Goal: Task Accomplishment & Management: Manage account settings

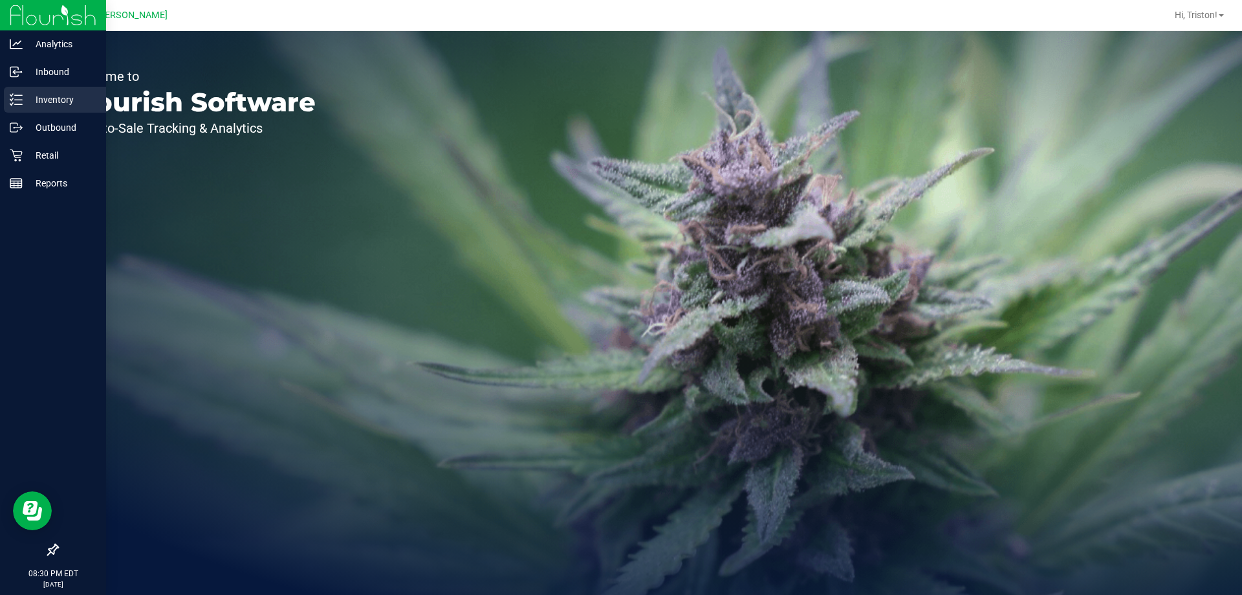
click at [38, 94] on p "Inventory" at bounding box center [62, 100] width 78 height 16
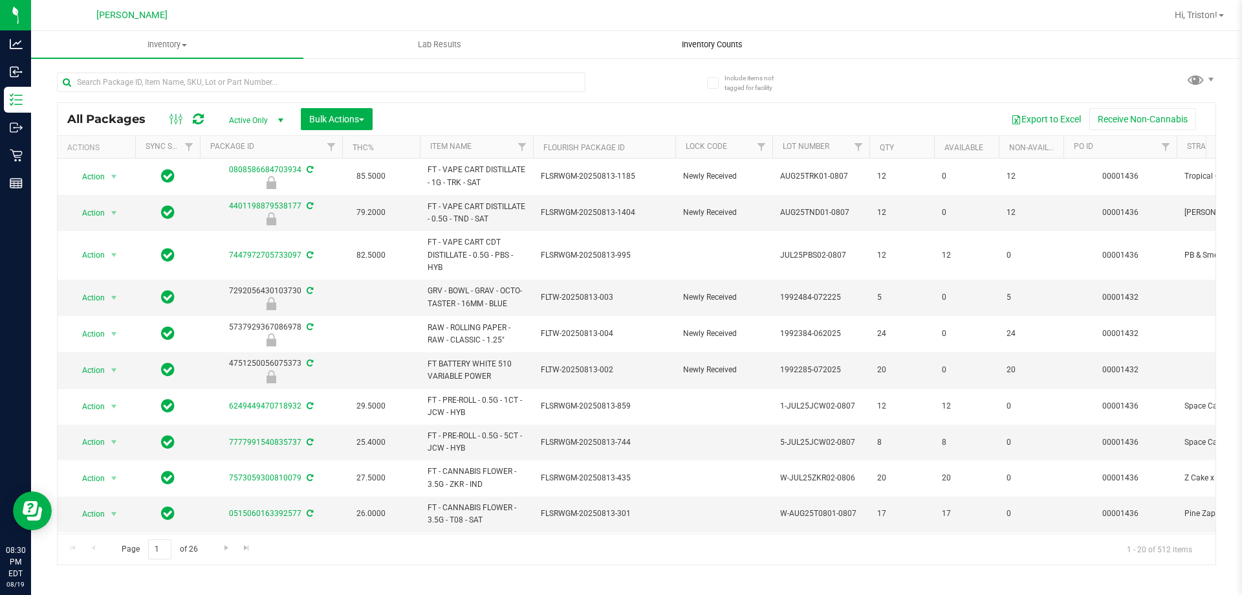
click at [708, 49] on span "Inventory Counts" at bounding box center [712, 45] width 96 height 12
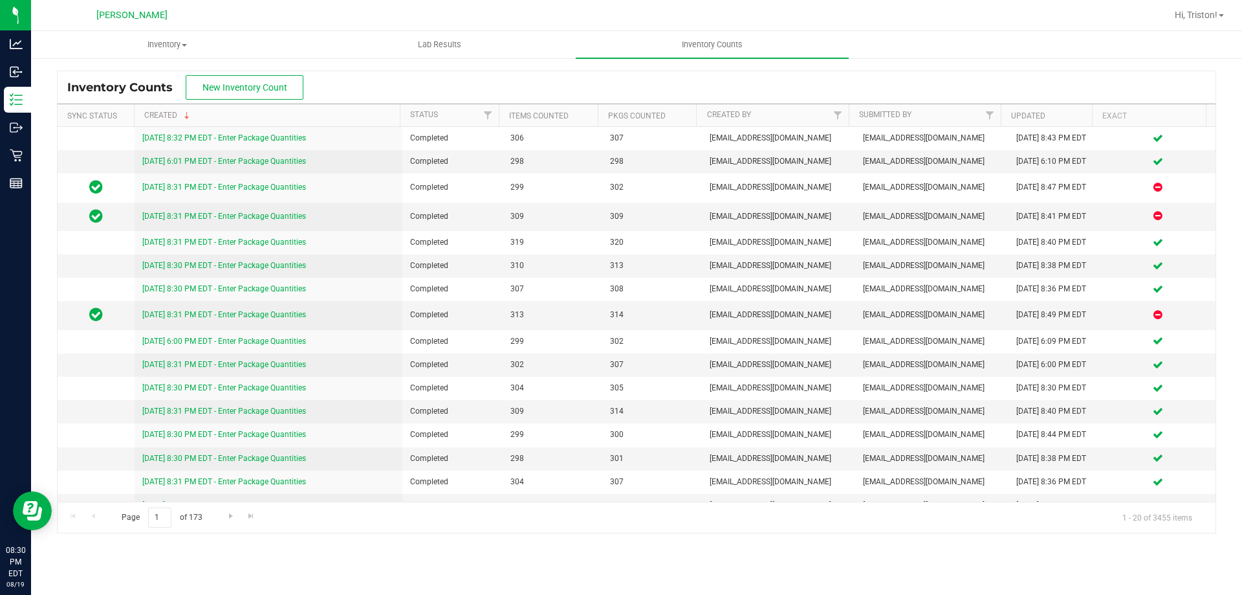
drag, startPoint x: 532, startPoint y: 95, endPoint x: 544, endPoint y: 102, distance: 13.9
click at [538, 97] on div "Inventory Counts New Inventory Count" at bounding box center [637, 87] width 1158 height 32
click at [237, 88] on span "New Inventory Count" at bounding box center [245, 87] width 85 height 10
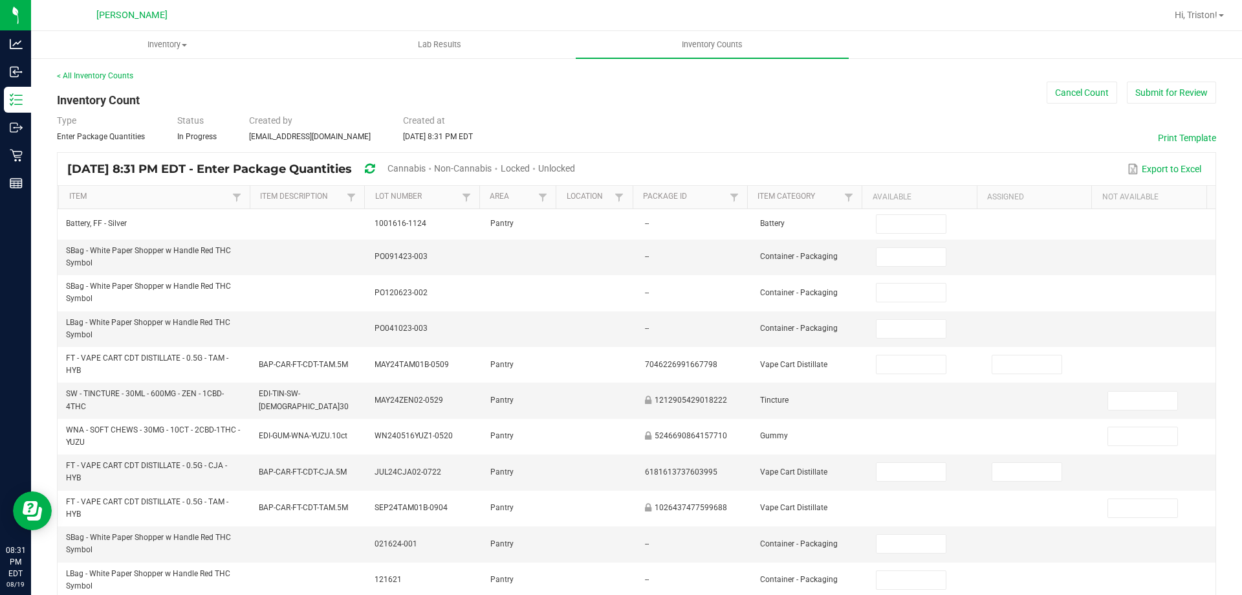
click at [575, 175] on div "Unlocked" at bounding box center [556, 169] width 37 height 24
click at [575, 170] on span "Unlocked" at bounding box center [556, 168] width 37 height 10
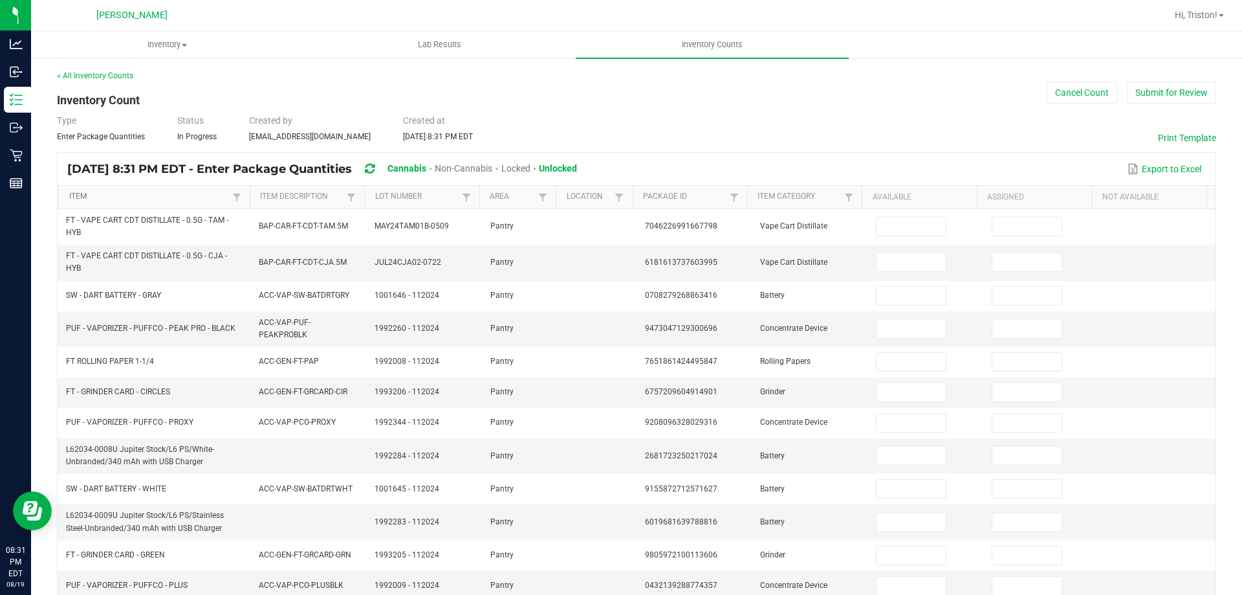
click at [120, 198] on link "Item" at bounding box center [149, 197] width 160 height 10
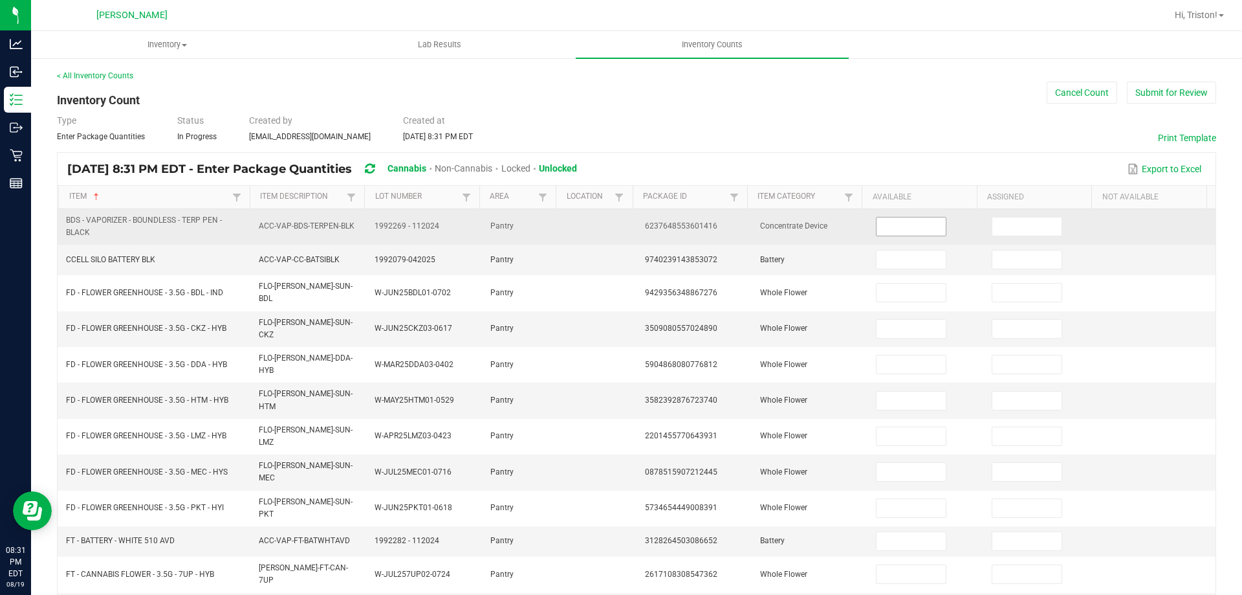
click at [890, 231] on input at bounding box center [911, 226] width 69 height 18
click at [909, 228] on input at bounding box center [911, 226] width 69 height 18
type input "1"
type input "10"
type input "2"
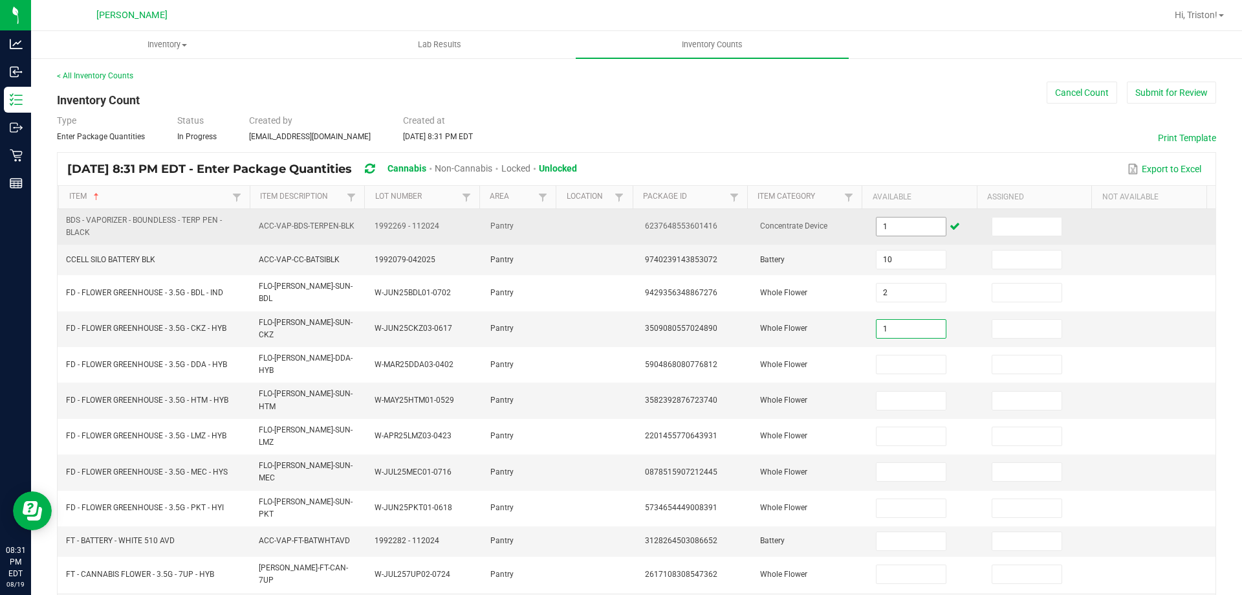
type input "1"
type input "14"
type input "20"
type input "16"
type input "3"
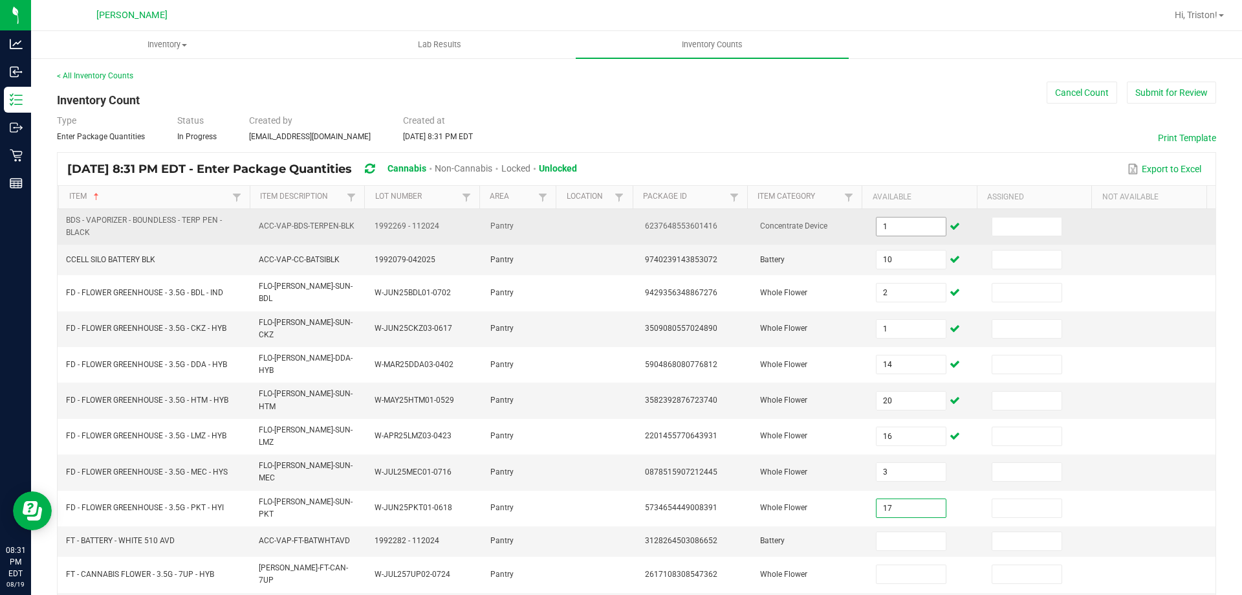
type input "17"
type input "39"
type input "10"
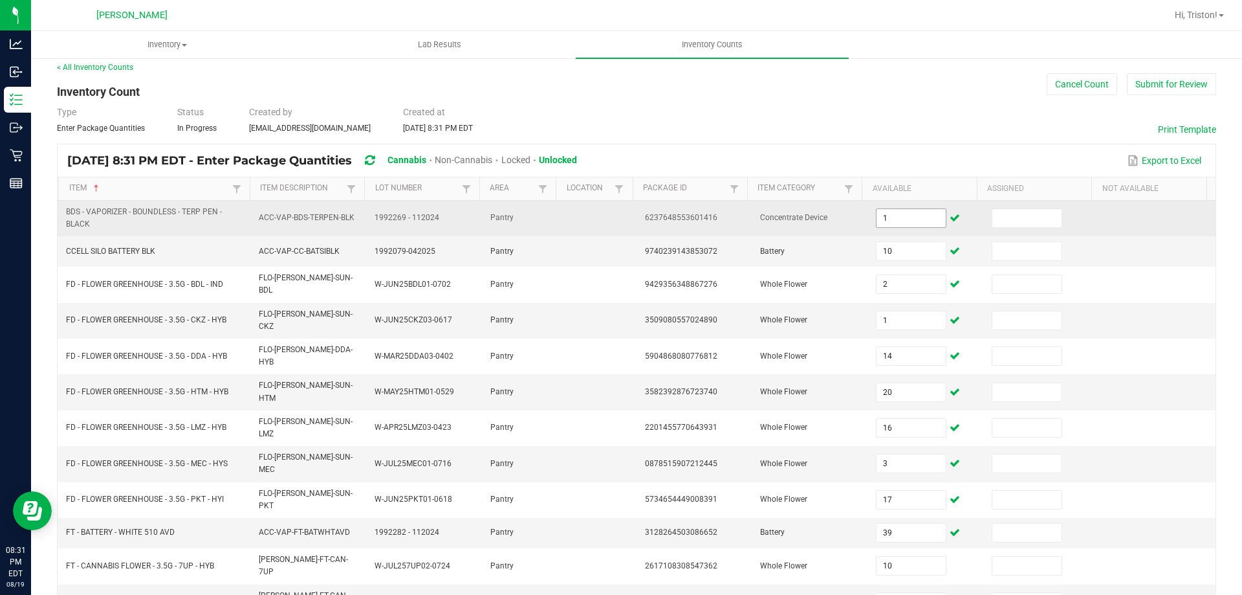
type input "3"
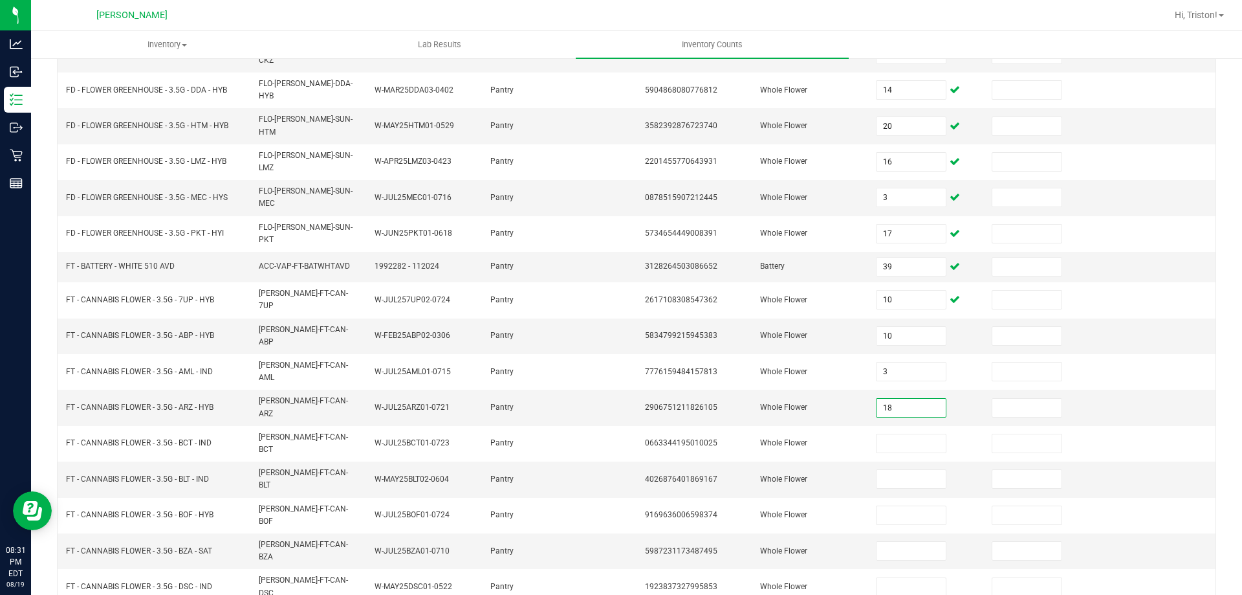
type input "18"
type input "8"
type input "3"
type input "6"
type input "4"
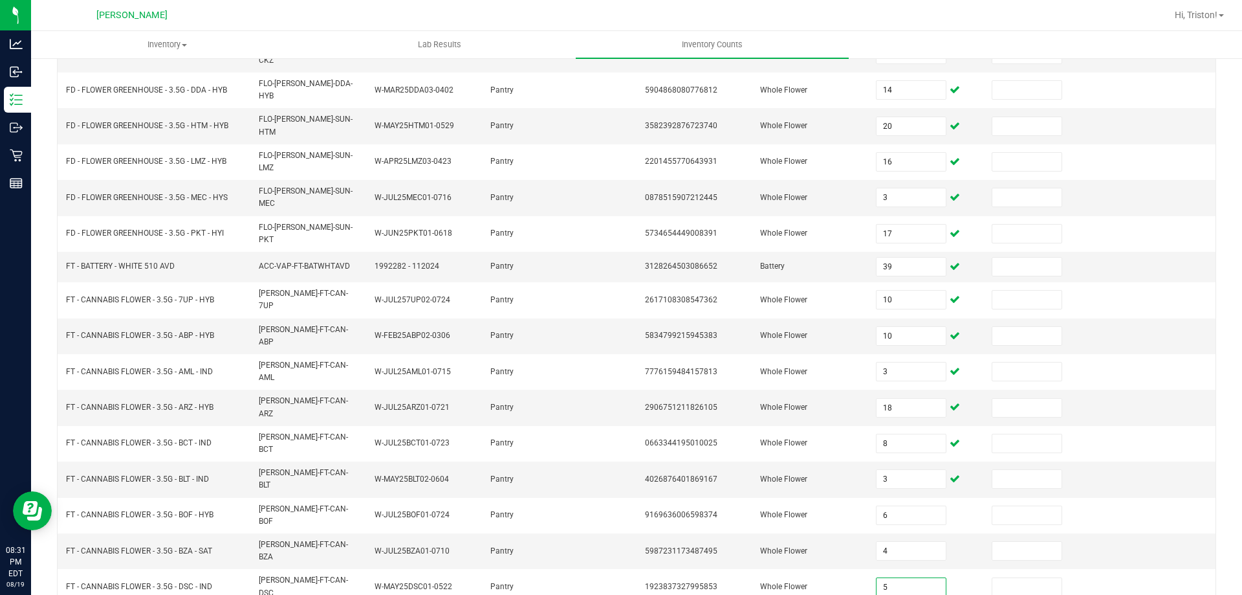
type input "5"
type input "19"
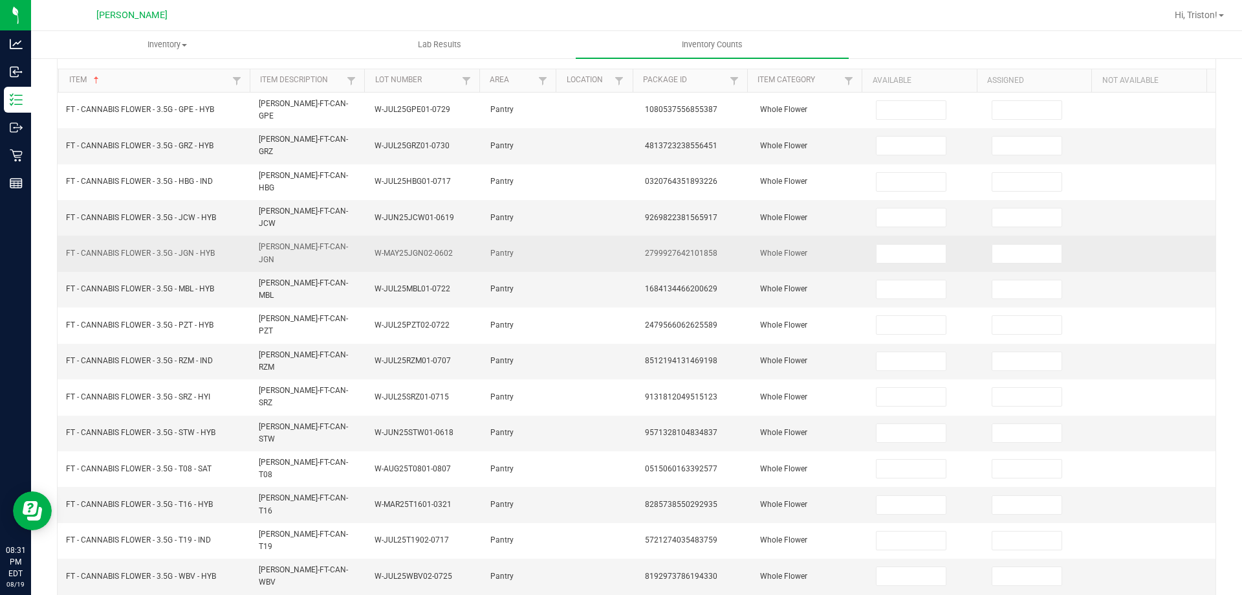
scroll to position [0, 0]
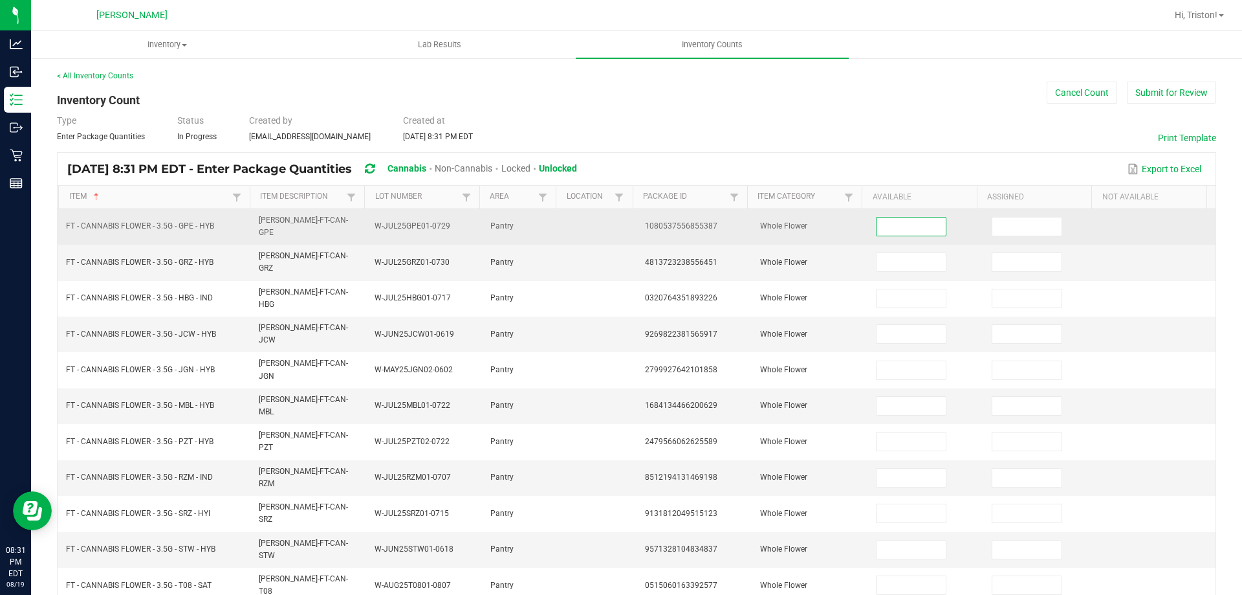
click at [893, 221] on input at bounding box center [911, 226] width 69 height 18
type input "14"
type input "2"
type input "8"
type input "3"
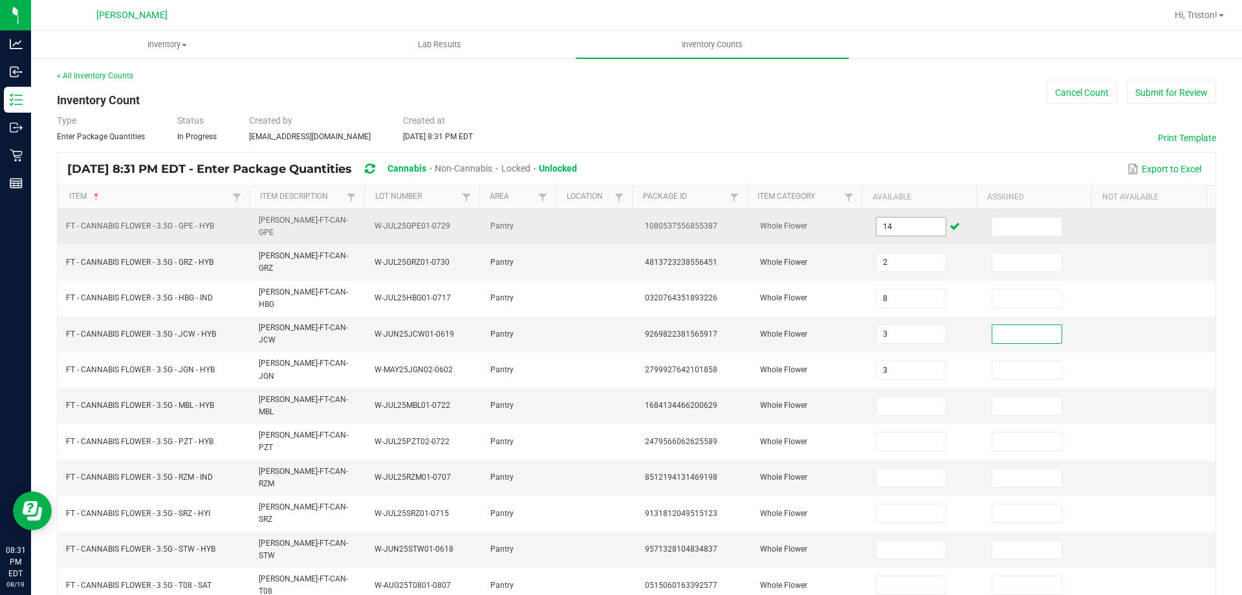
type input "3"
type input "16"
type input "1"
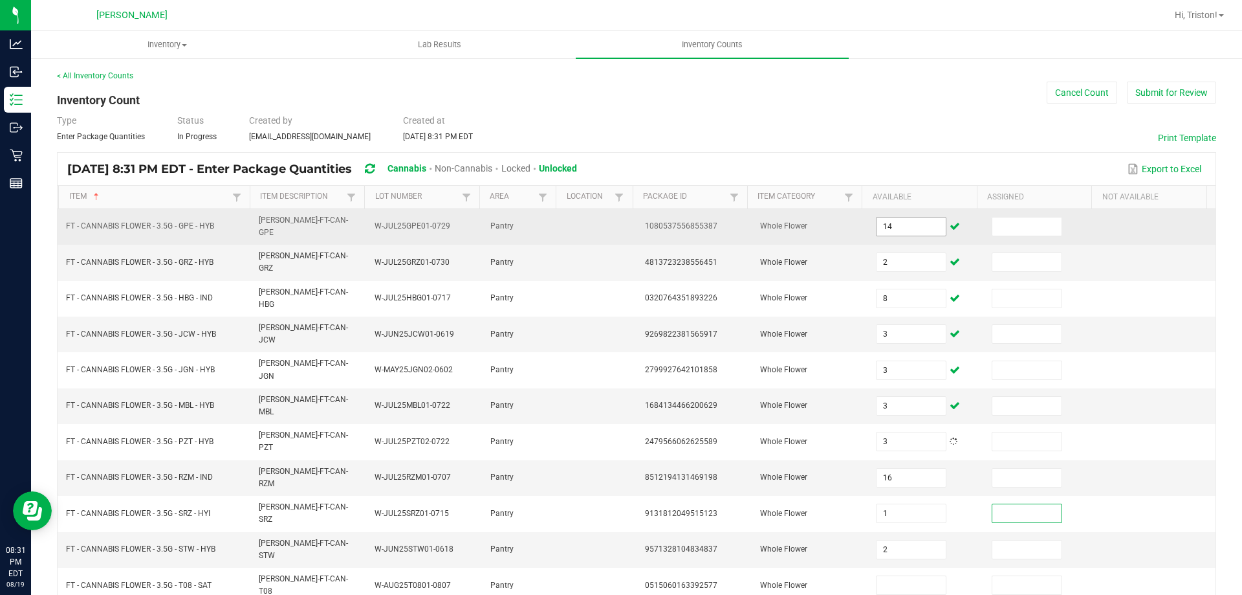
type input "2"
type input "17"
type input "4"
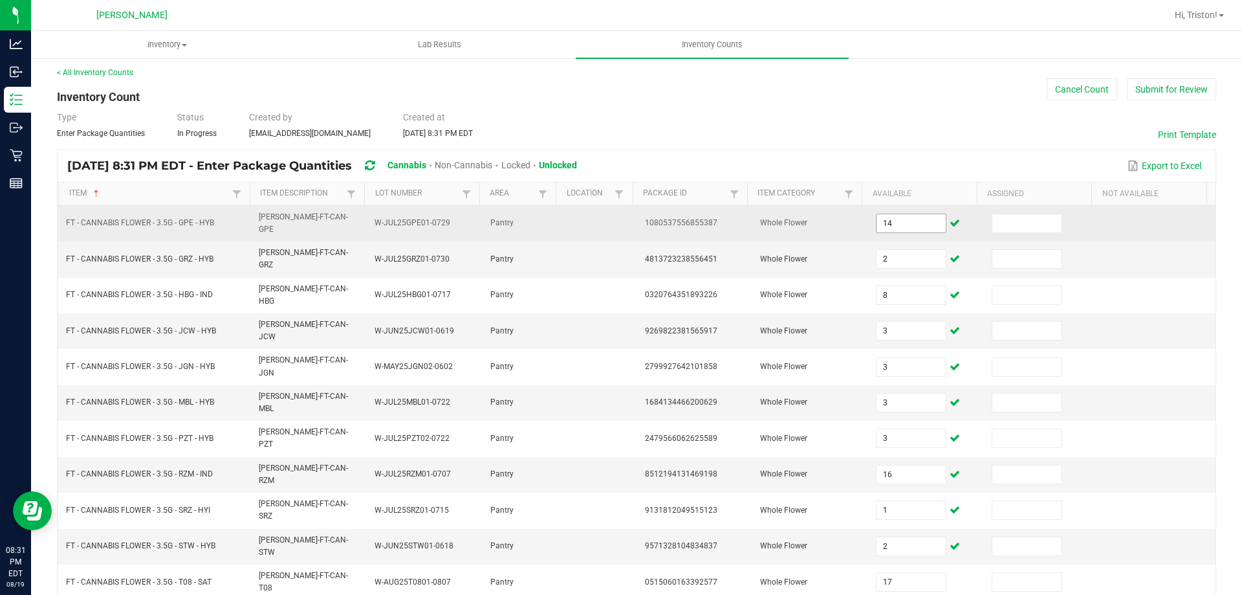
type input "20"
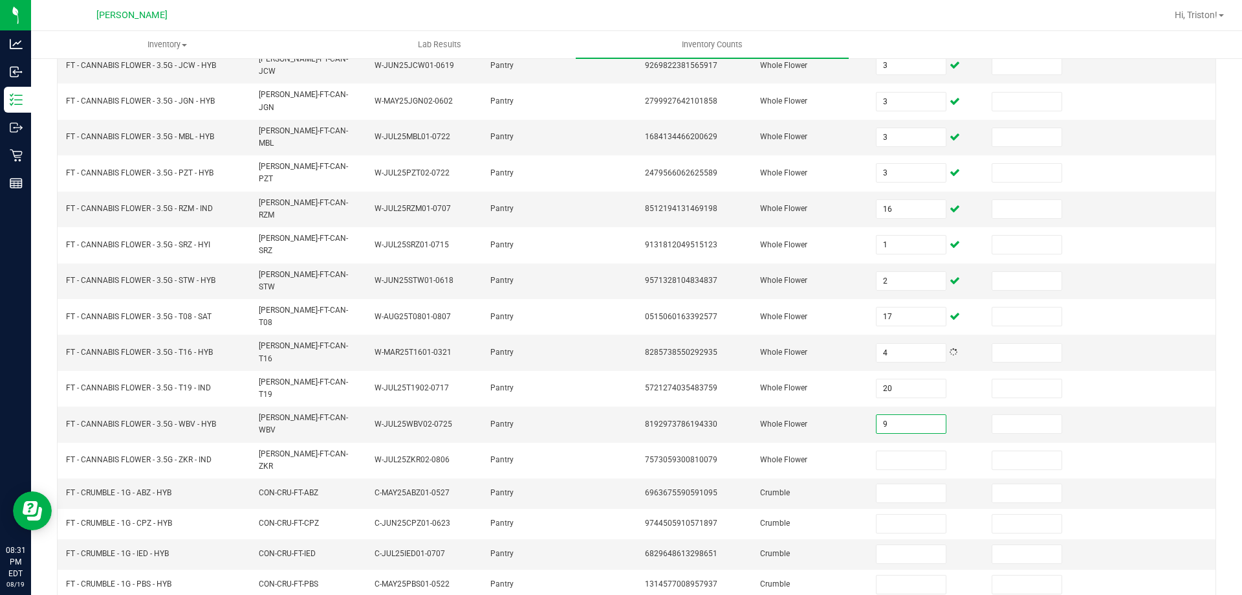
type input "9"
type input "20"
click at [882, 415] on input "9" at bounding box center [911, 424] width 69 height 18
type input "19"
click at [887, 484] on input at bounding box center [911, 493] width 69 height 18
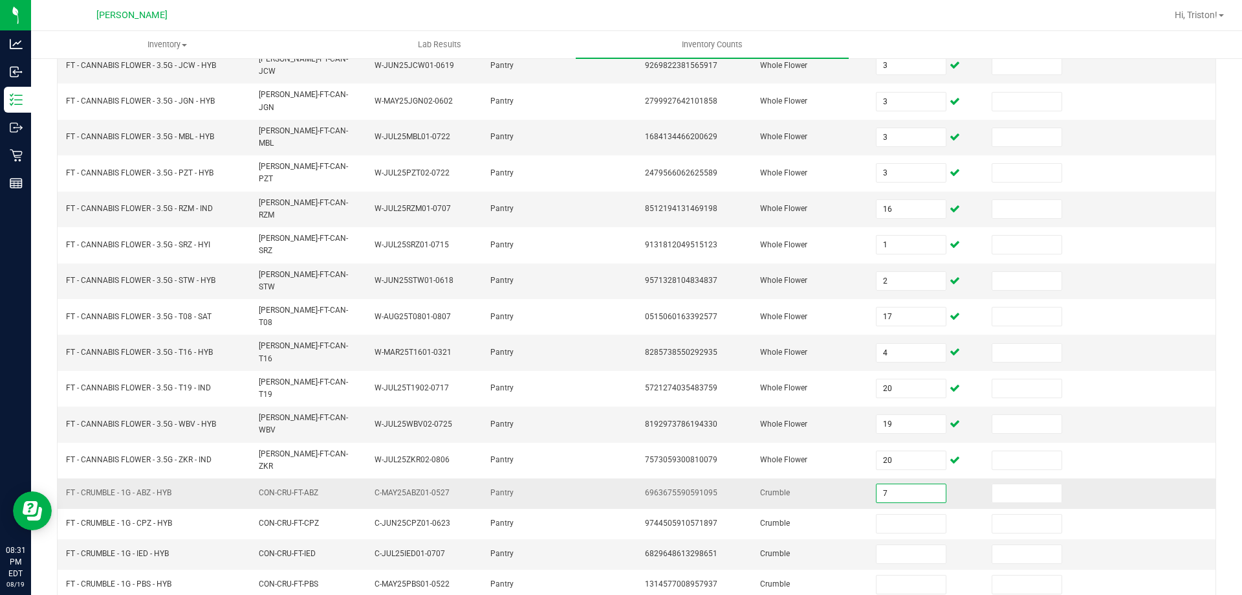
type input "7"
type input "2"
type input "5"
type input "3"
type input "5"
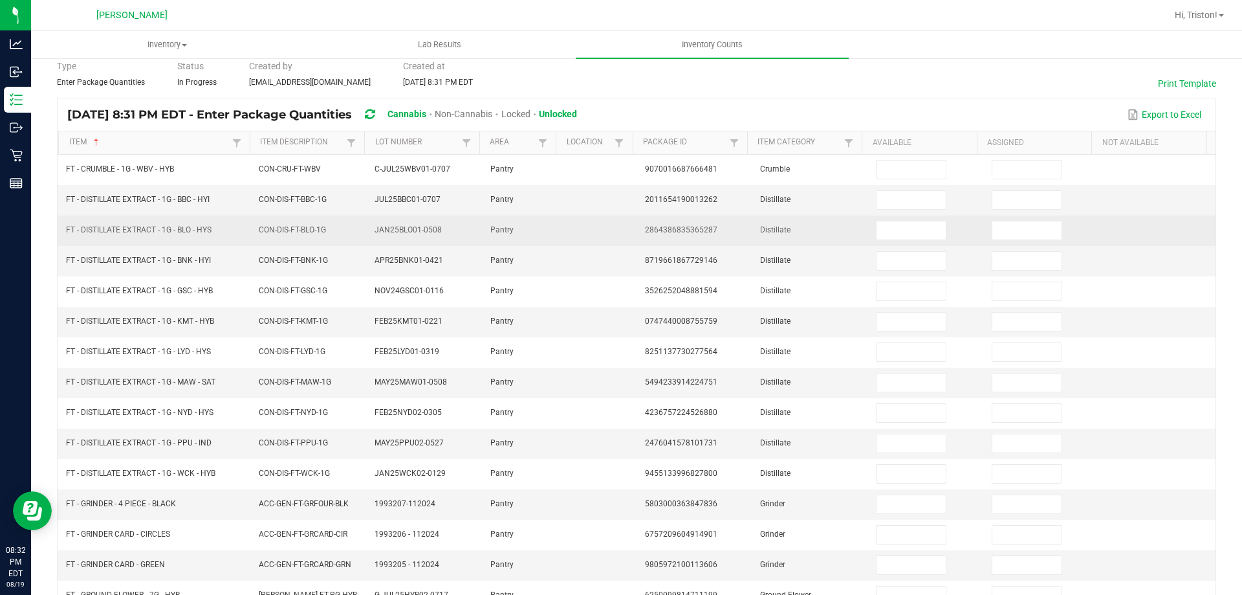
scroll to position [0, 0]
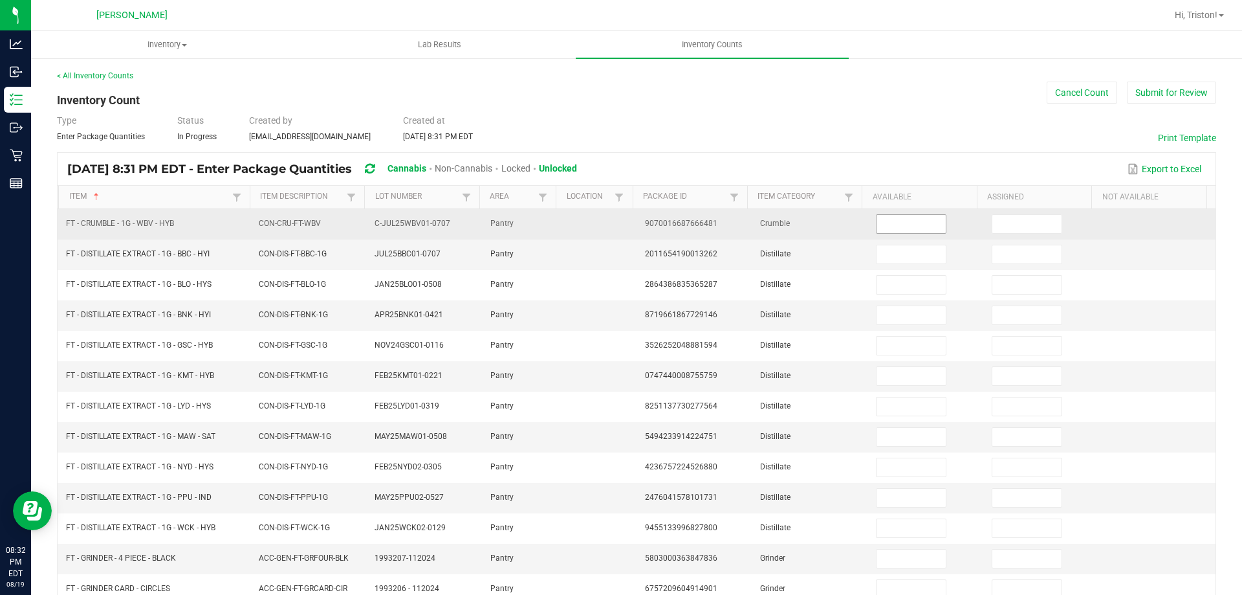
click at [904, 224] on input at bounding box center [911, 224] width 69 height 18
type input "8"
type input "9"
type input "1"
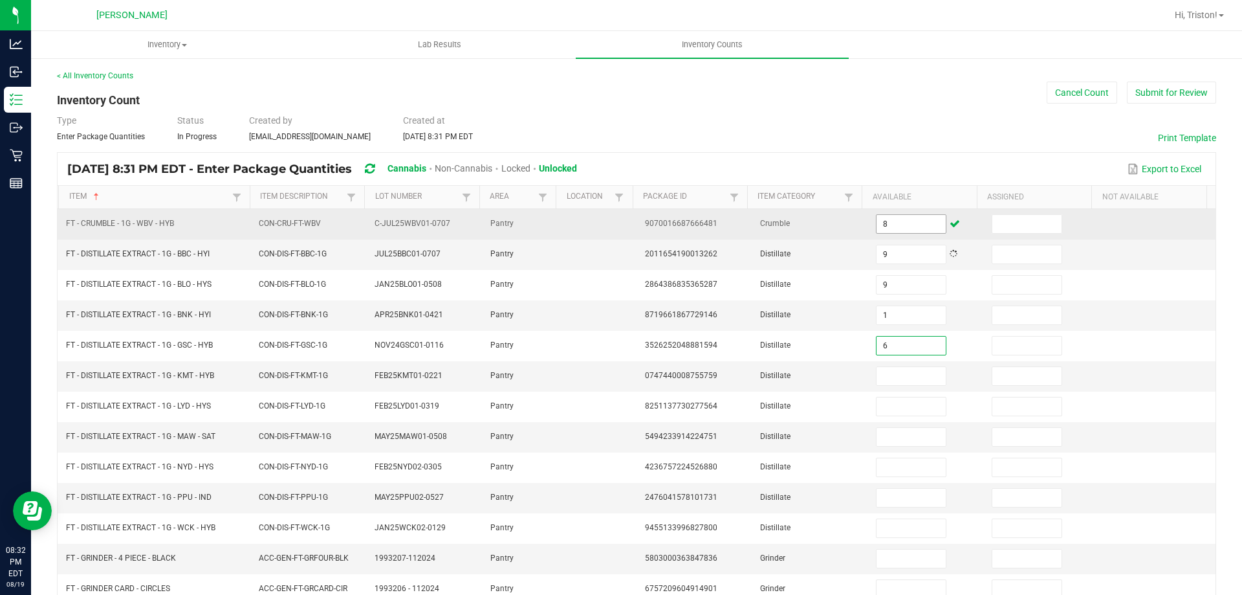
type input "6"
type input "5"
type input "2"
type input "9"
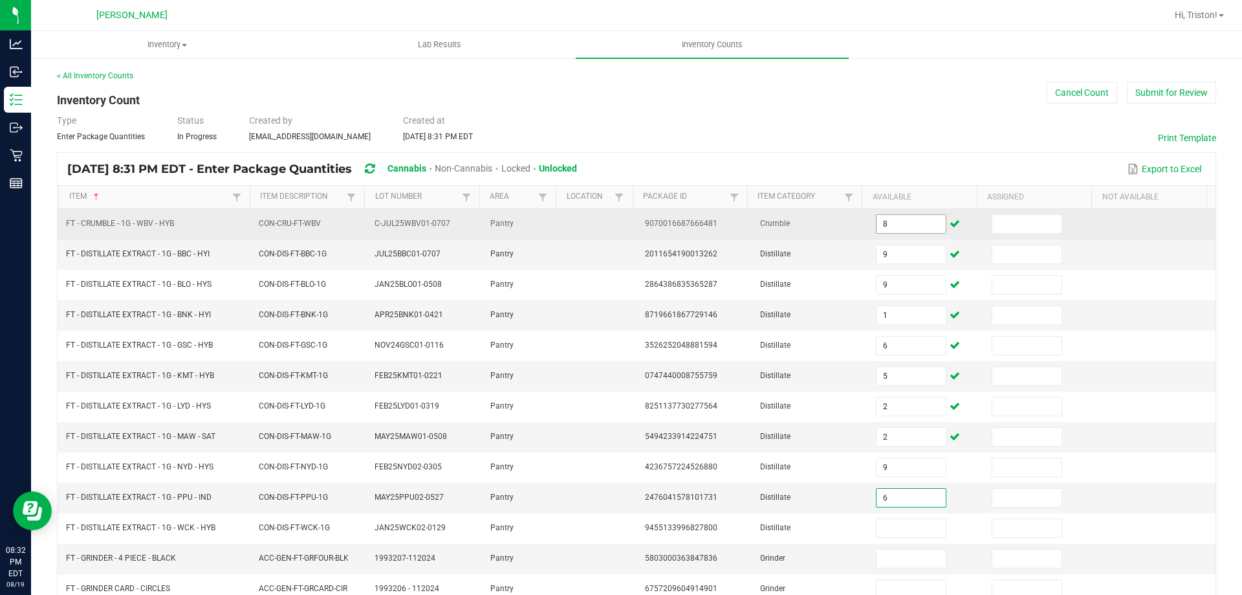
type input "6"
type input "3"
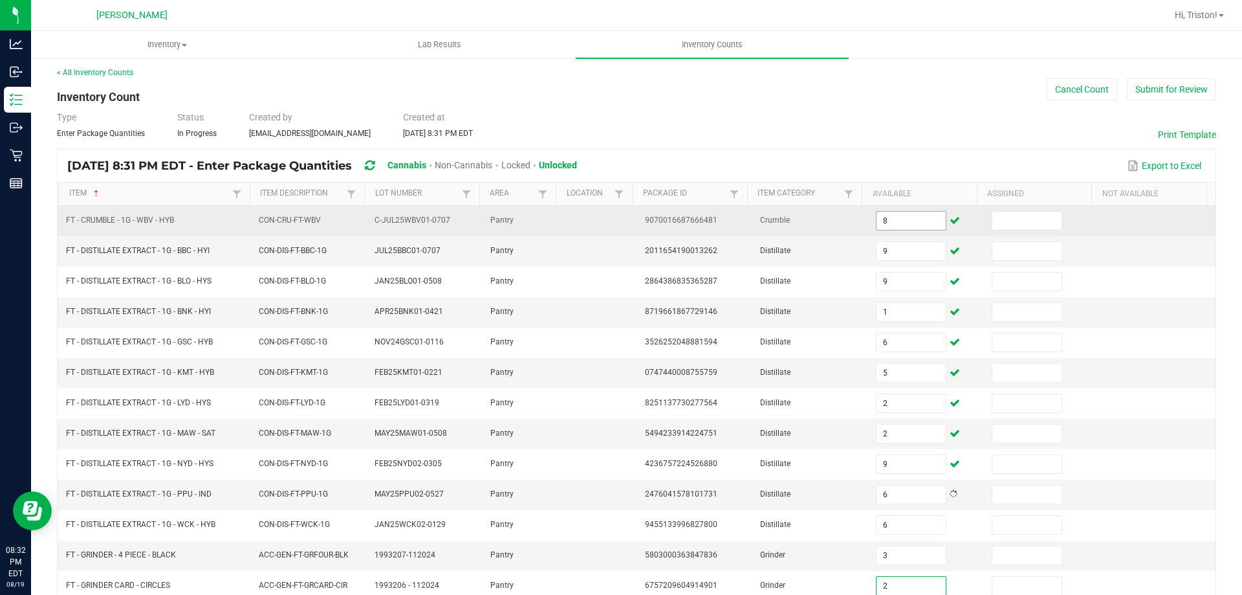
type input "2"
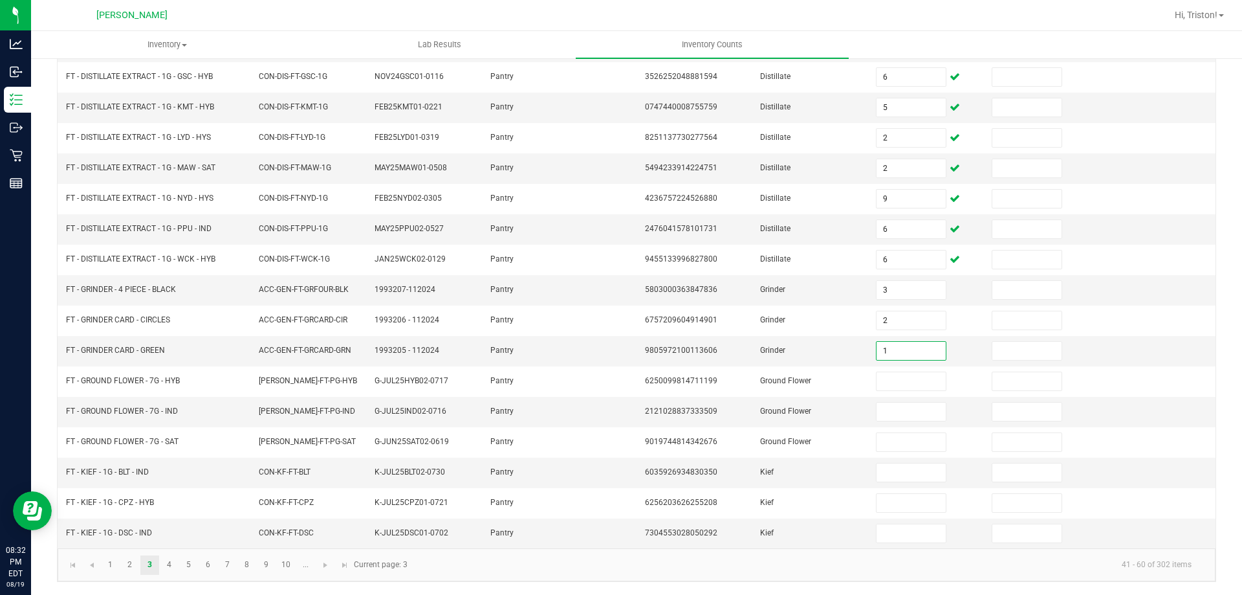
type input "1"
type input "8"
type input "15"
type input "11"
type input "7"
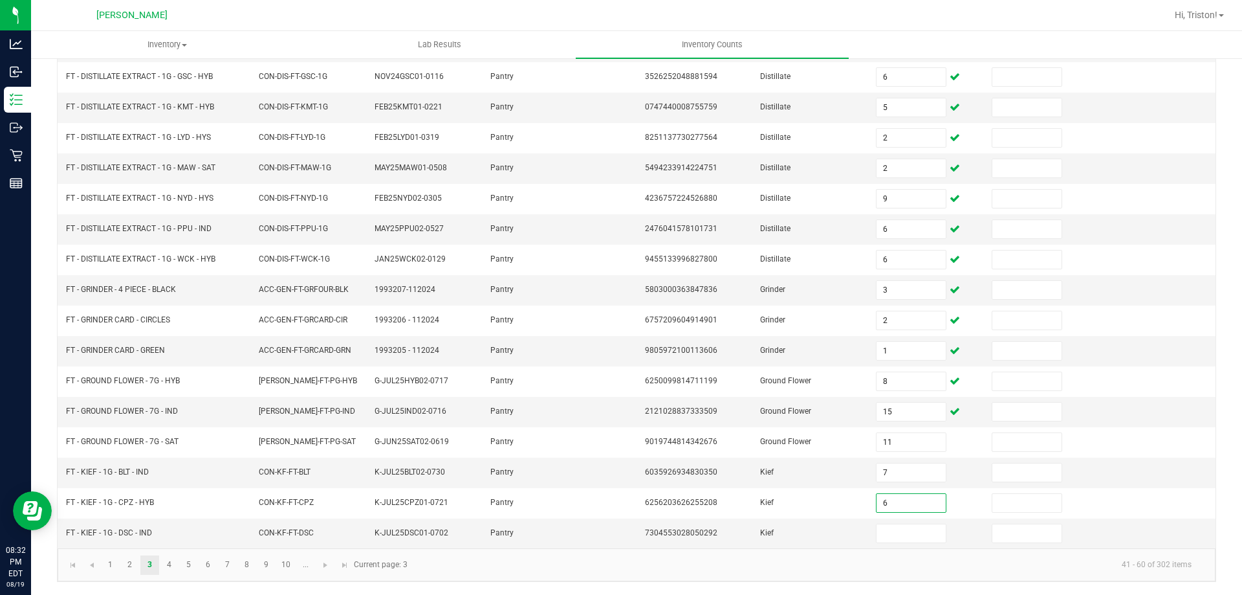
type input "6"
type input "5"
click at [170, 566] on link "4" at bounding box center [169, 564] width 19 height 19
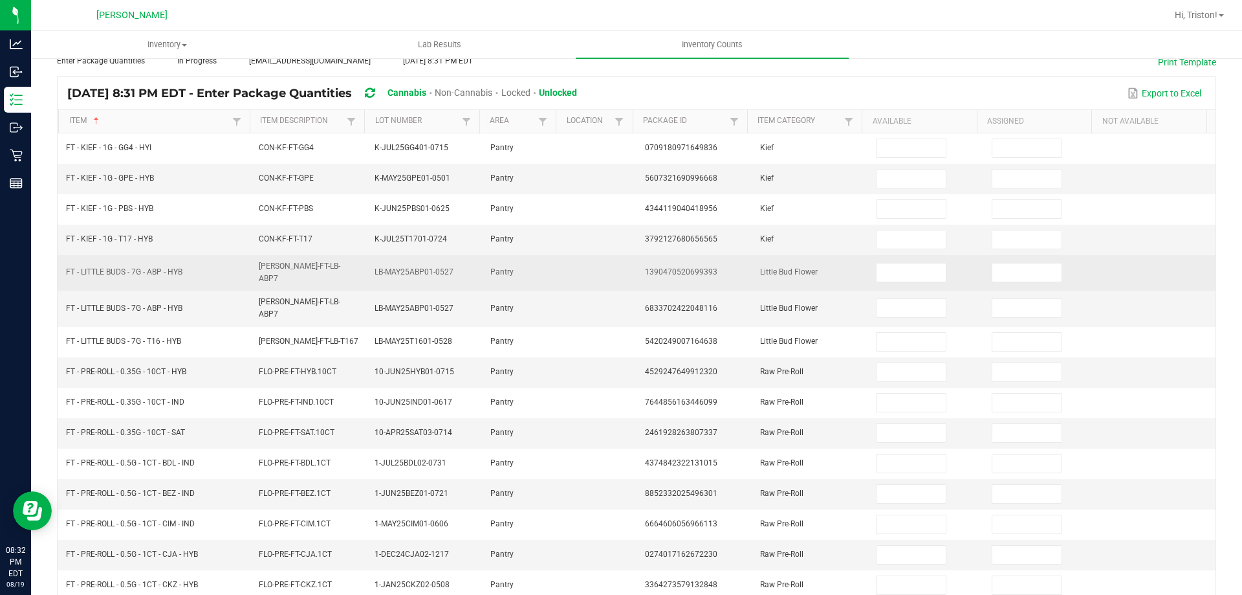
scroll to position [0, 0]
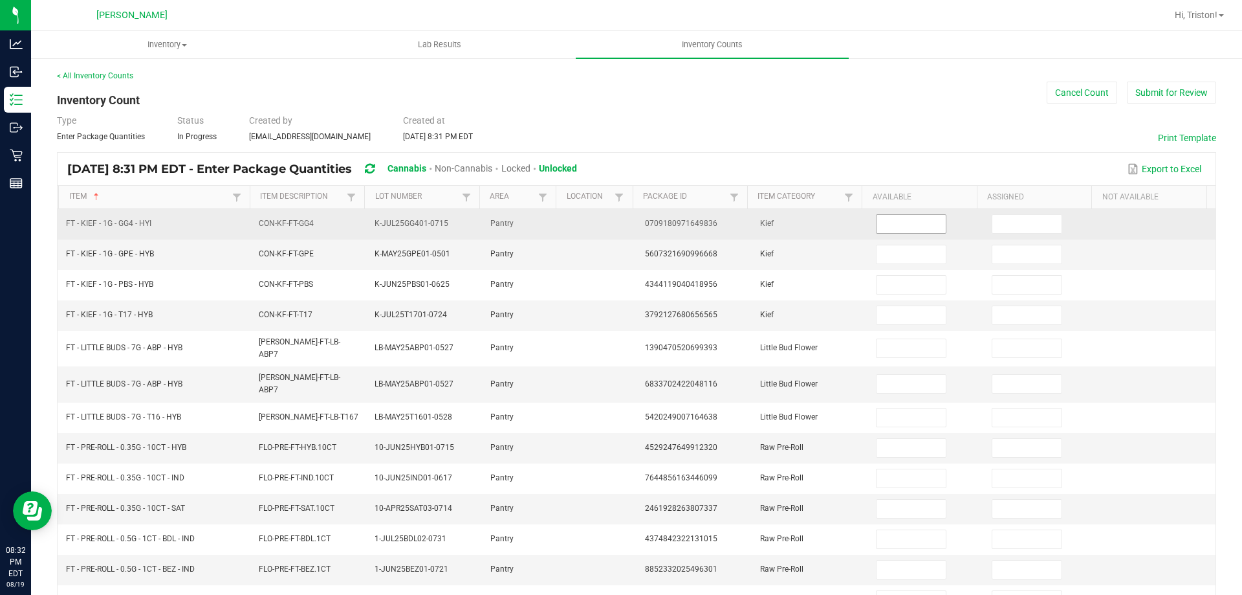
drag, startPoint x: 903, startPoint y: 226, endPoint x: 894, endPoint y: 221, distance: 10.4
click at [902, 226] on input at bounding box center [911, 224] width 69 height 18
type input "4"
type input "2"
type input "4"
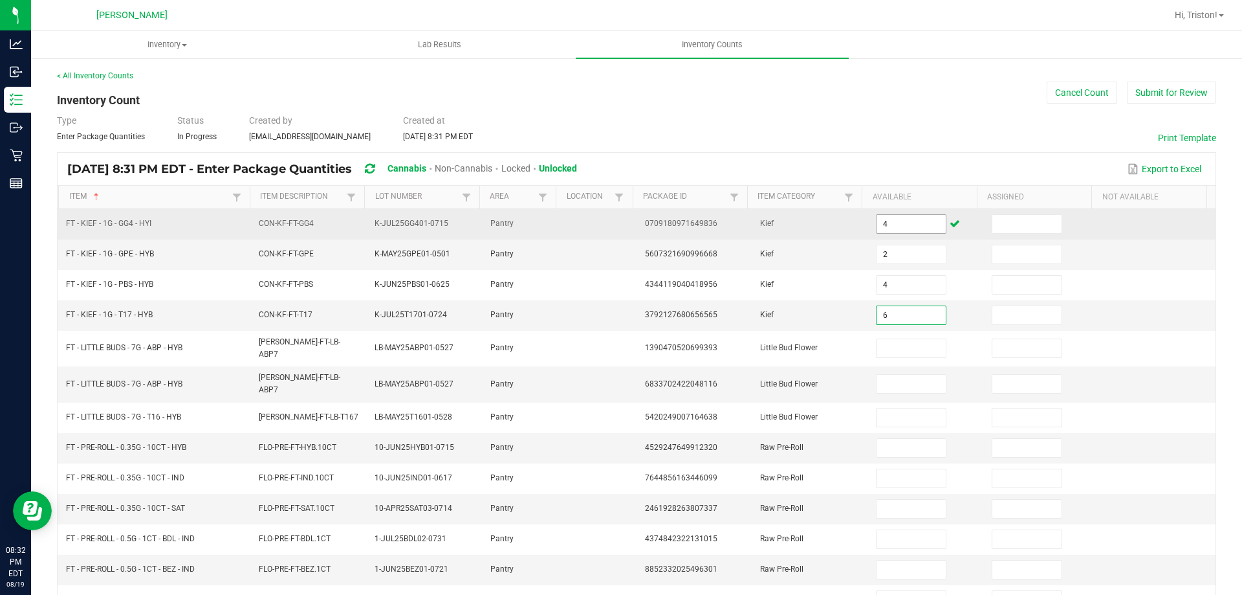
type input "6"
type input "0"
type input "7"
type input "1"
type input "19"
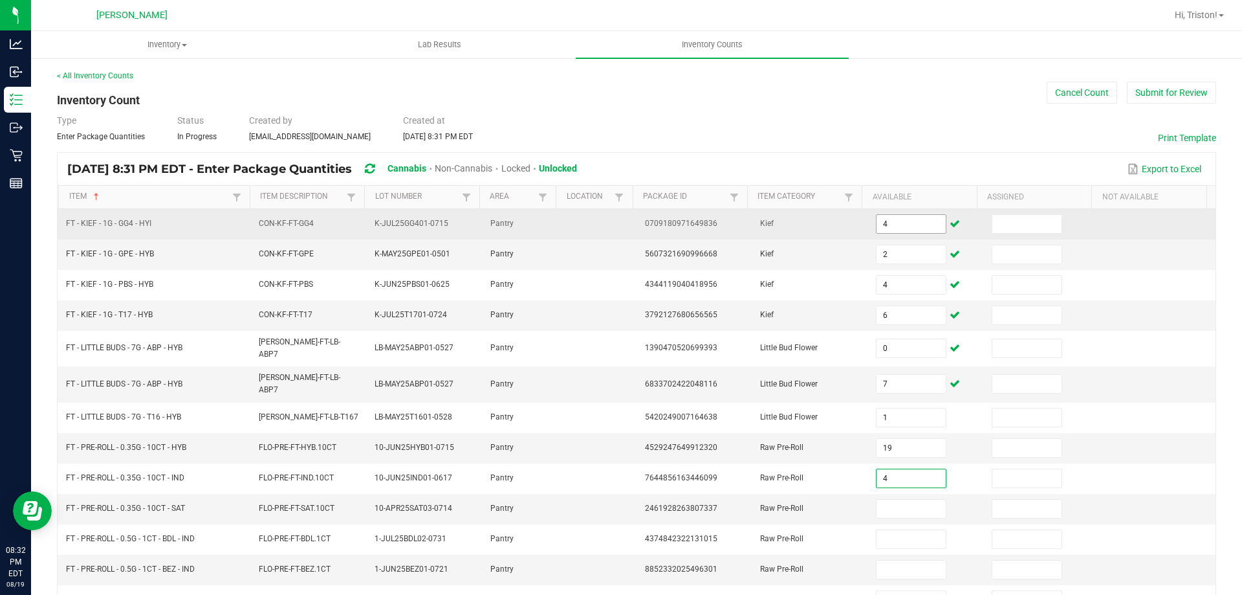
type input "4"
type input "20"
type input "22"
type input "7"
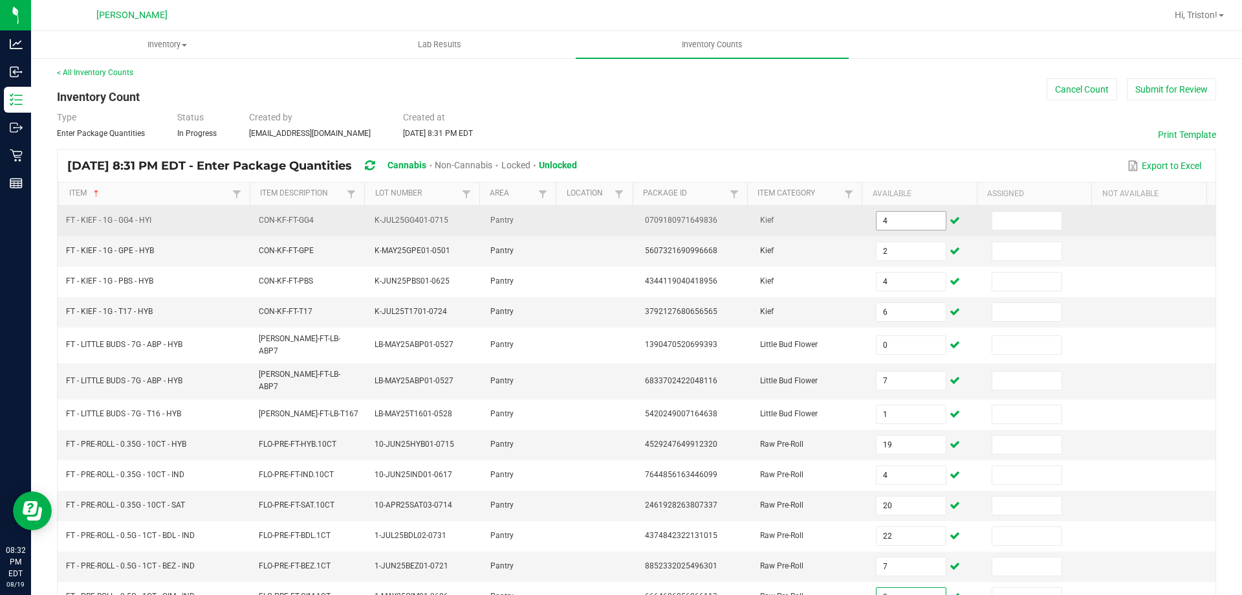
type input "0"
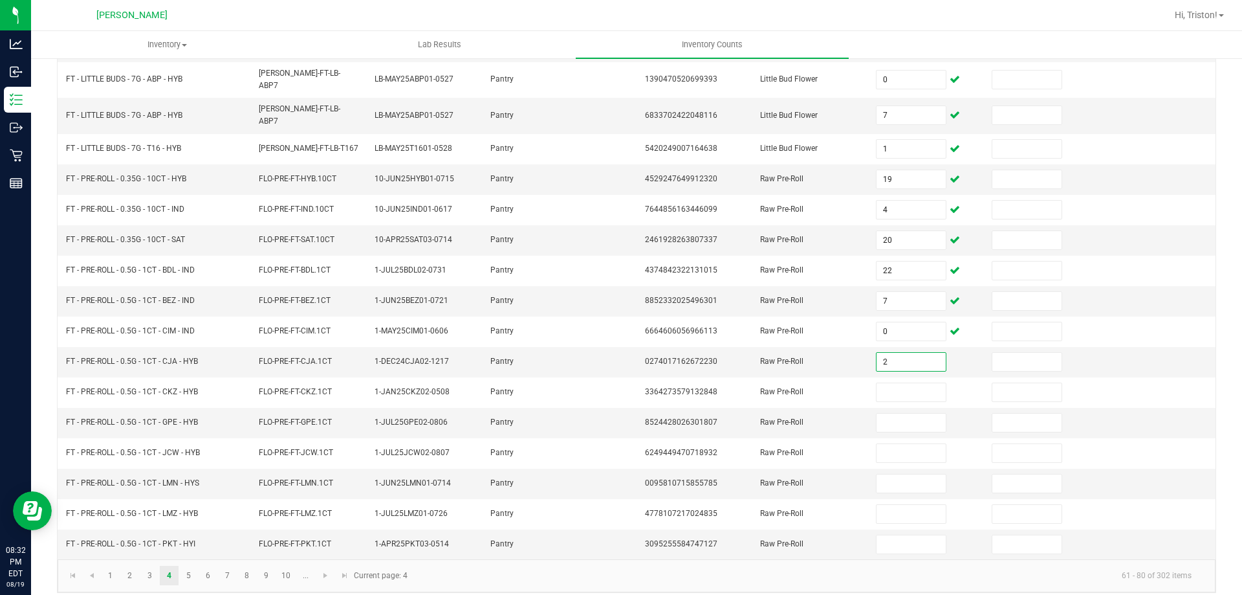
type input "2"
type input "3"
type input "25"
type input "12"
type input "22"
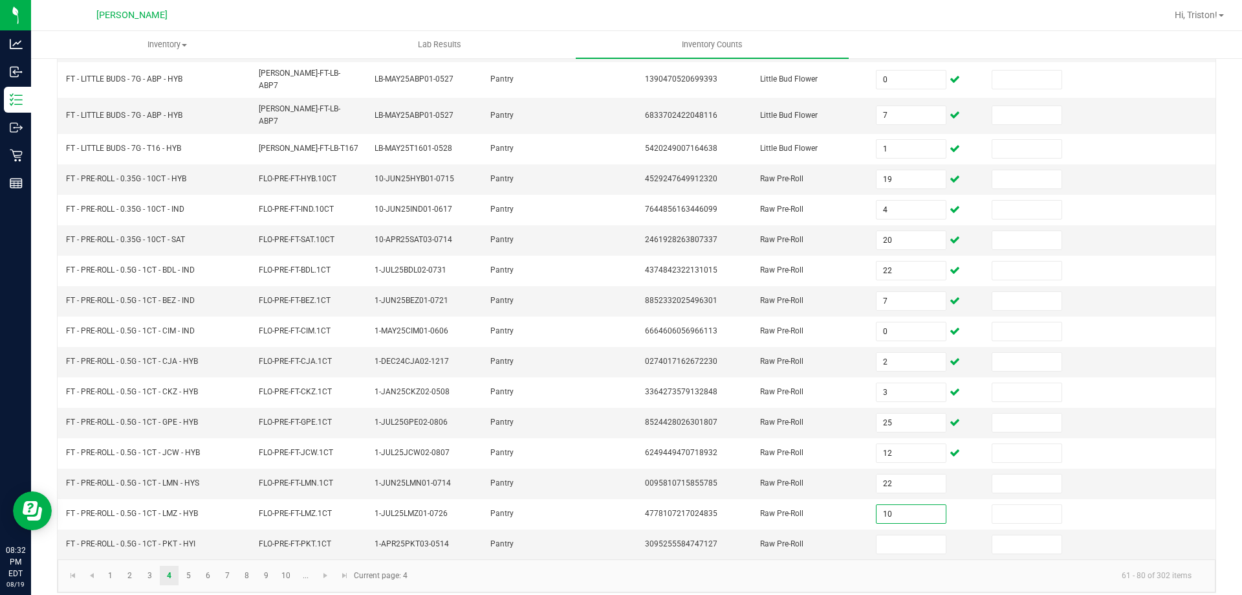
type input "10"
type input "21"
click at [191, 565] on link "5" at bounding box center [188, 574] width 19 height 19
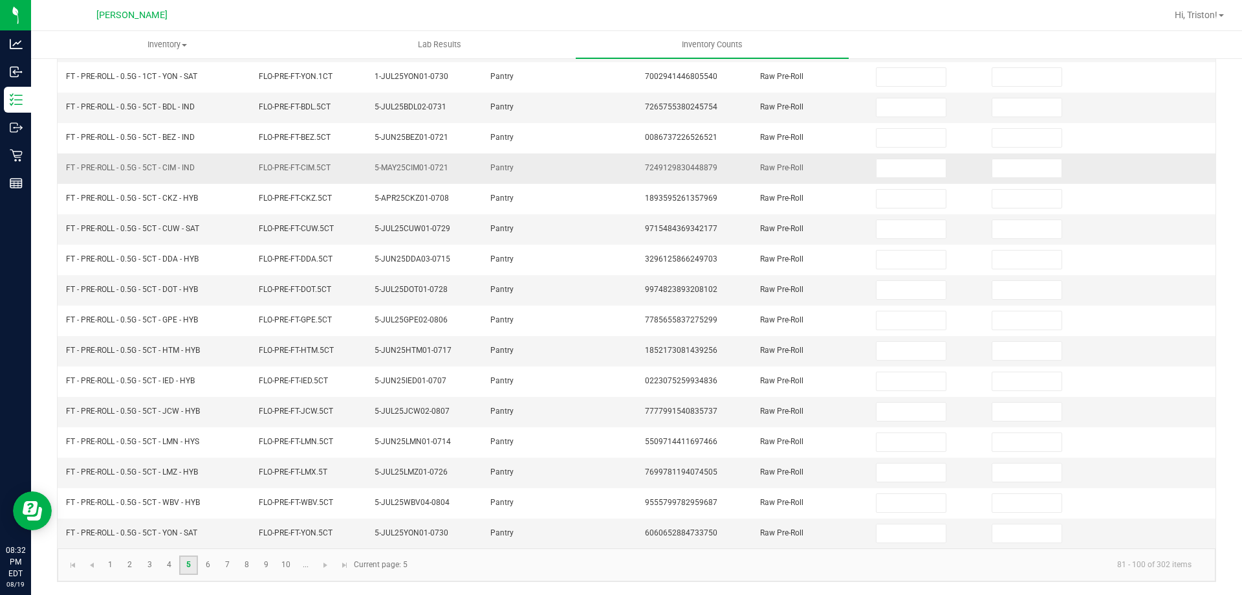
scroll to position [0, 0]
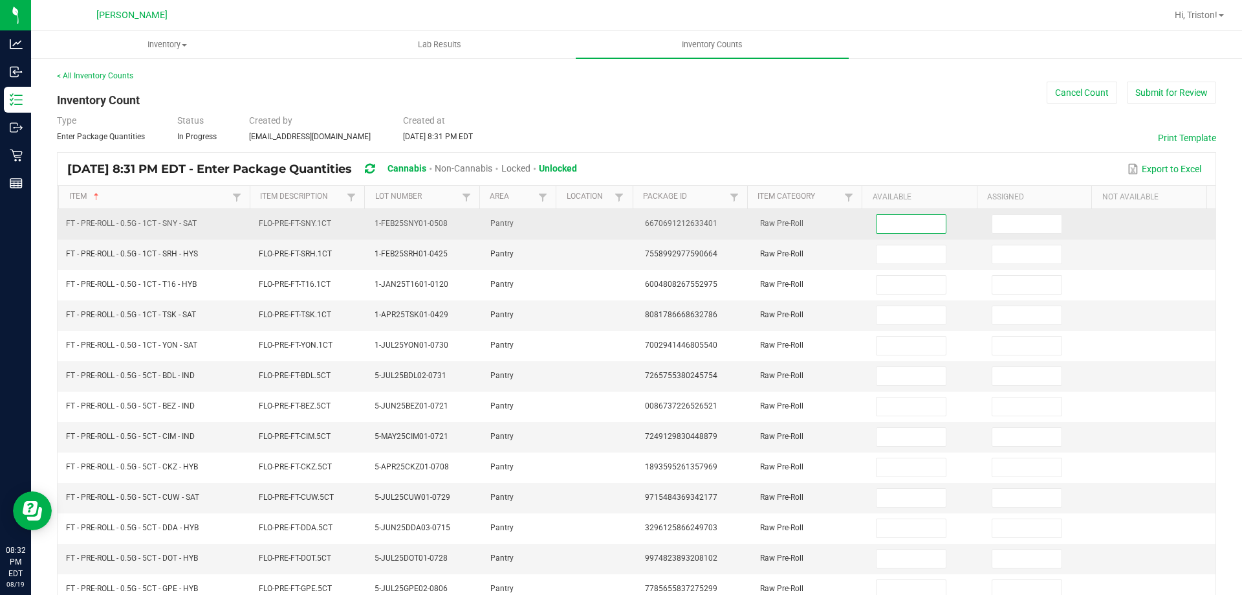
click at [877, 226] on input at bounding box center [911, 224] width 69 height 18
type input "9"
type input "5"
type input "3"
type input "6"
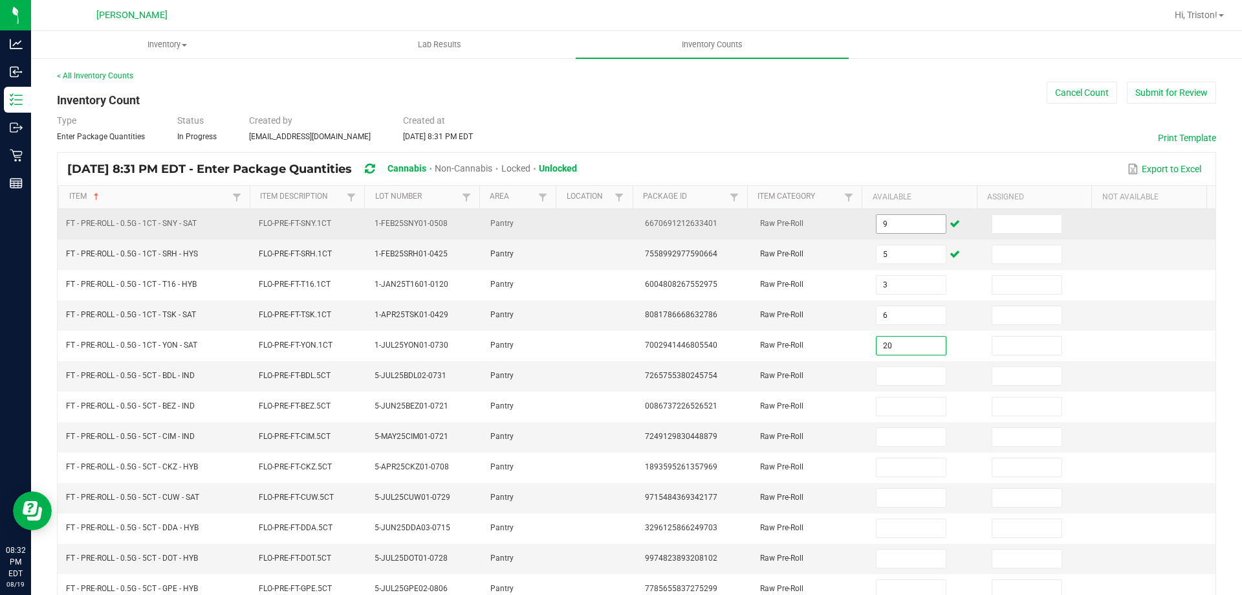
type input "20"
type input "12"
type input "2"
type input "10"
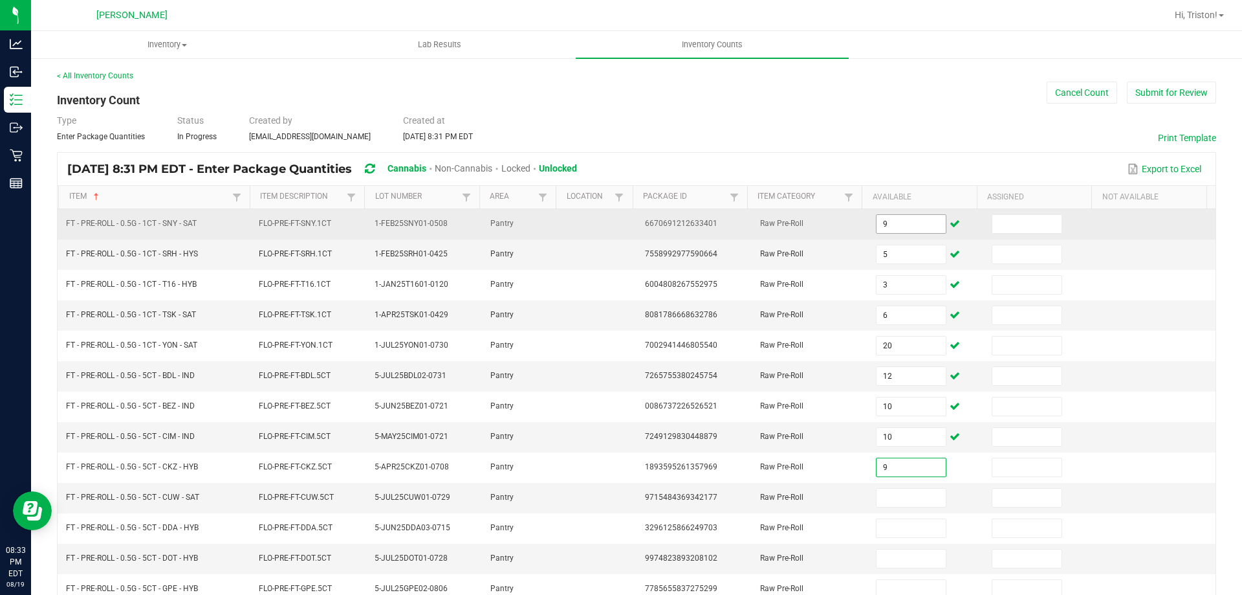
type input "9"
type input "8"
type input "11"
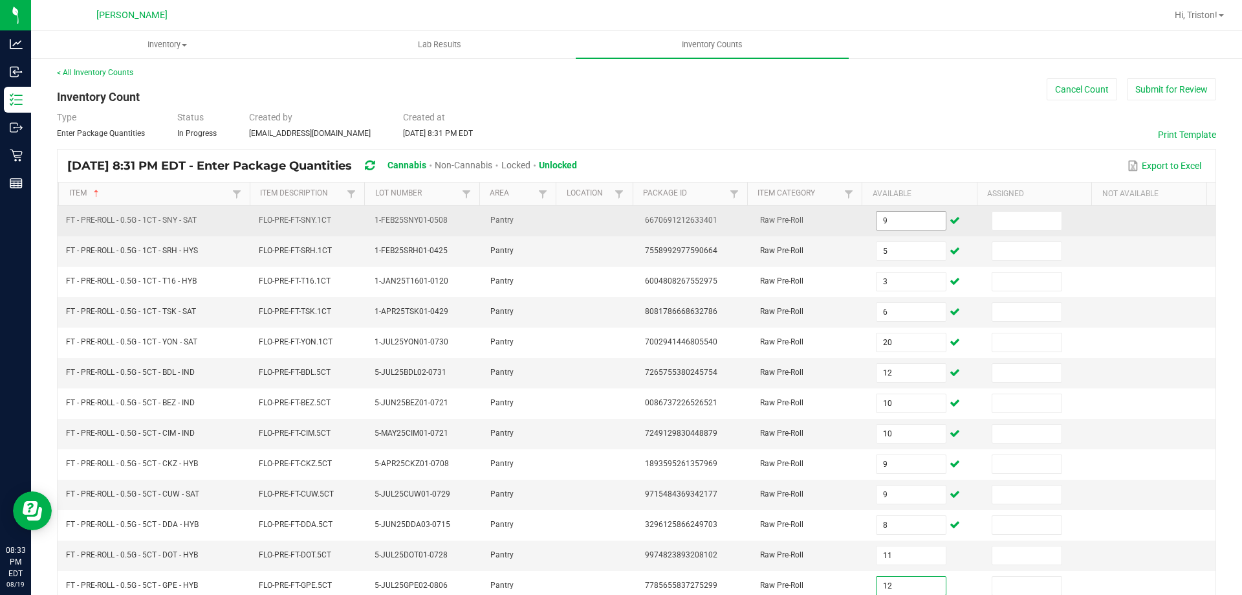
type input "12"
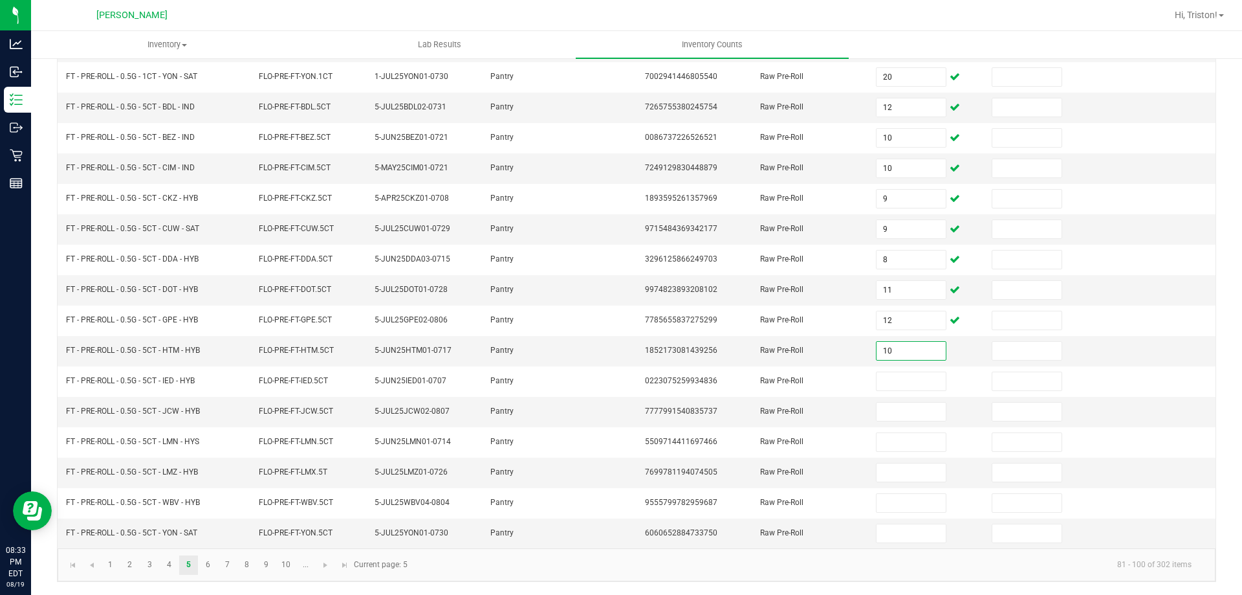
type input "10"
type input "4"
type input "8"
type input "6"
type input "7"
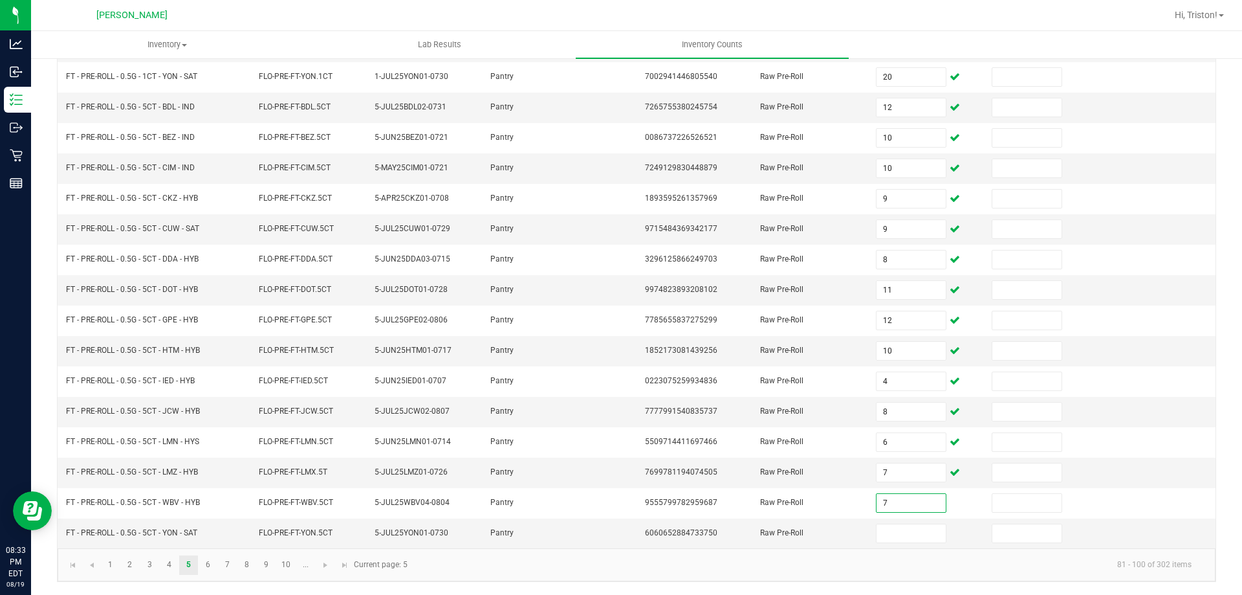
type input "7"
type input "9"
click at [214, 567] on link "6" at bounding box center [208, 564] width 19 height 19
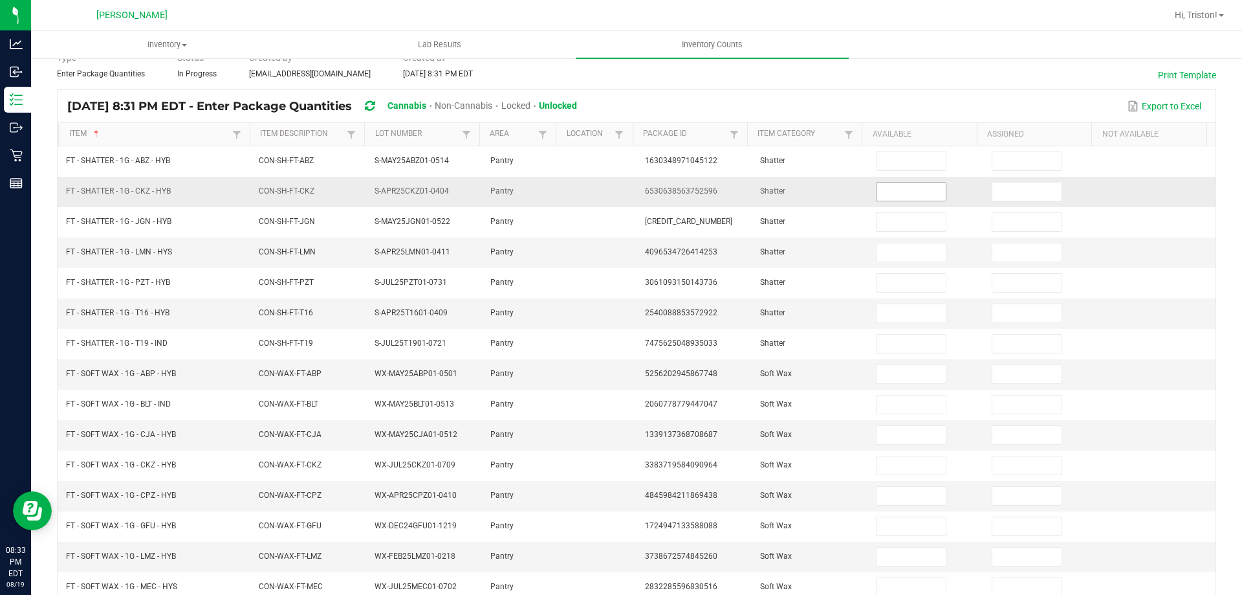
scroll to position [0, 0]
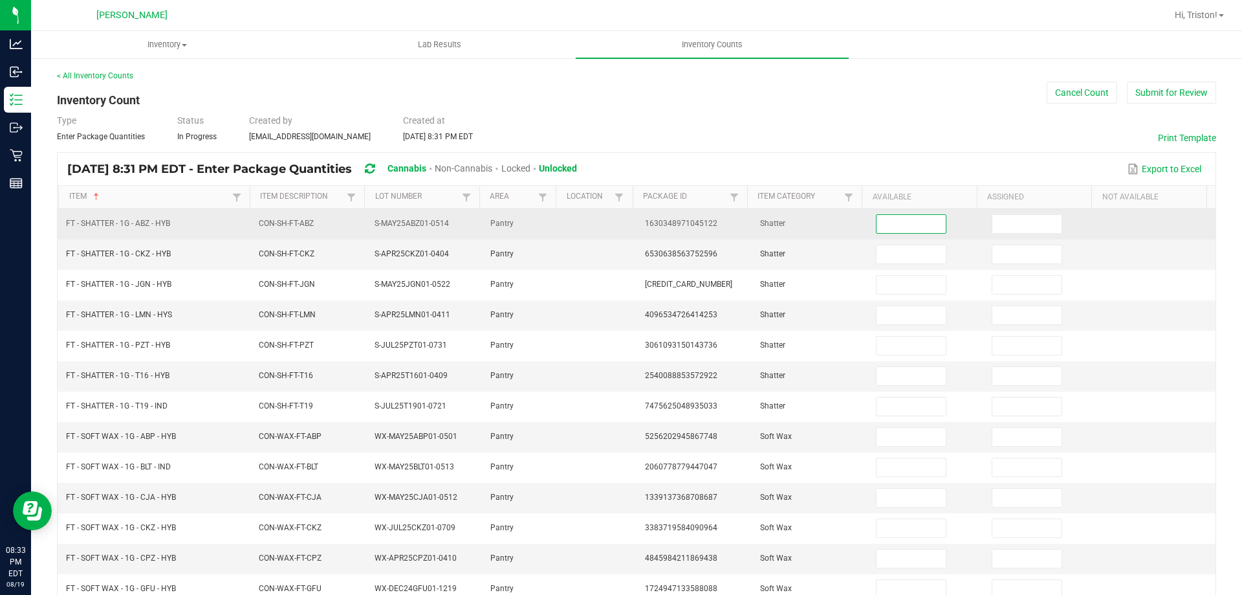
click at [905, 228] on input at bounding box center [911, 224] width 69 height 18
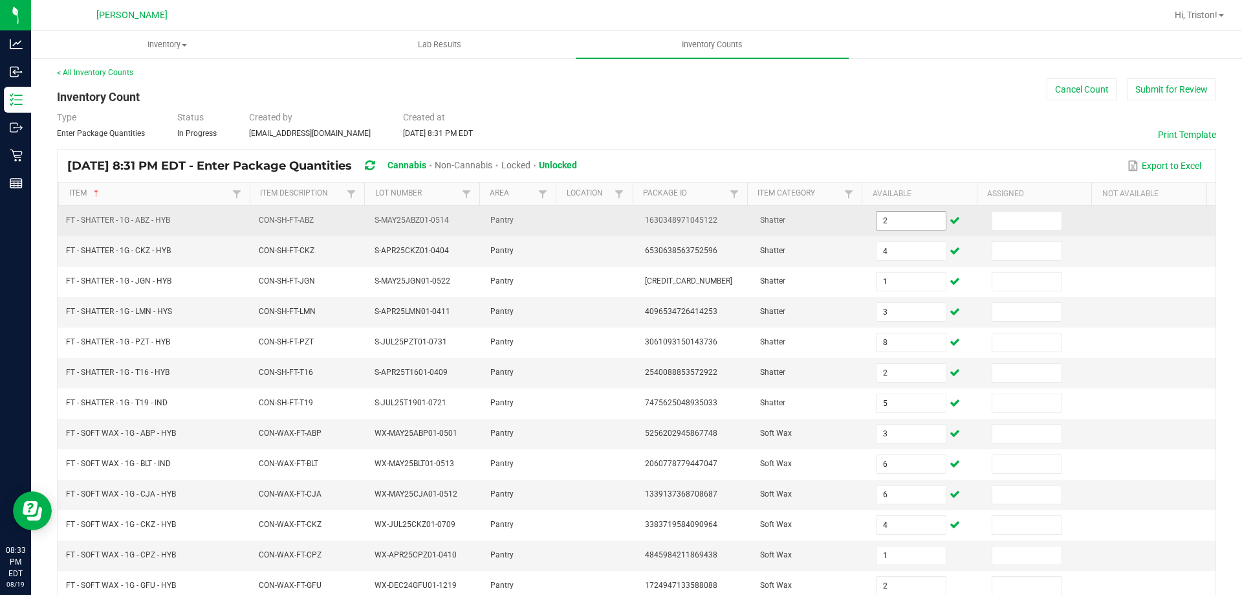
scroll to position [285, 0]
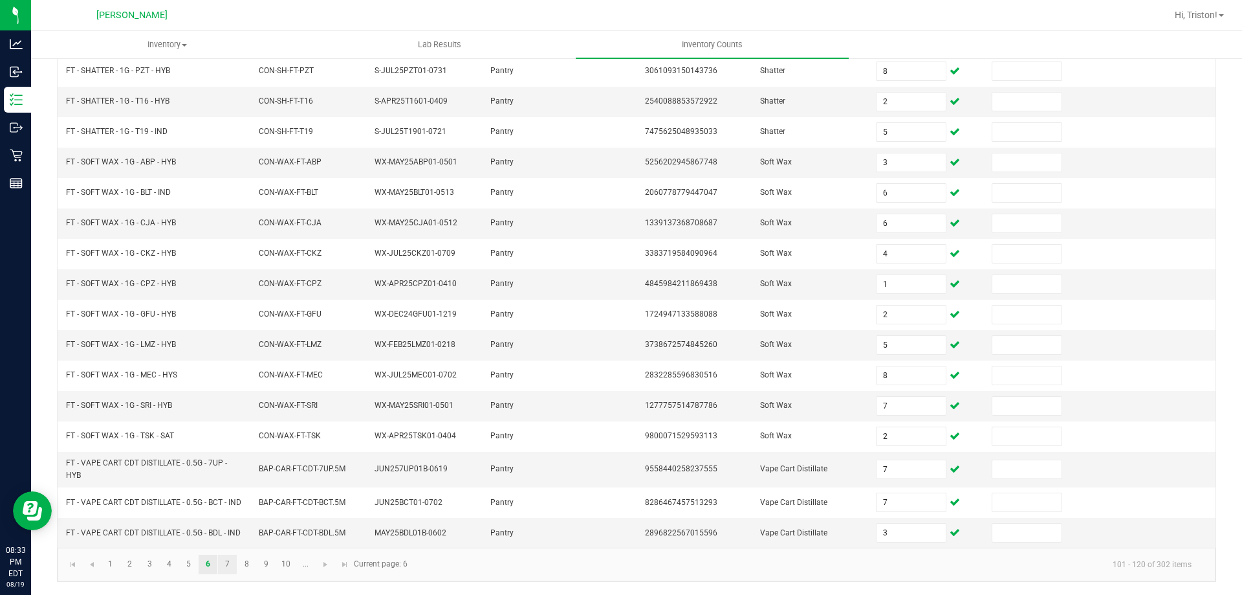
click at [227, 556] on link "7" at bounding box center [227, 563] width 19 height 19
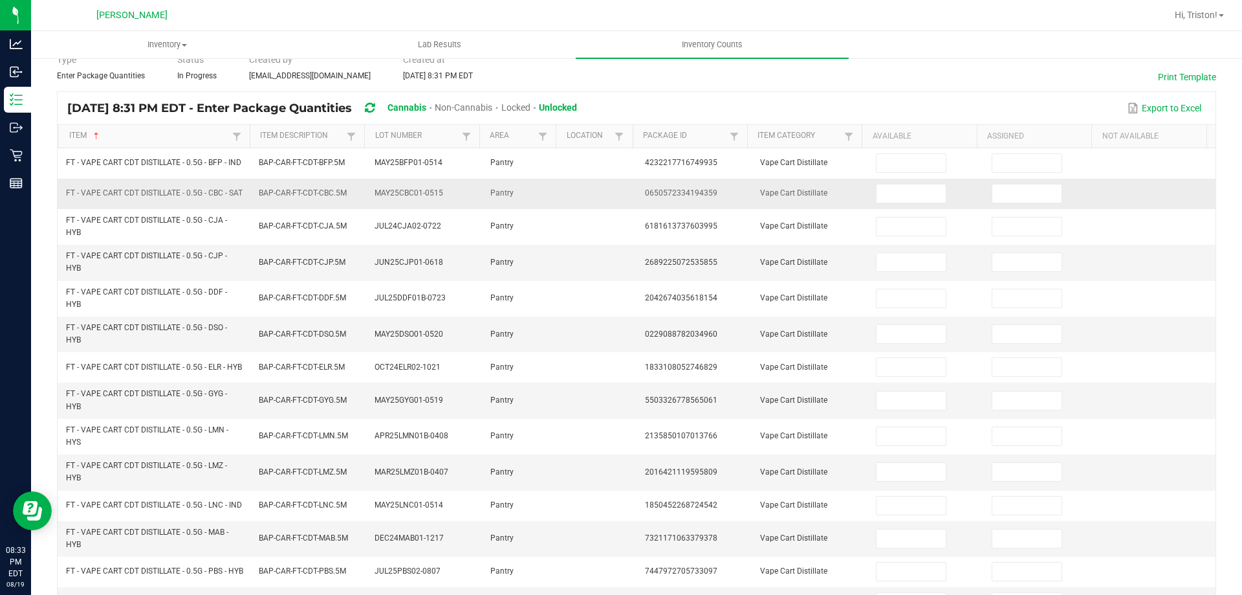
scroll to position [0, 0]
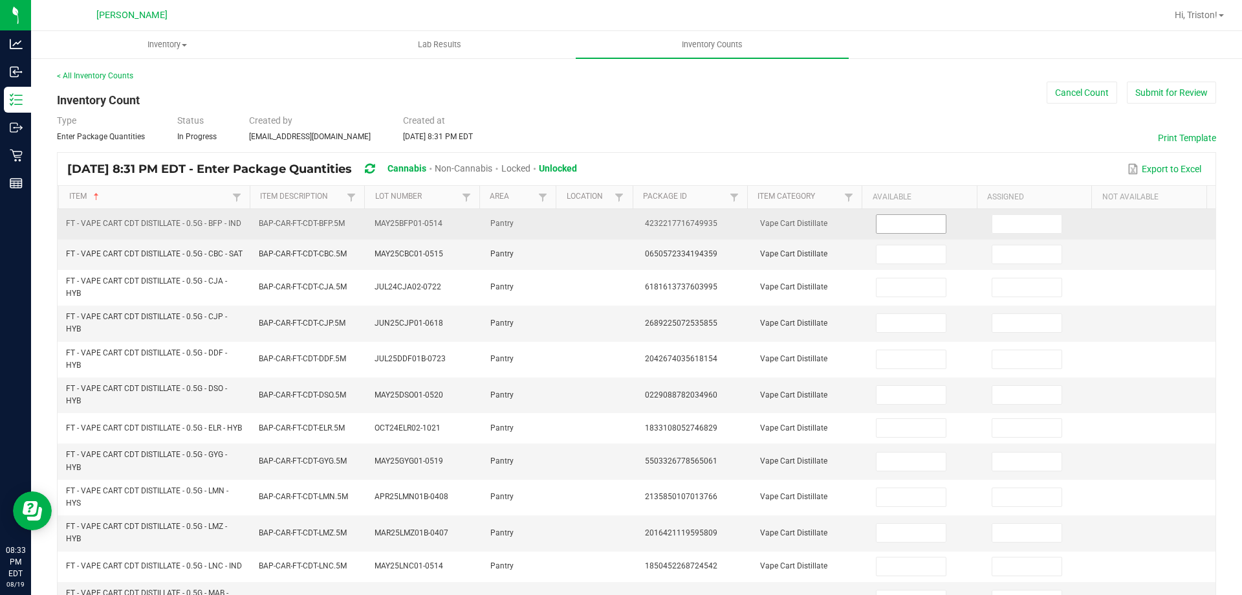
click at [905, 225] on input at bounding box center [911, 224] width 69 height 18
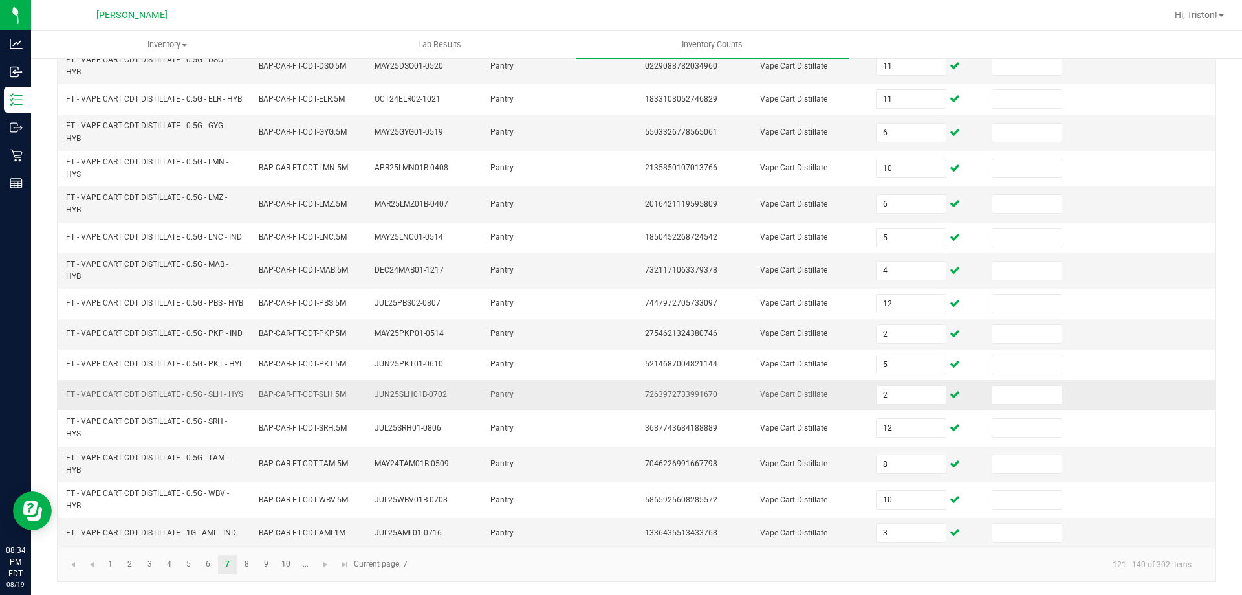
scroll to position [372, 0]
click at [250, 565] on link "8" at bounding box center [246, 563] width 19 height 19
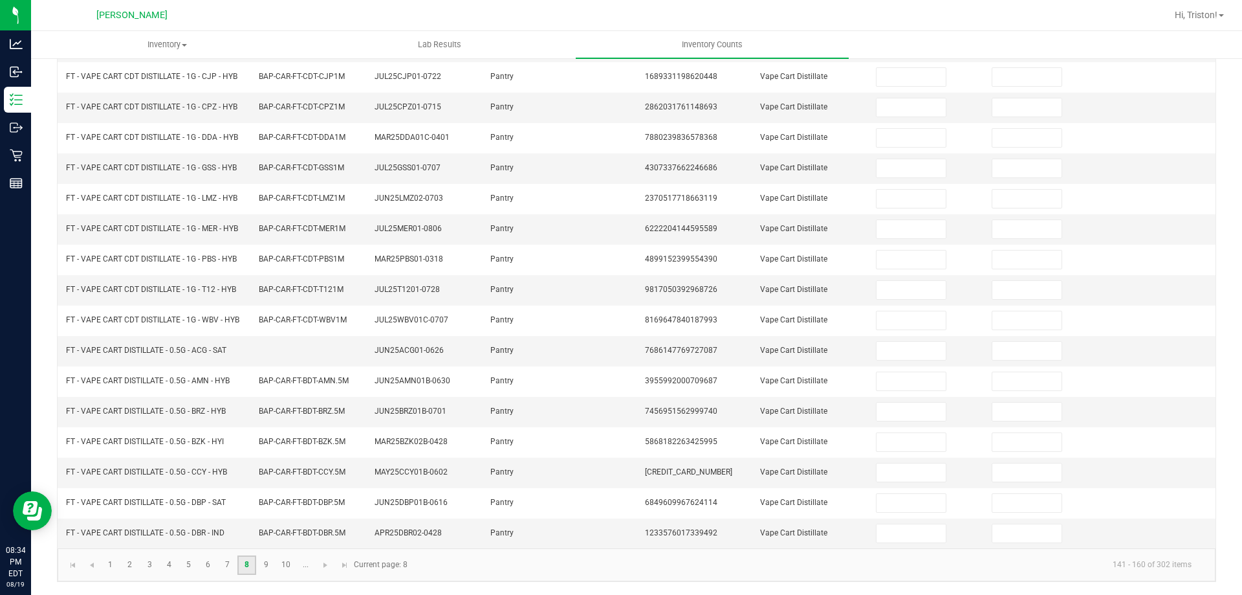
scroll to position [0, 0]
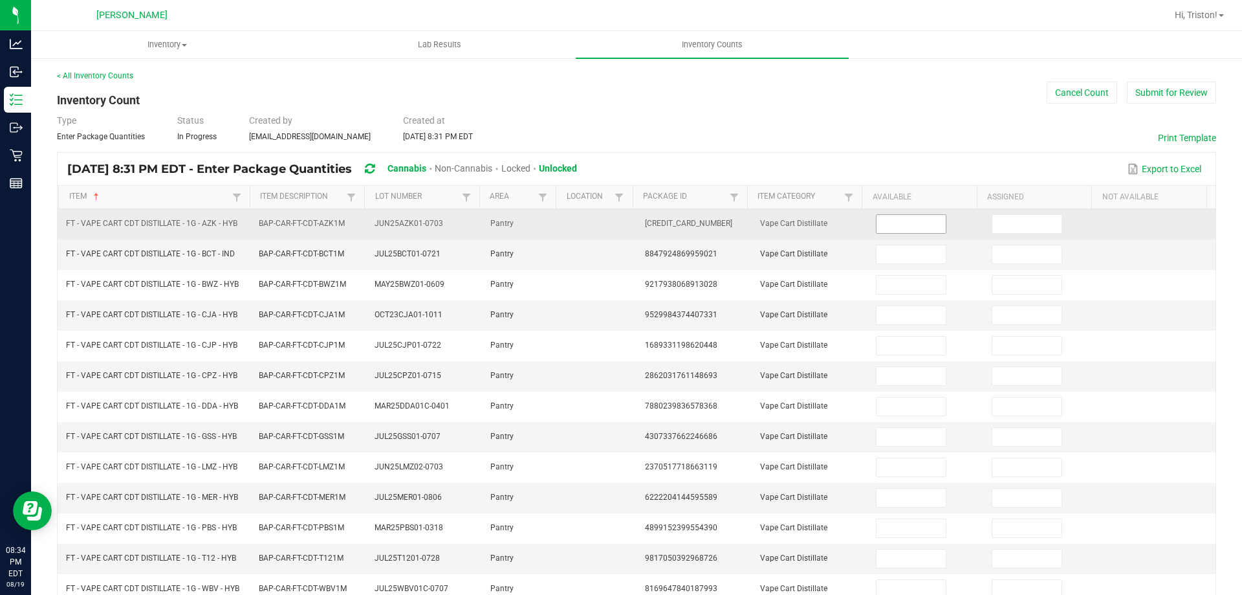
click at [889, 228] on input at bounding box center [911, 224] width 69 height 18
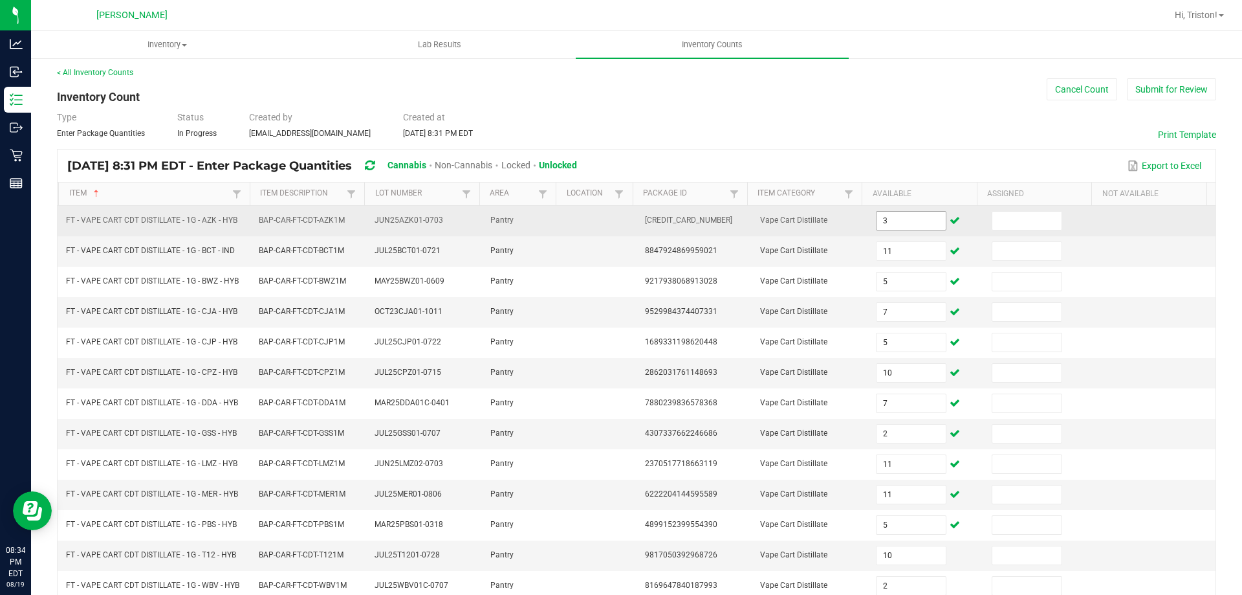
scroll to position [269, 0]
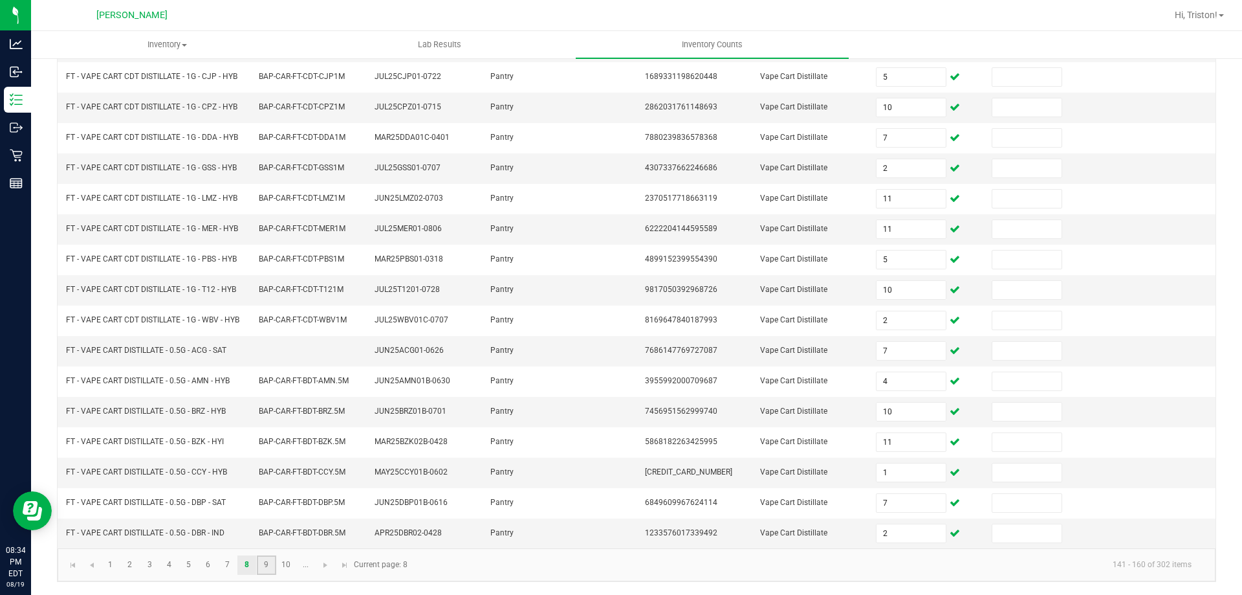
click at [269, 560] on link "9" at bounding box center [266, 564] width 19 height 19
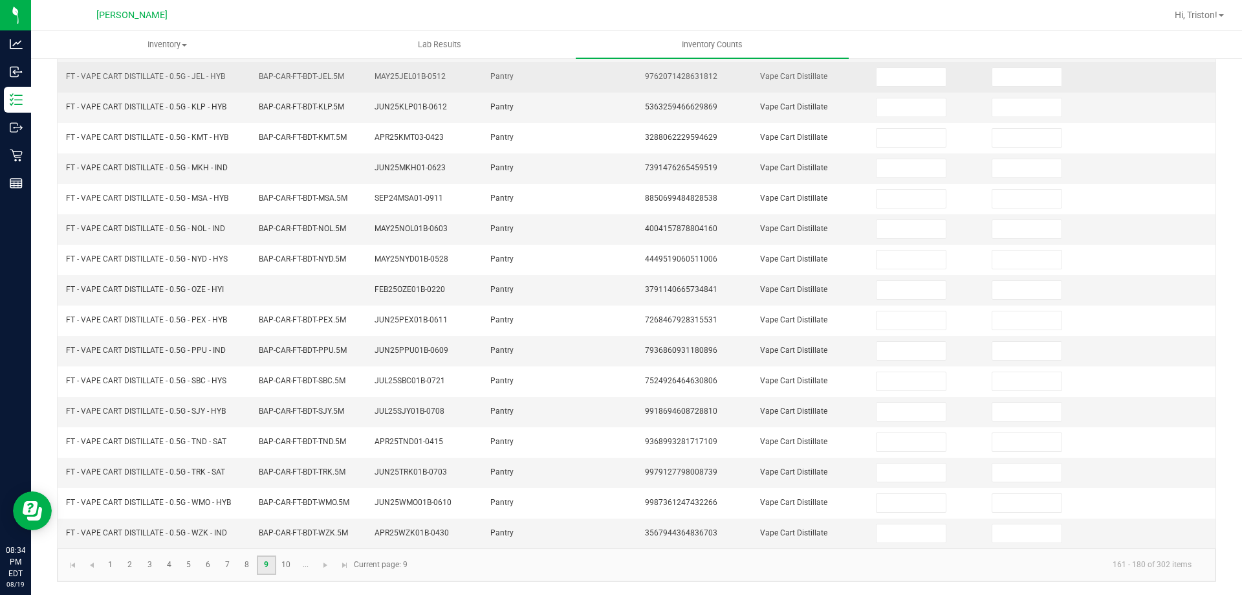
scroll to position [0, 0]
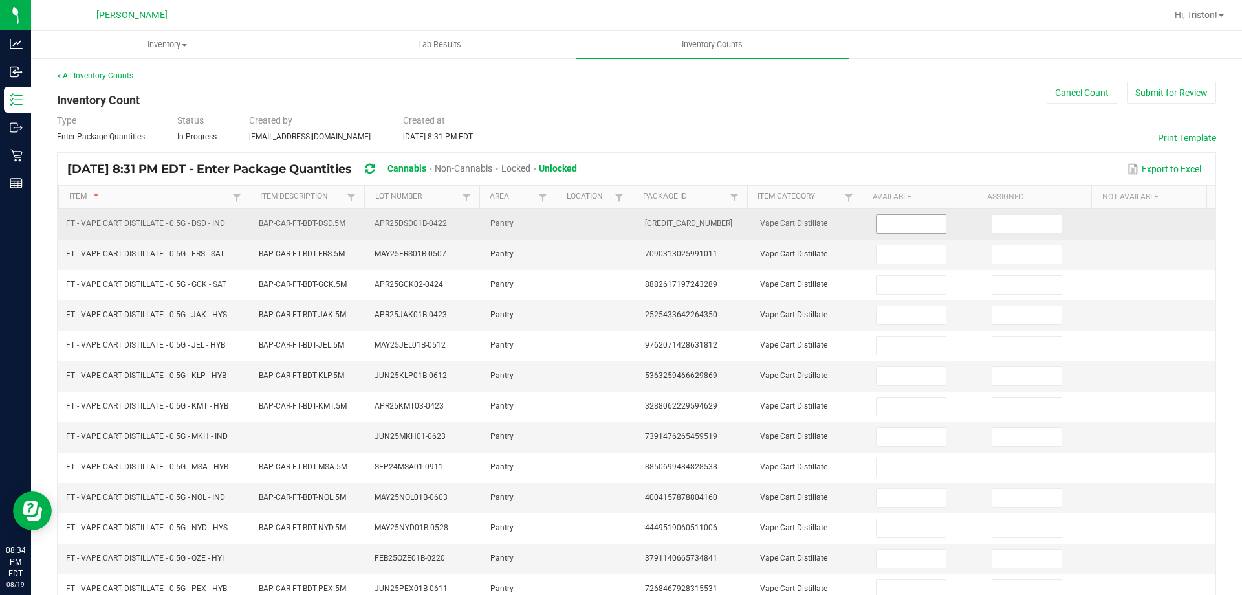
click at [879, 230] on input at bounding box center [911, 224] width 69 height 18
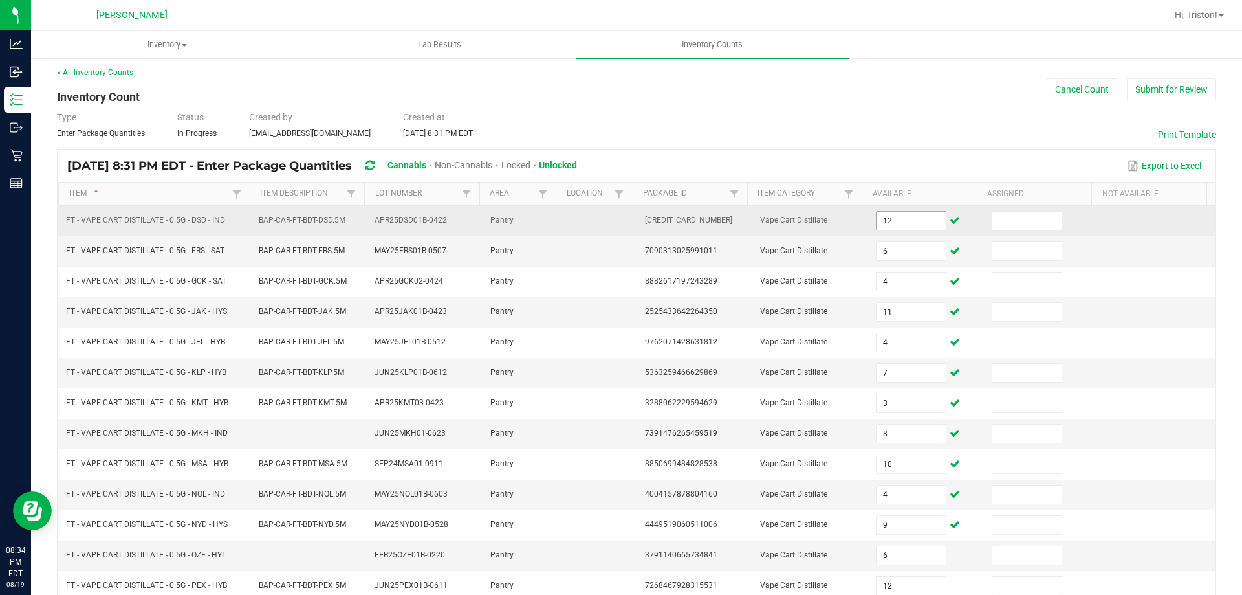
scroll to position [269, 0]
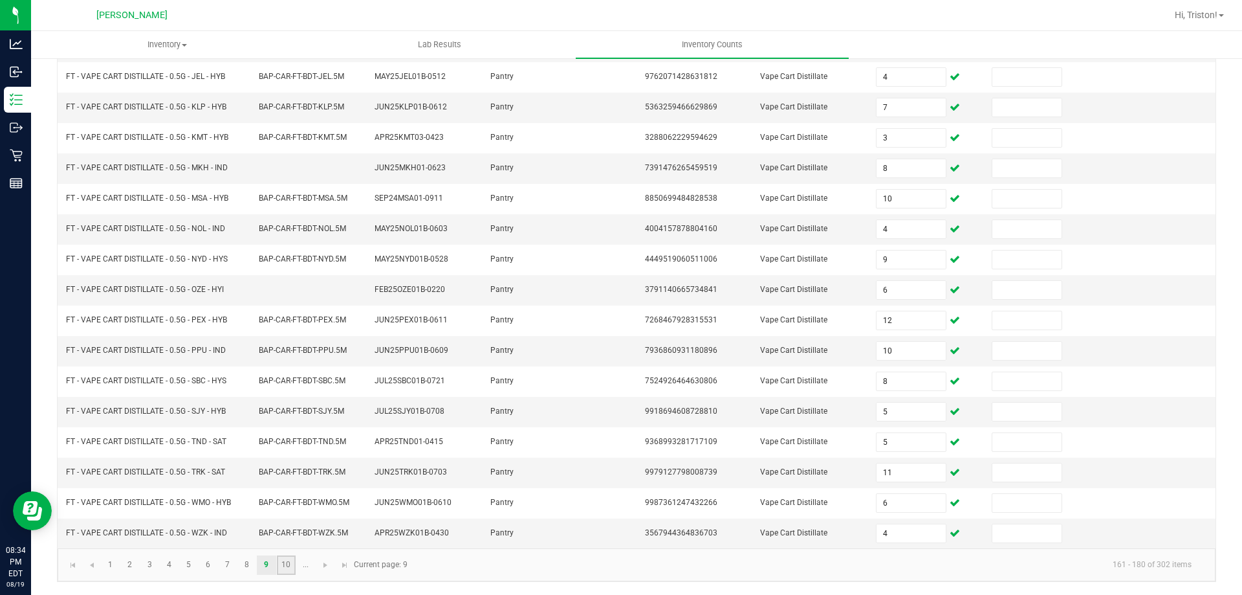
click at [285, 557] on link "10" at bounding box center [286, 564] width 19 height 19
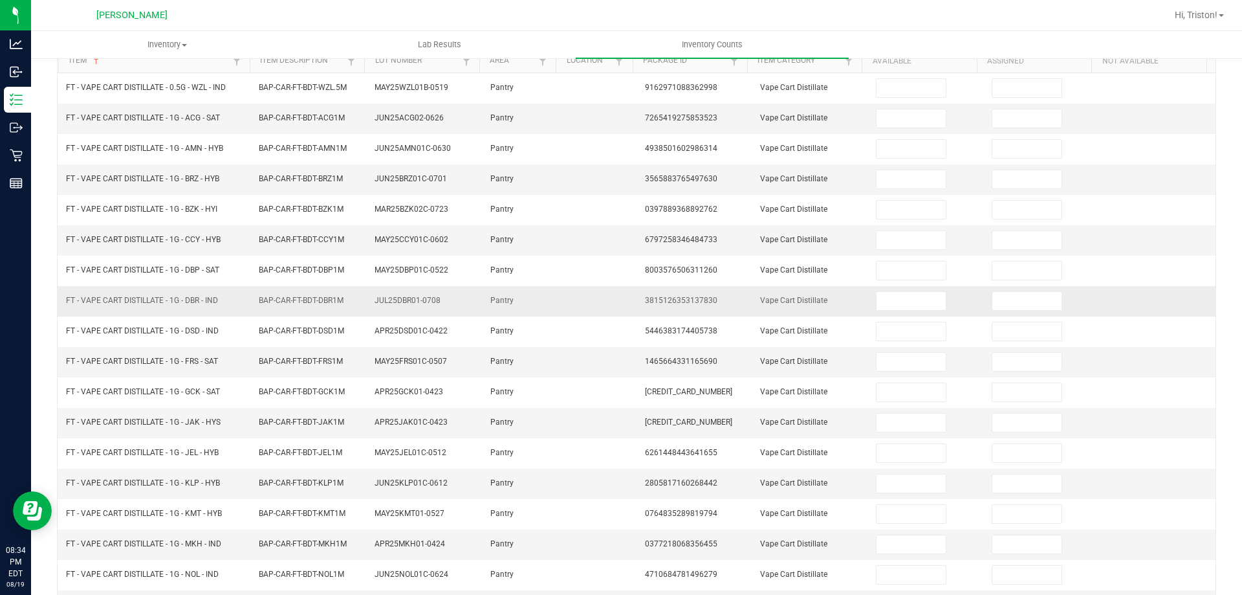
scroll to position [0, 0]
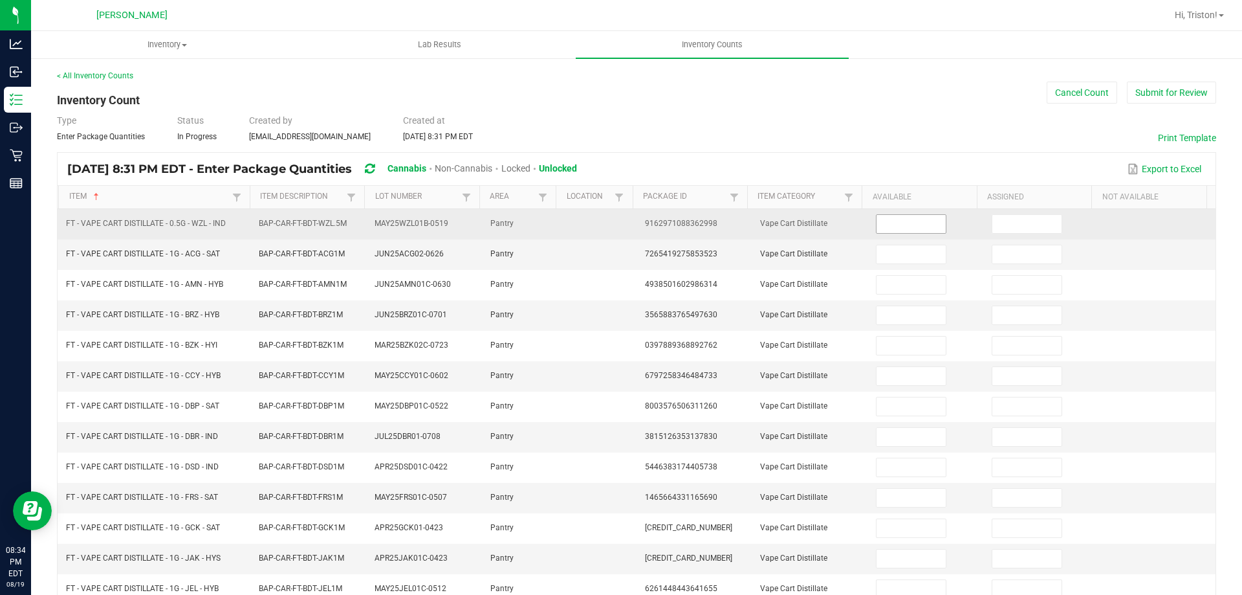
click at [902, 223] on input at bounding box center [911, 224] width 69 height 18
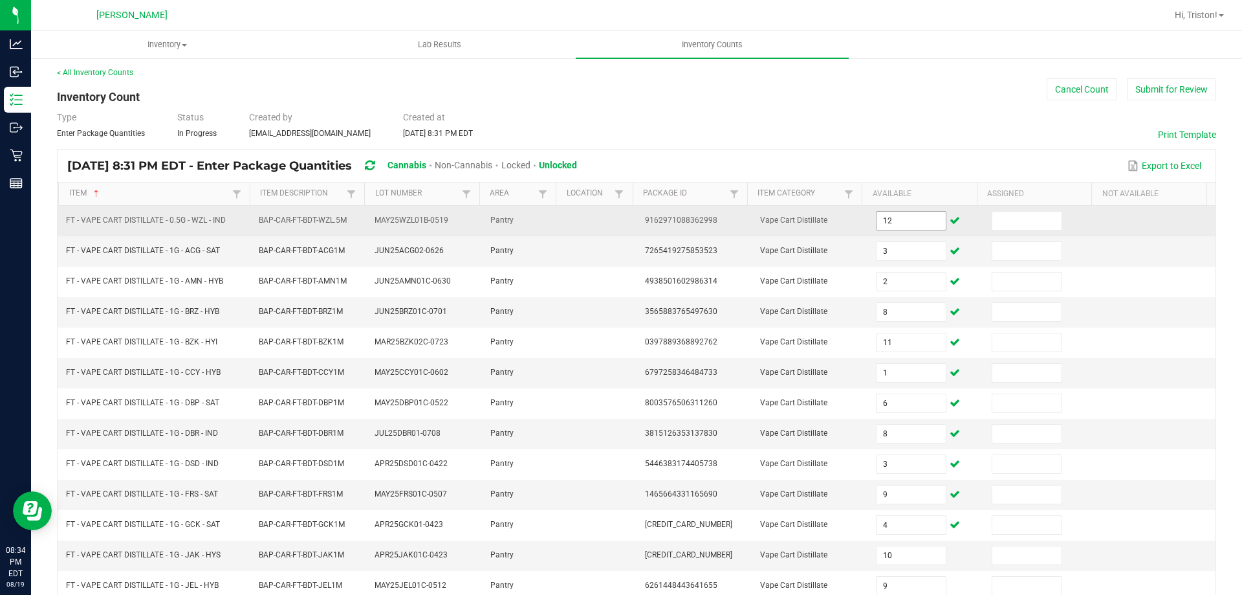
scroll to position [269, 0]
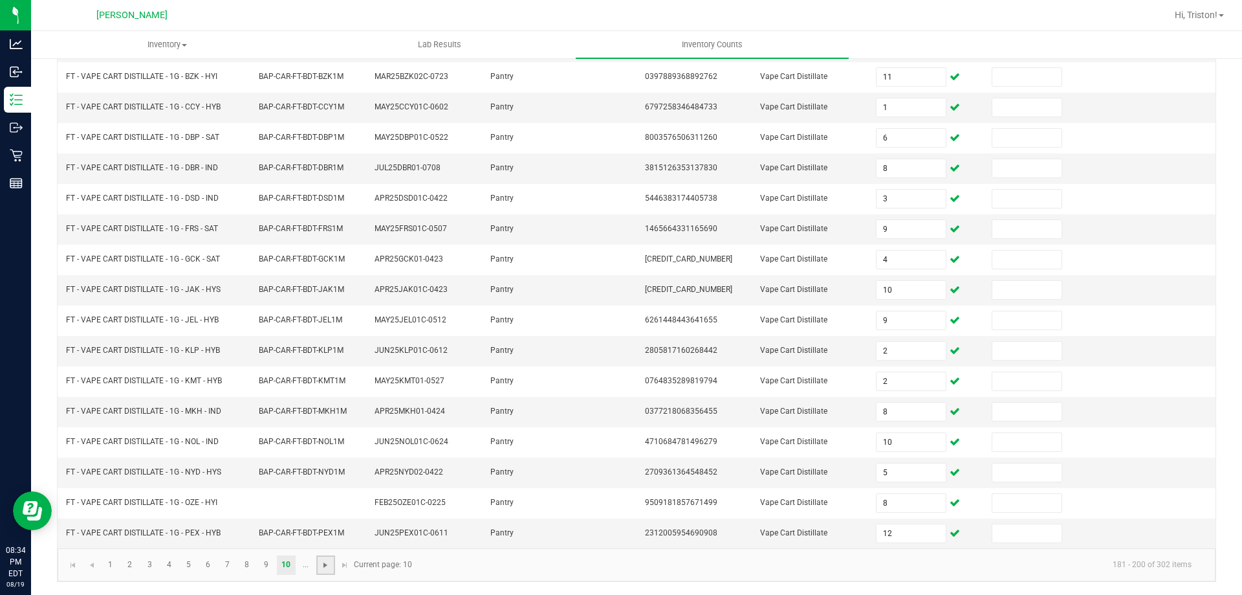
click at [325, 560] on span "Go to the next page" at bounding box center [325, 565] width 10 height 10
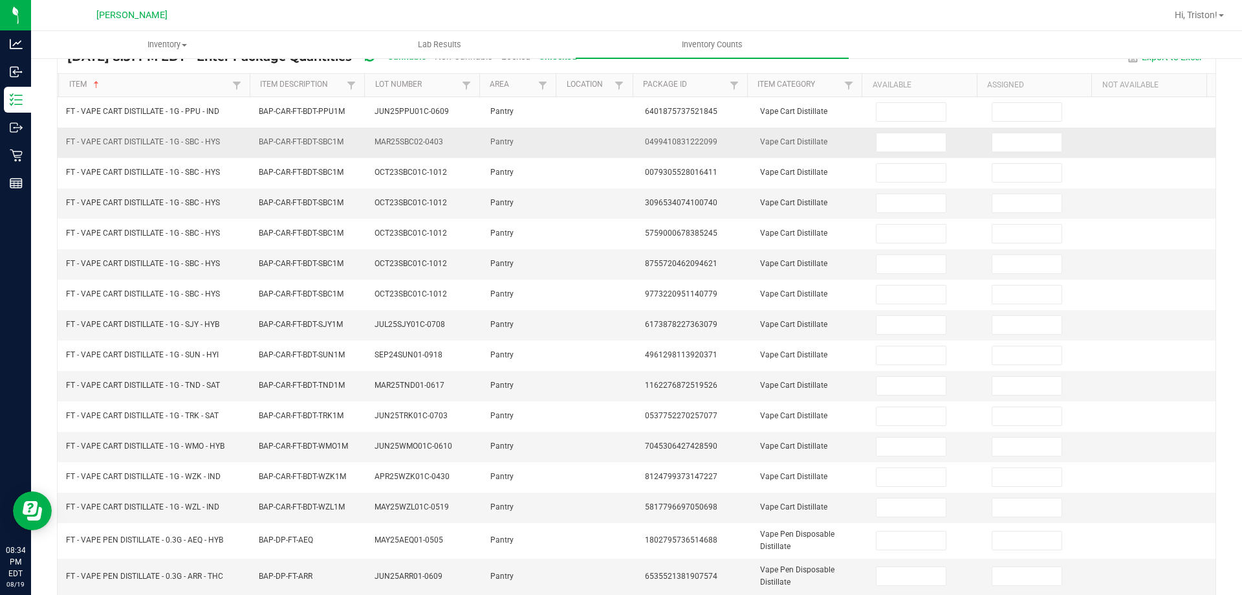
scroll to position [0, 0]
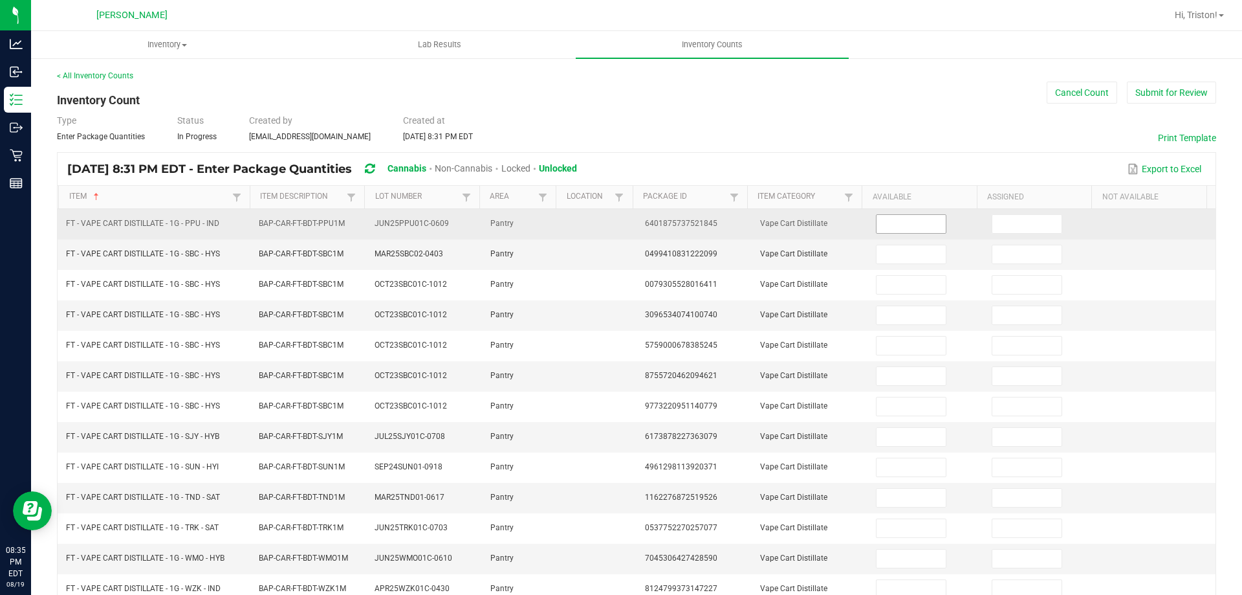
click at [901, 225] on input at bounding box center [911, 224] width 69 height 18
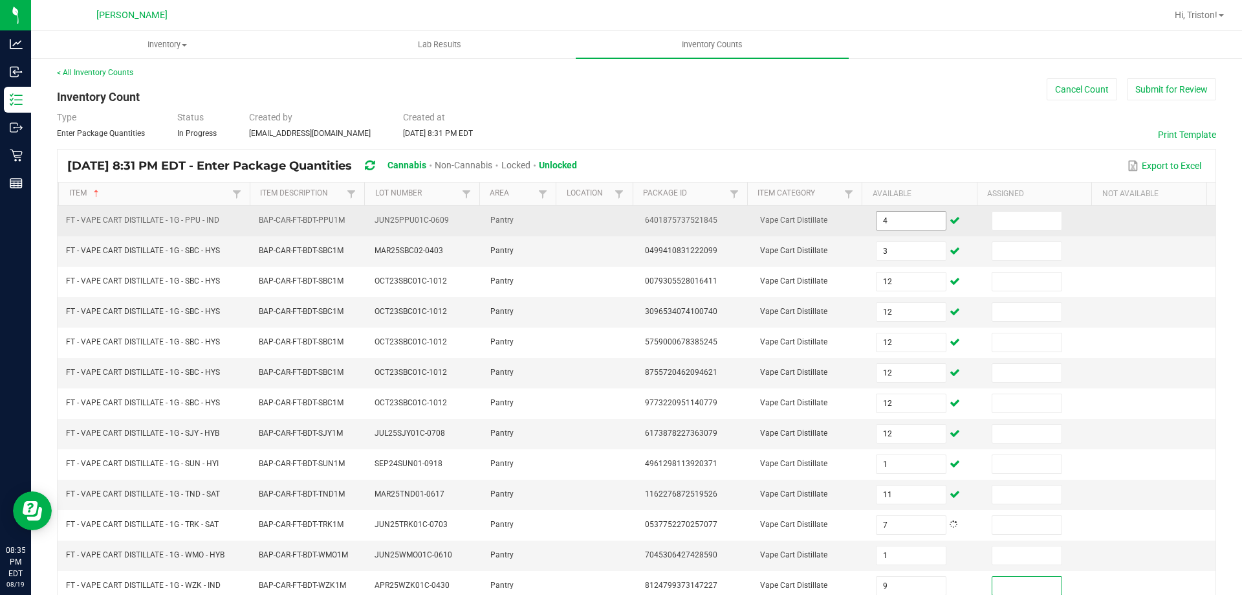
scroll to position [302, 0]
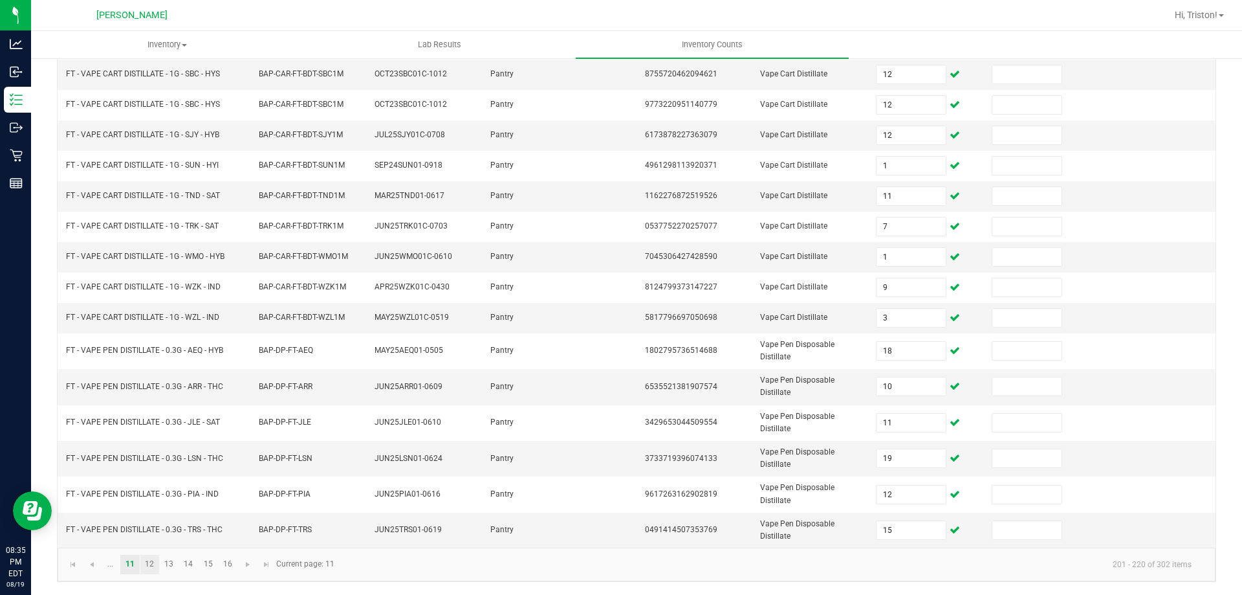
click at [149, 564] on link "12" at bounding box center [149, 563] width 19 height 19
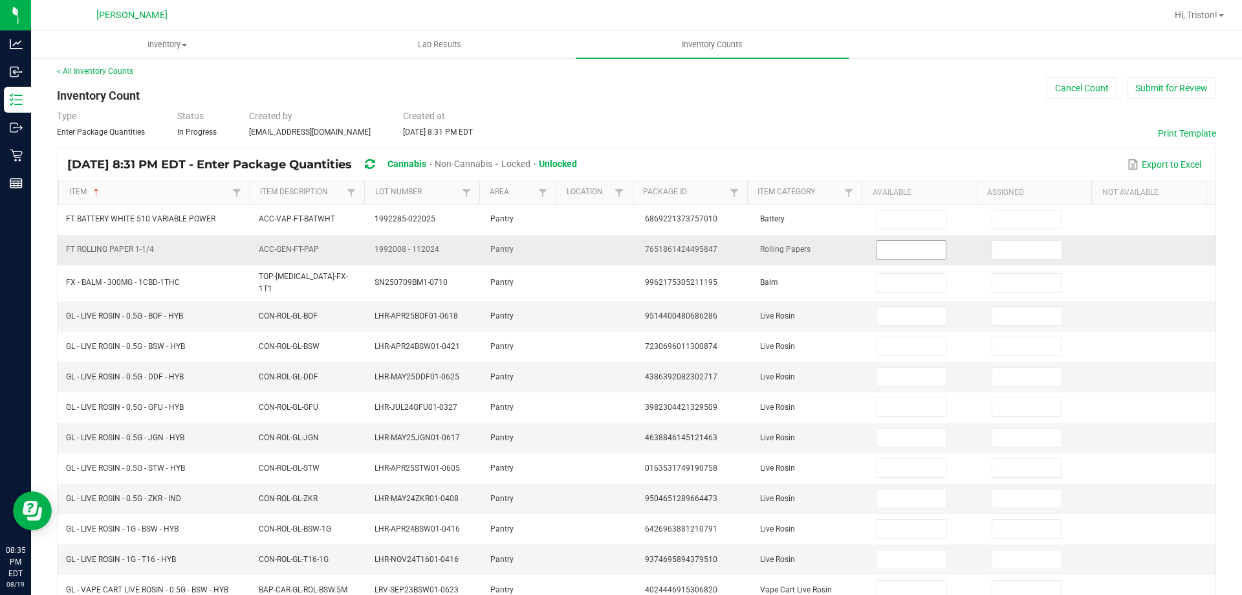
scroll to position [0, 0]
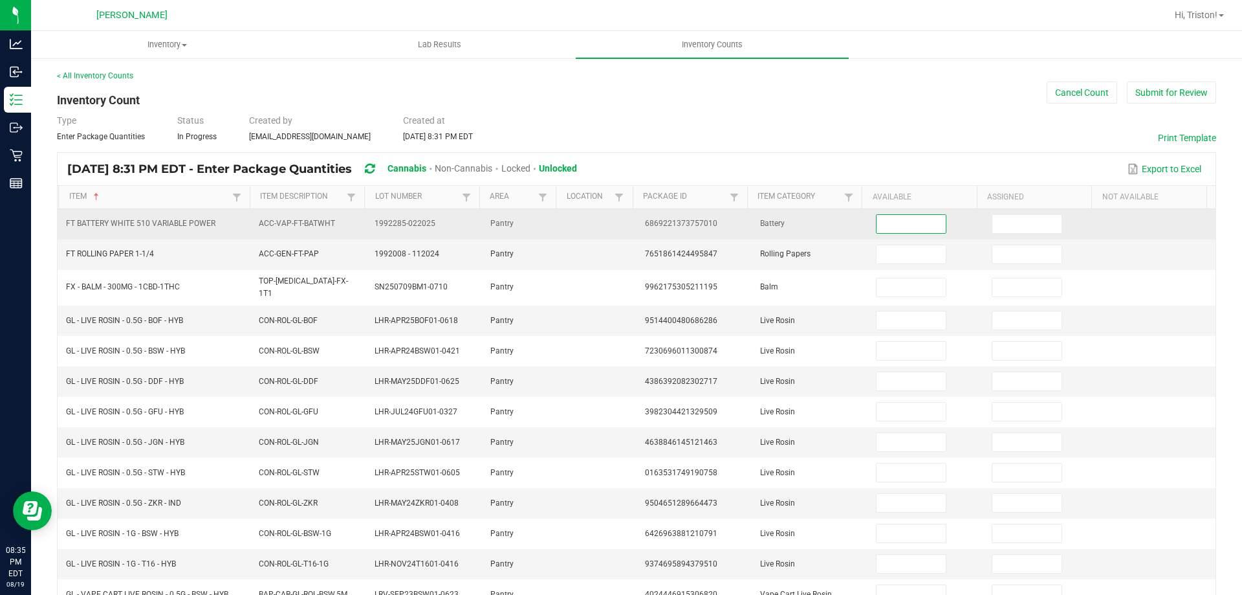
click at [890, 224] on input at bounding box center [911, 224] width 69 height 18
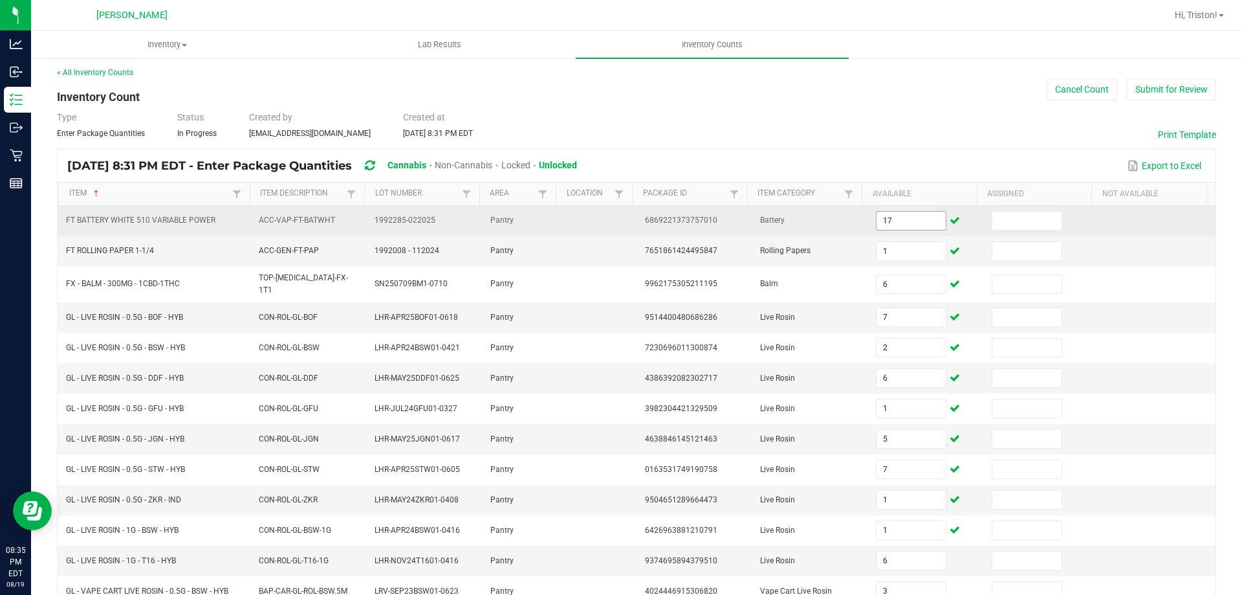
scroll to position [285, 0]
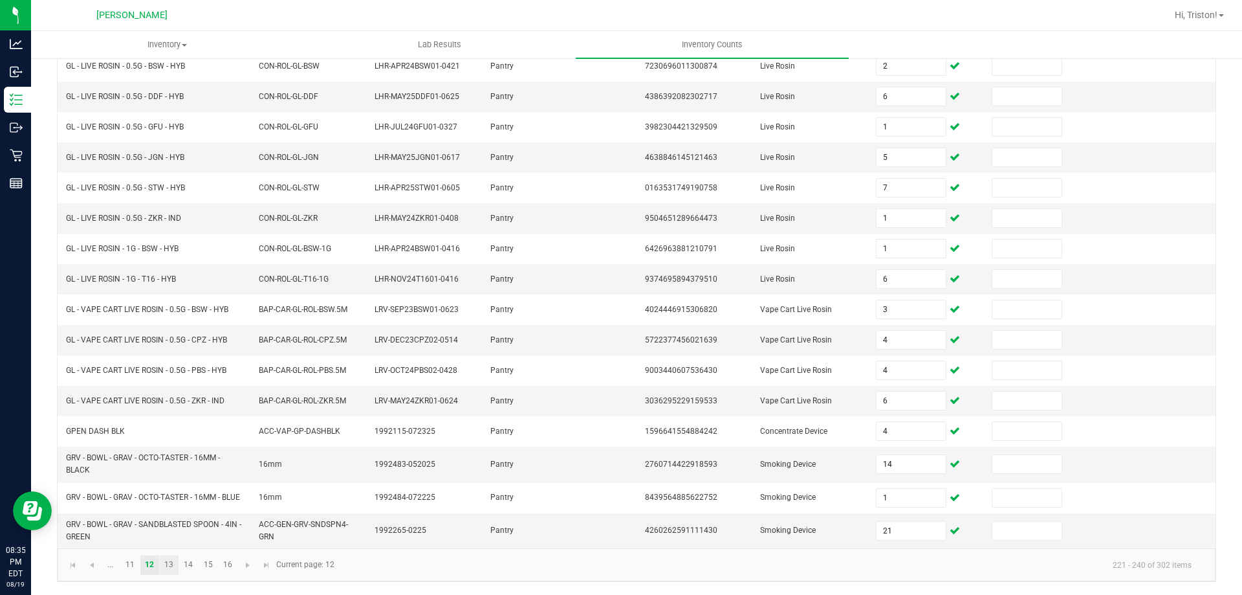
click at [169, 560] on link "13" at bounding box center [169, 564] width 19 height 19
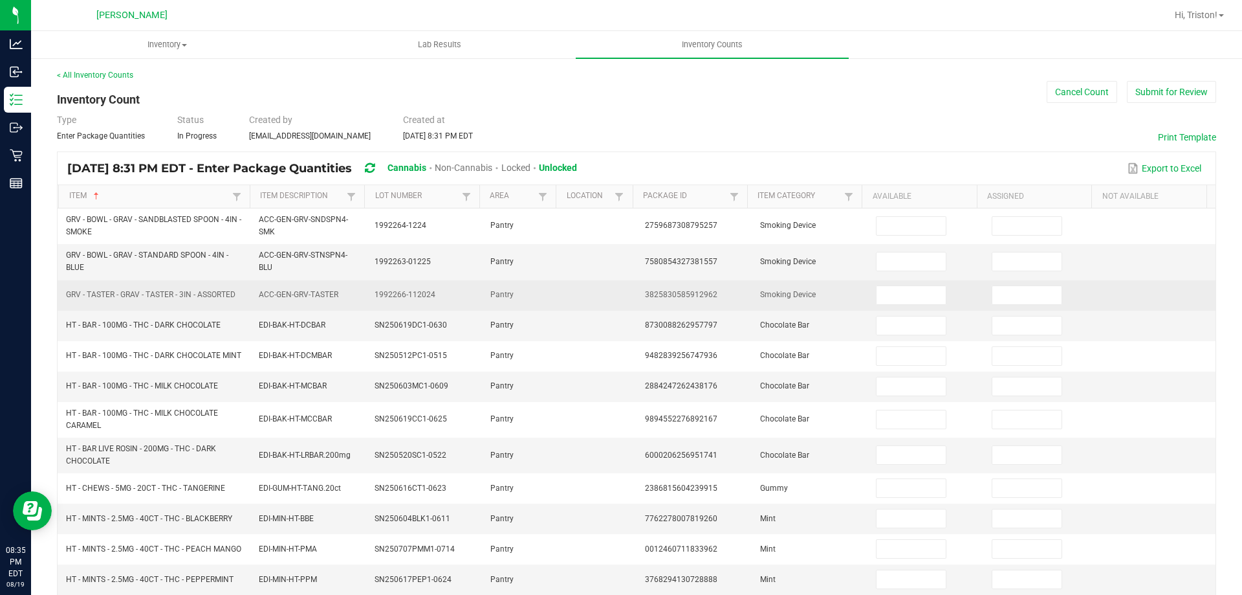
scroll to position [0, 0]
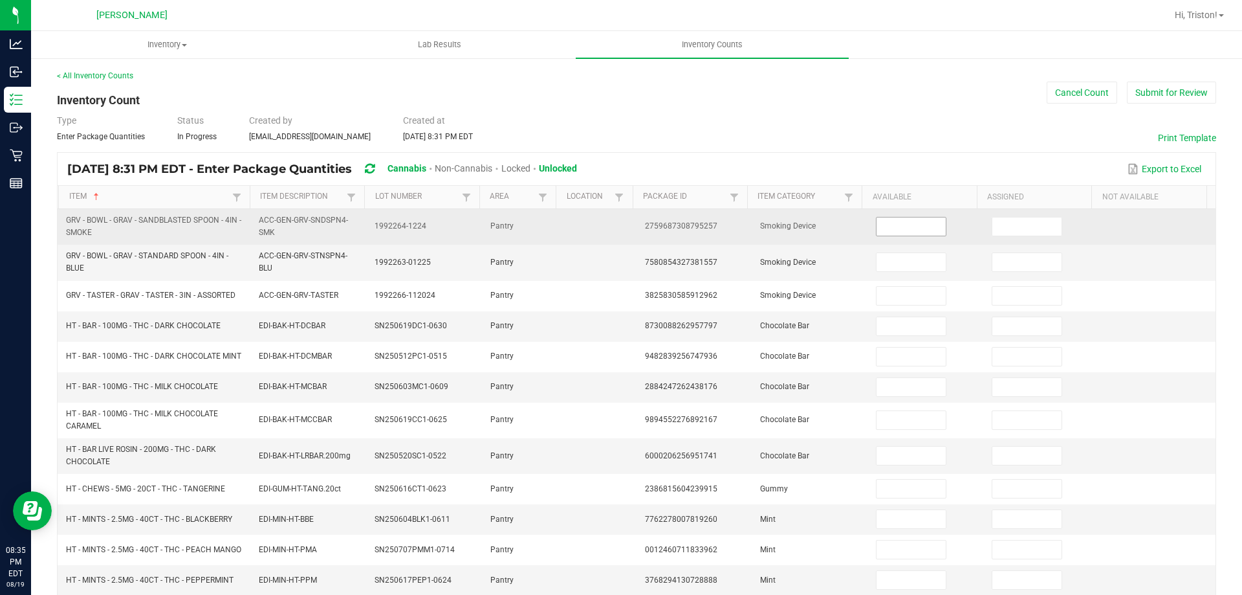
click at [902, 230] on input at bounding box center [911, 226] width 69 height 18
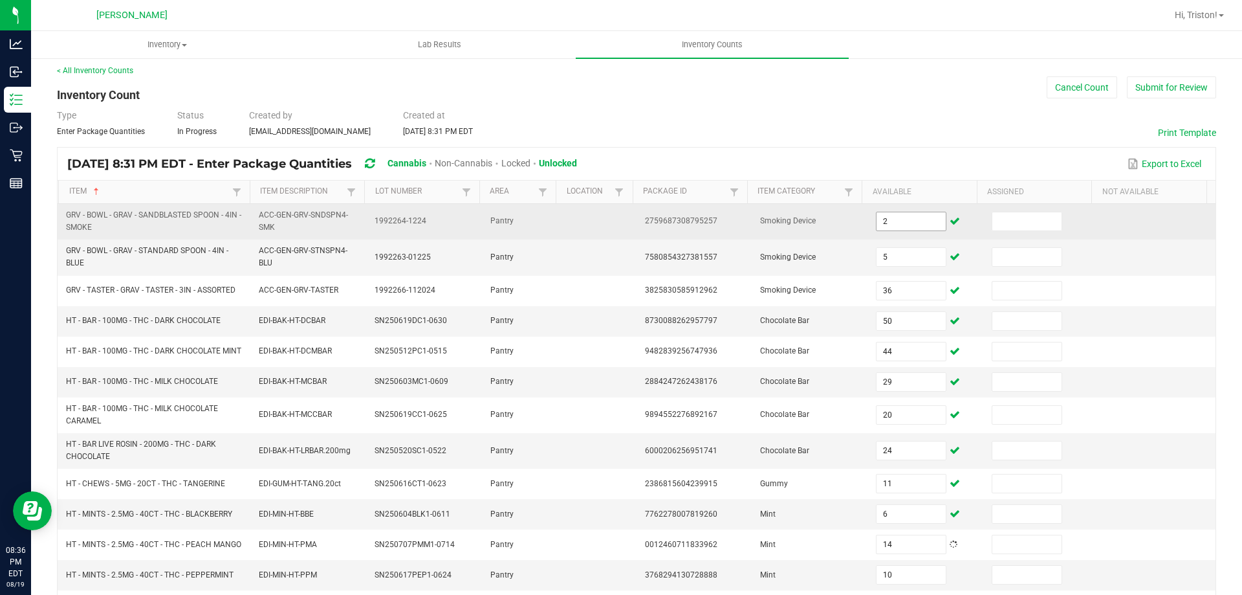
scroll to position [311, 0]
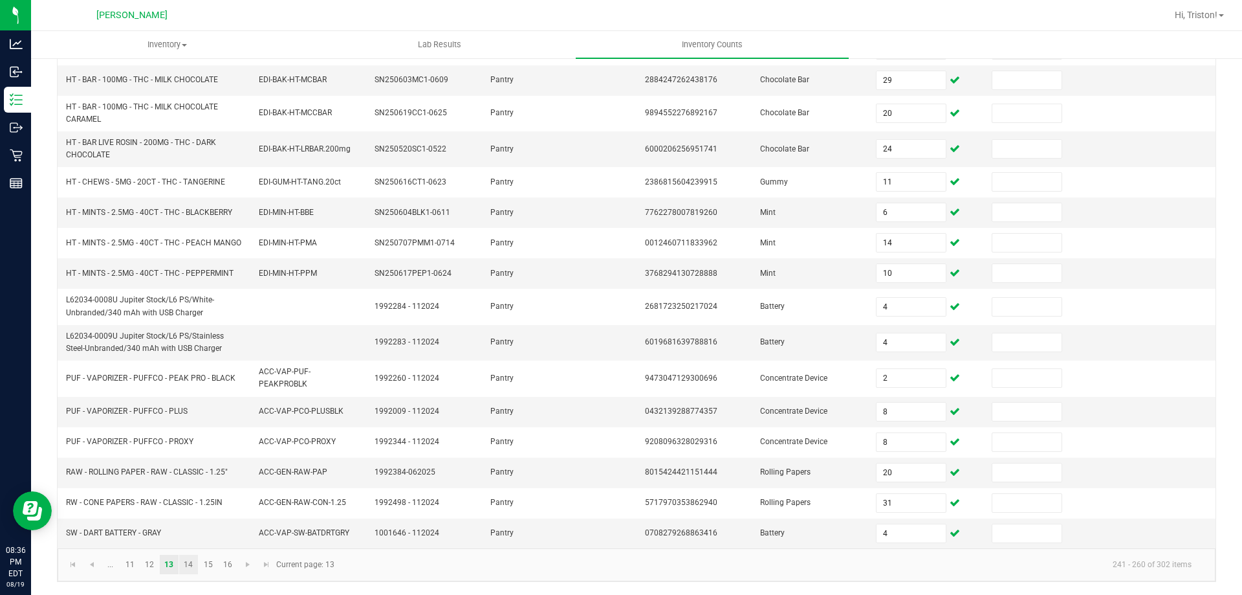
click at [187, 566] on link "14" at bounding box center [188, 563] width 19 height 19
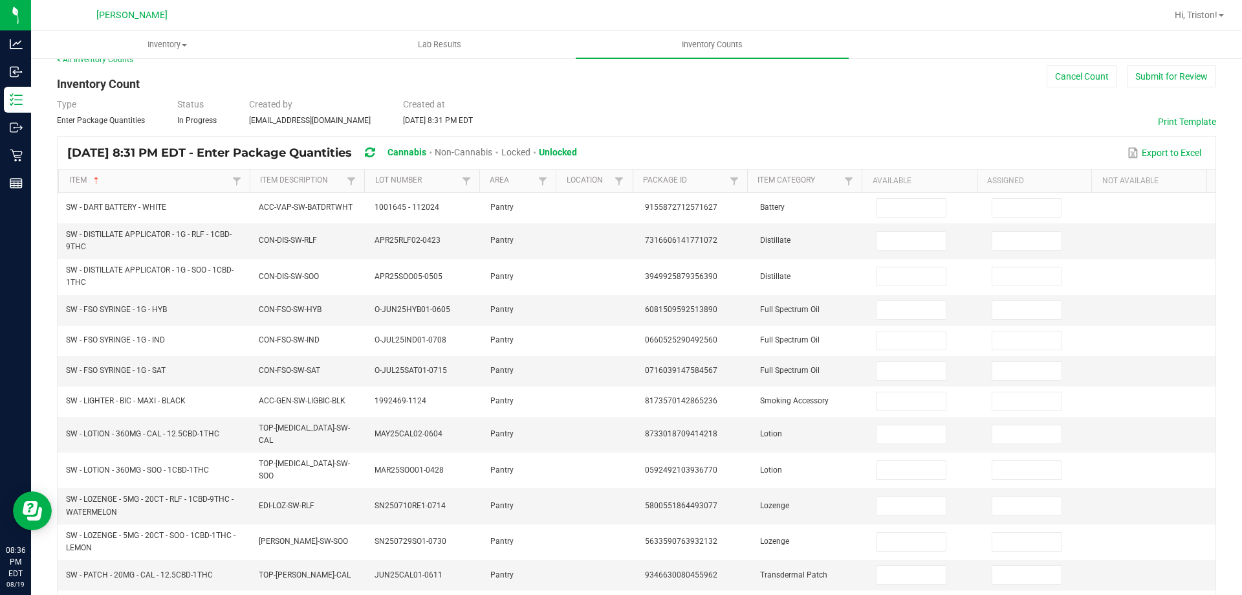
scroll to position [0, 0]
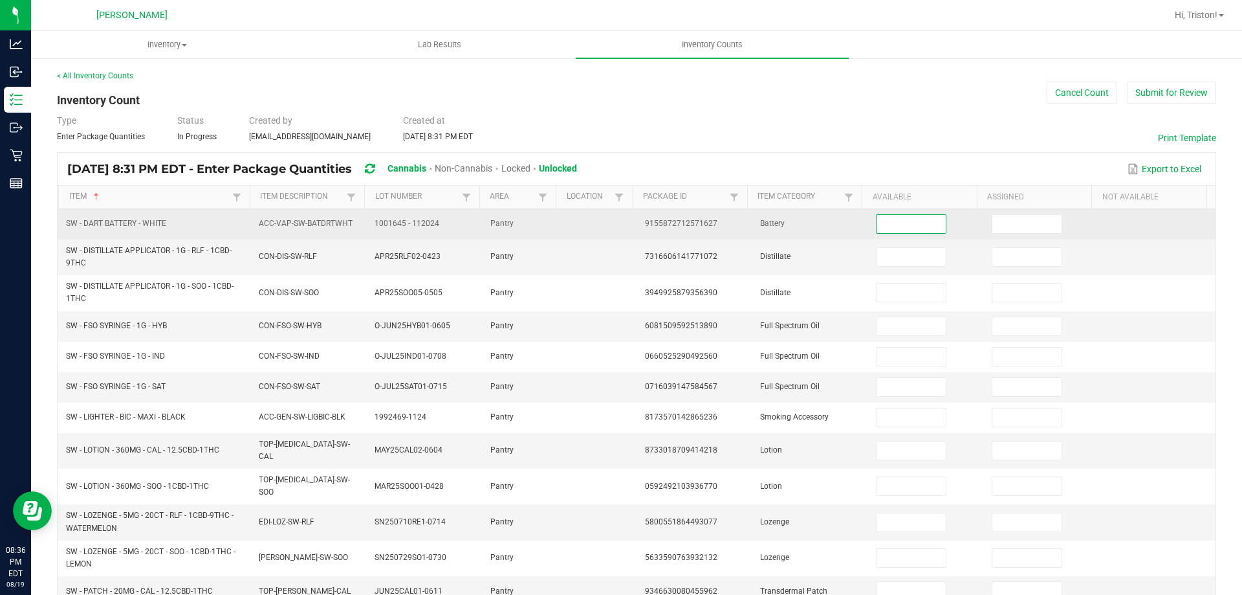
click at [883, 223] on input at bounding box center [911, 224] width 69 height 18
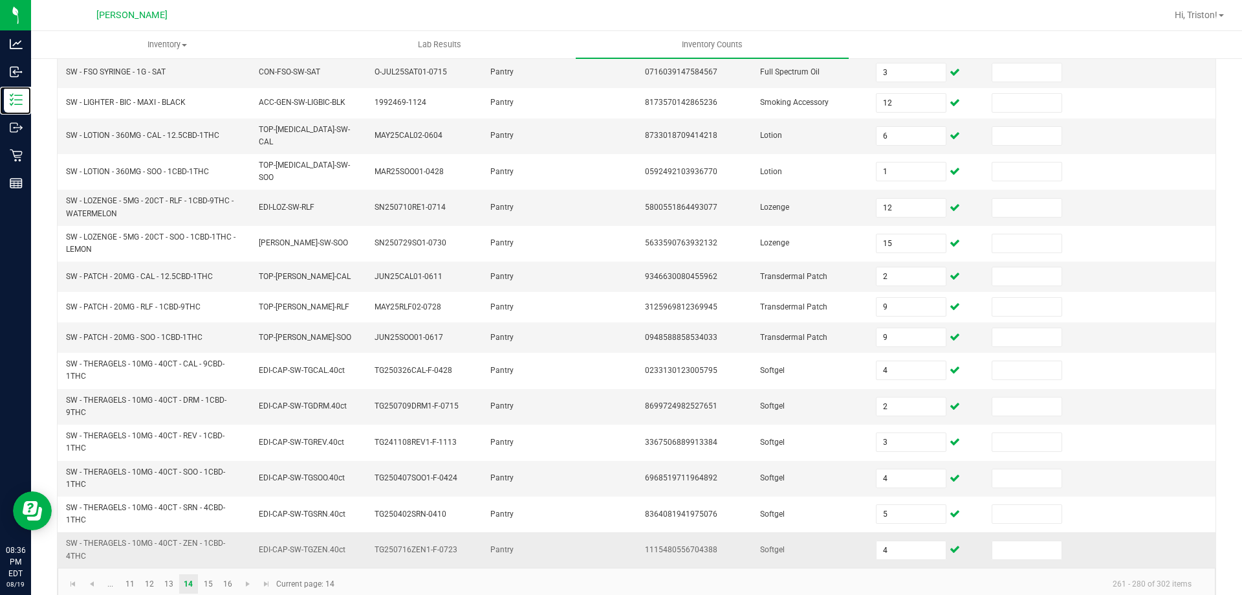
scroll to position [323, 0]
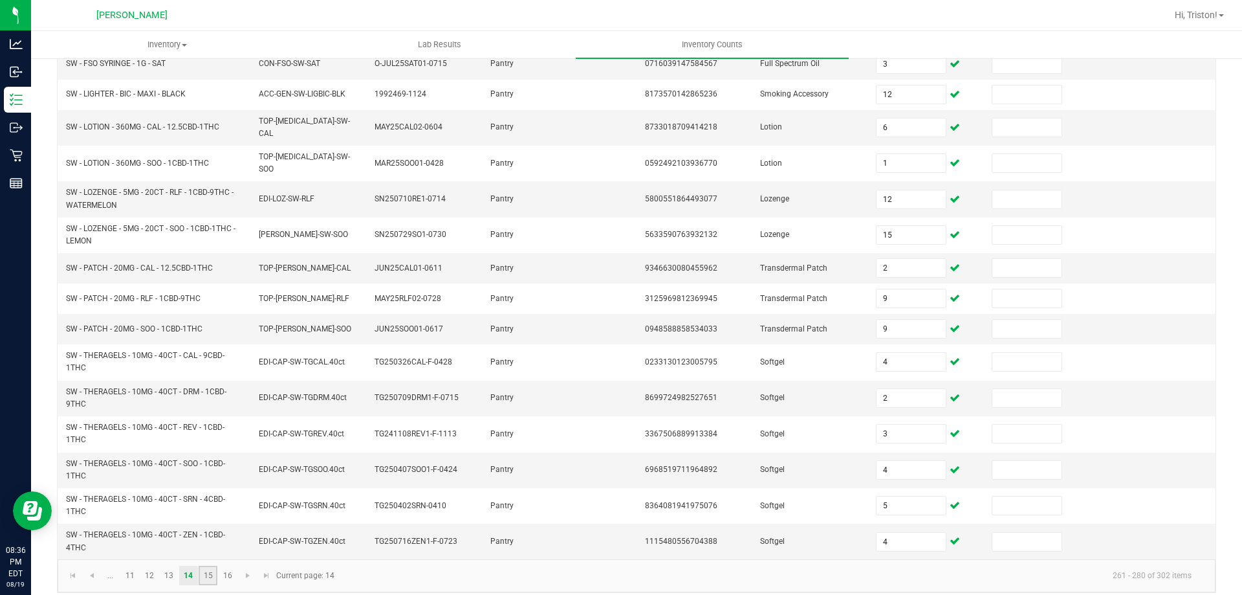
click at [212, 567] on link "15" at bounding box center [208, 574] width 19 height 19
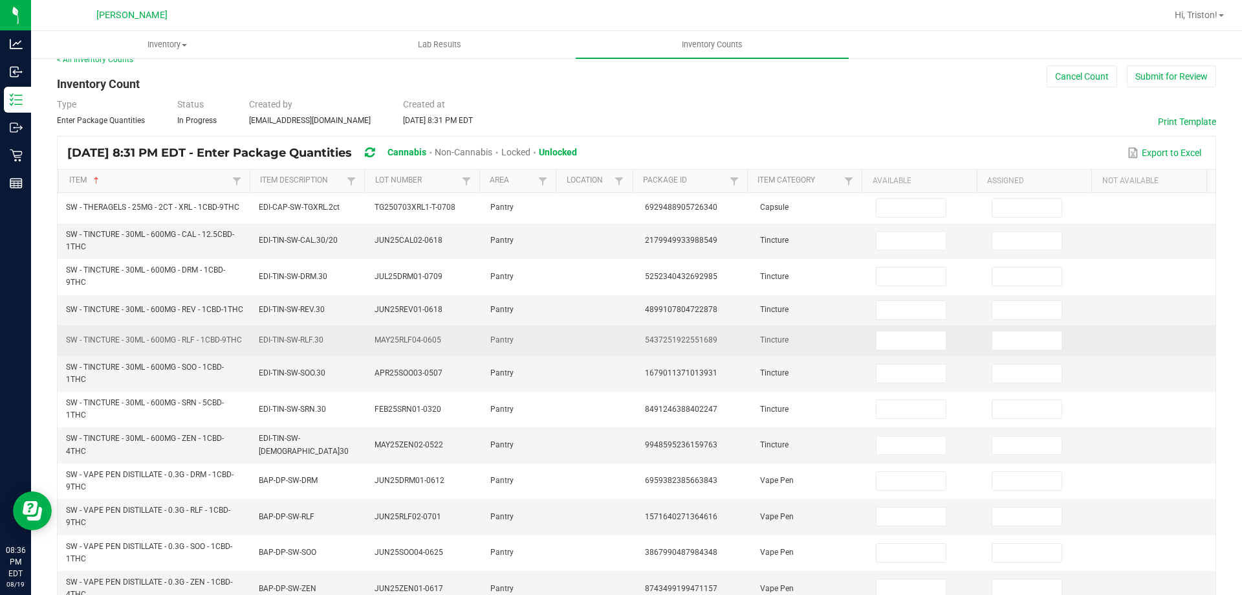
scroll to position [0, 0]
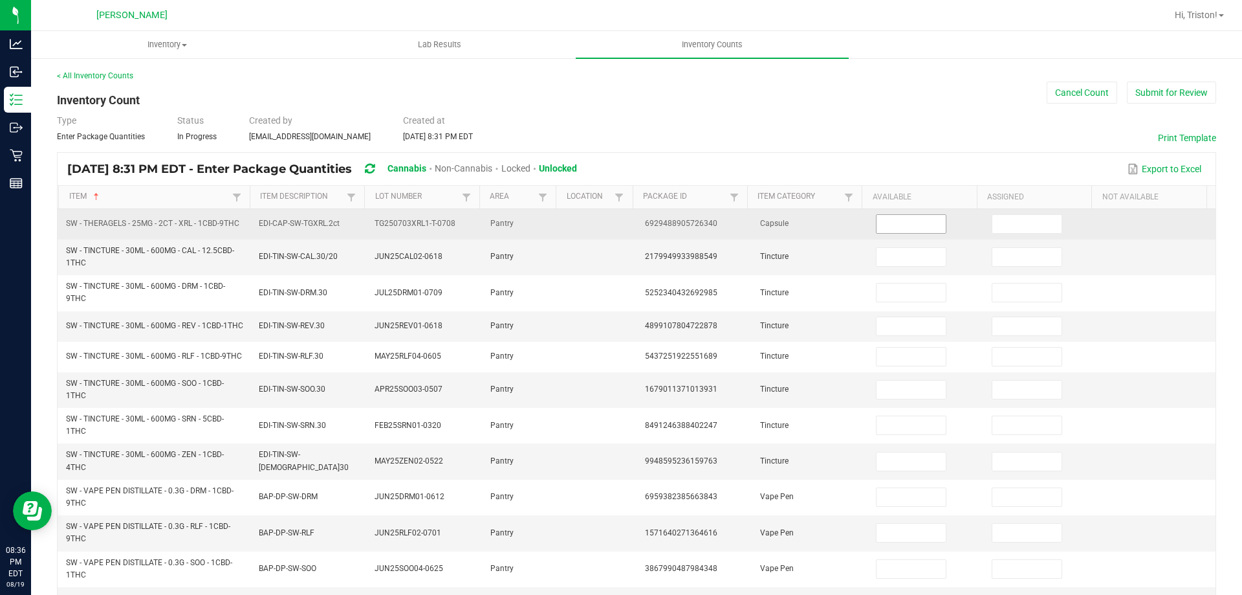
click at [893, 228] on input at bounding box center [911, 224] width 69 height 18
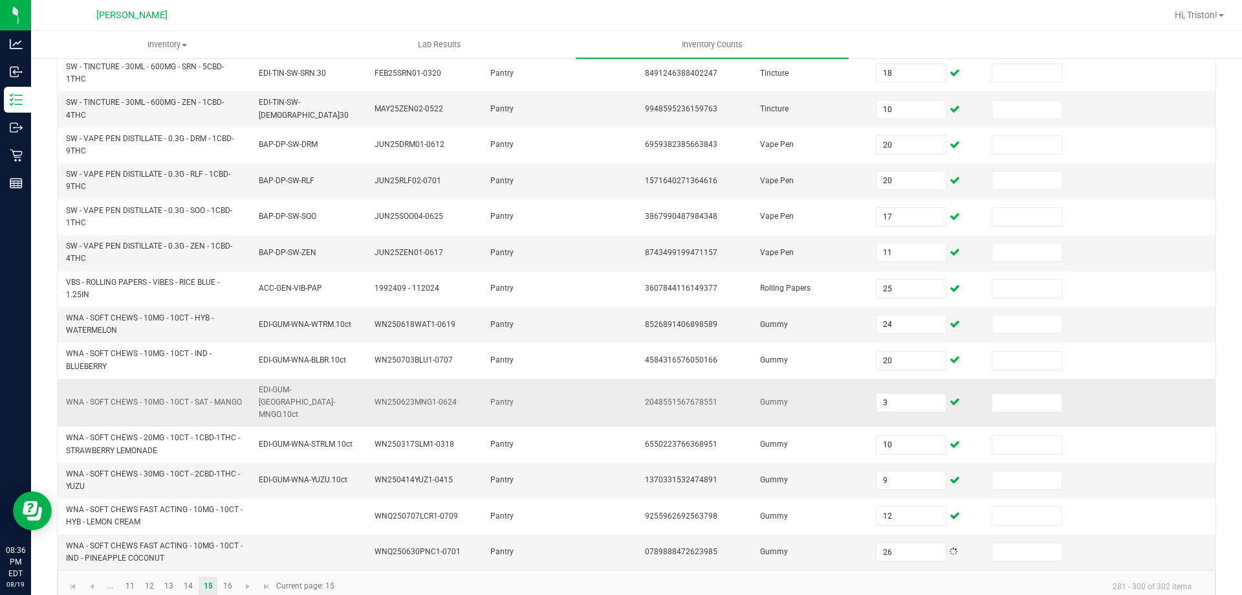
scroll to position [372, 0]
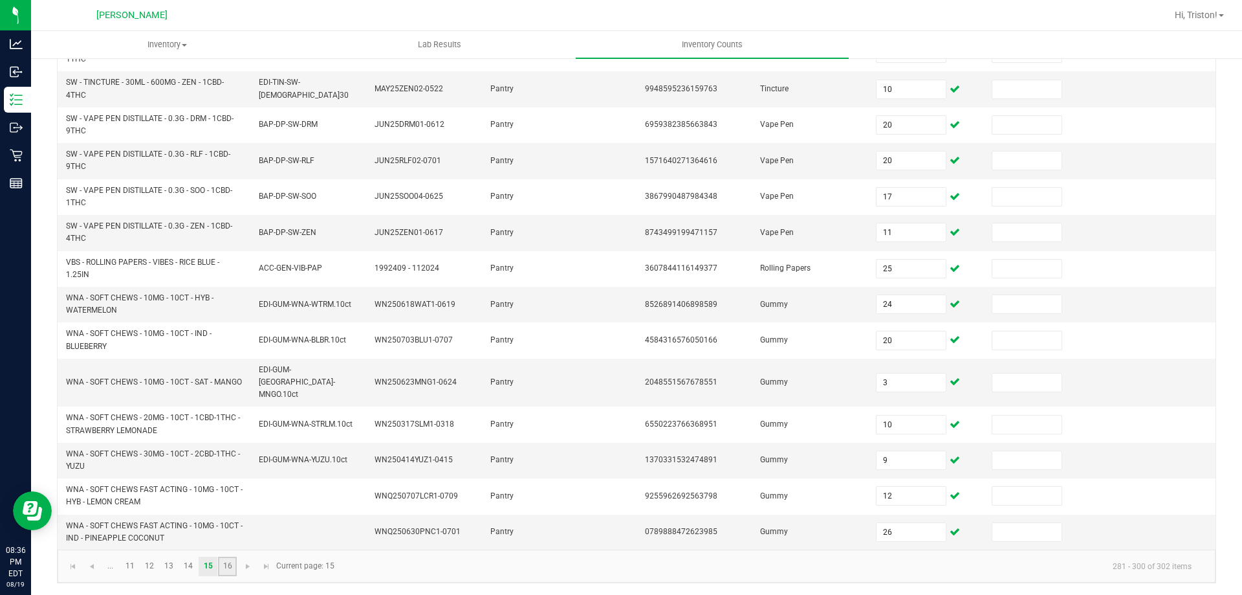
click at [230, 561] on link "16" at bounding box center [227, 565] width 19 height 19
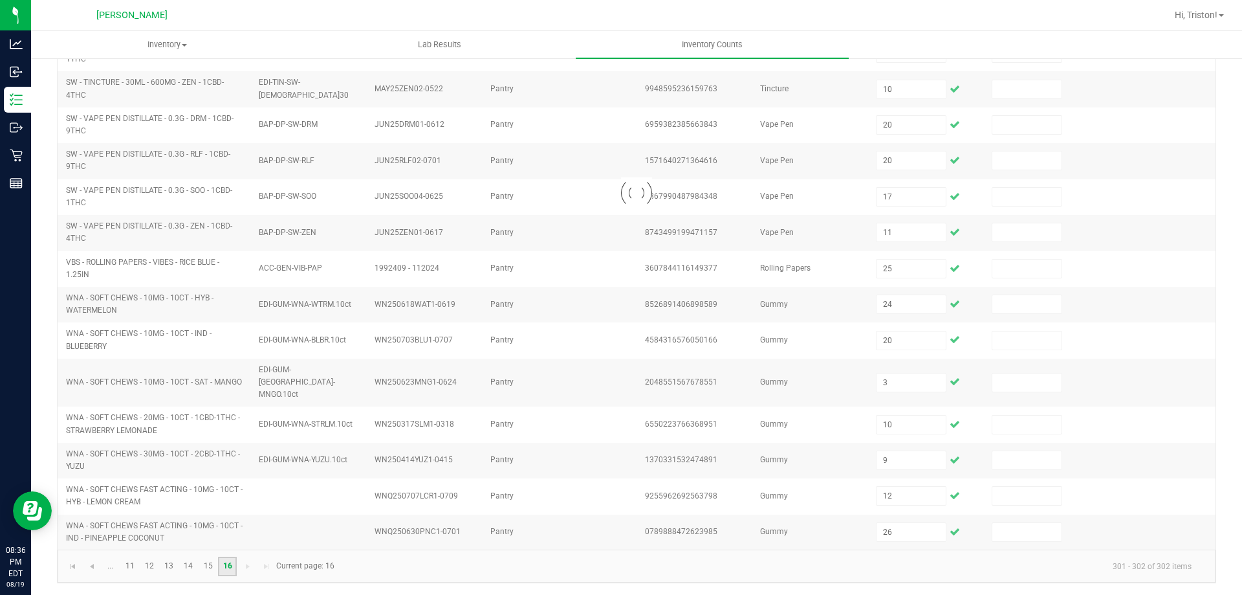
scroll to position [0, 0]
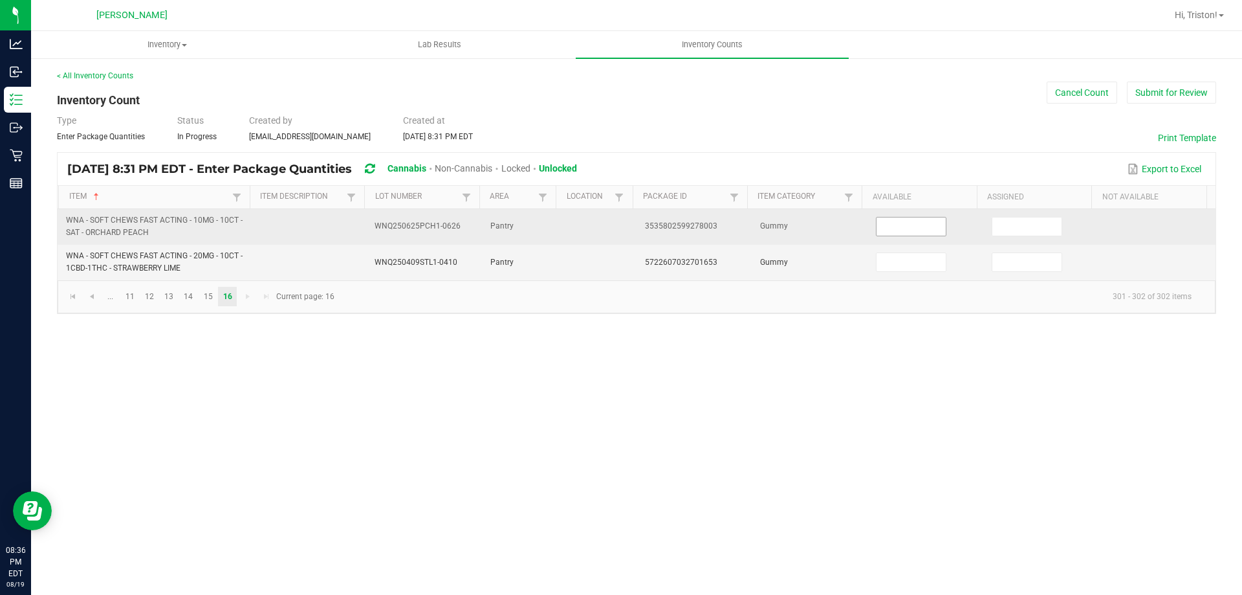
click at [883, 234] on input at bounding box center [911, 226] width 69 height 18
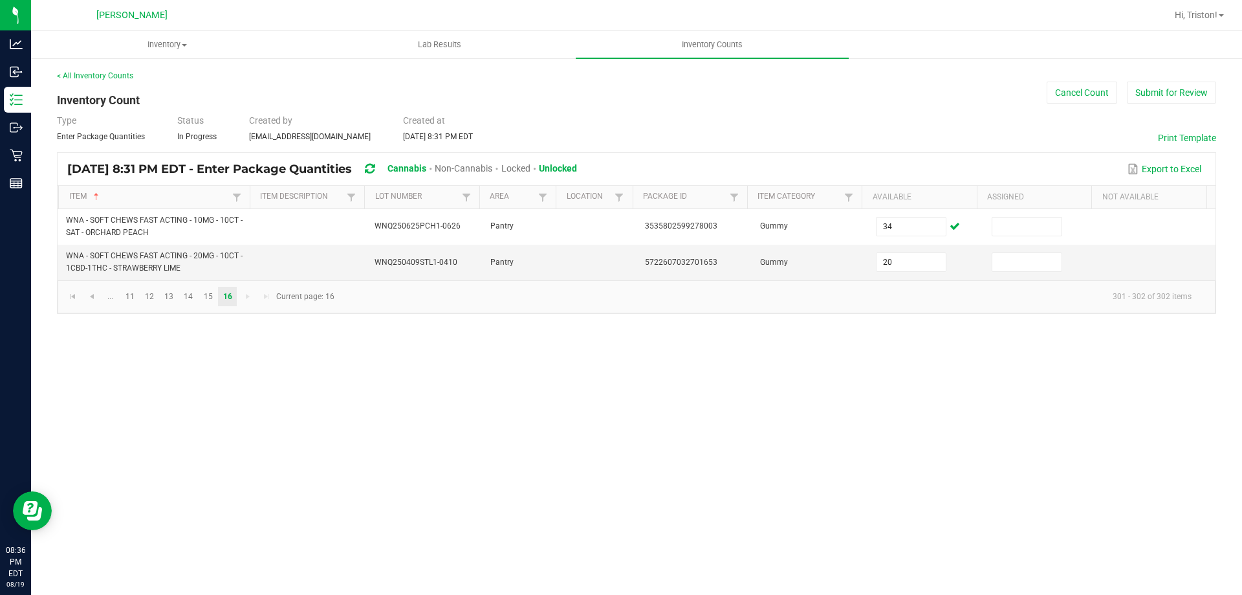
click at [904, 412] on div "Inventory All packages All inventory Waste log Create inventory Lab Results Inv…" at bounding box center [636, 313] width 1211 height 564
click at [1163, 97] on button "Submit for Review" at bounding box center [1171, 93] width 89 height 22
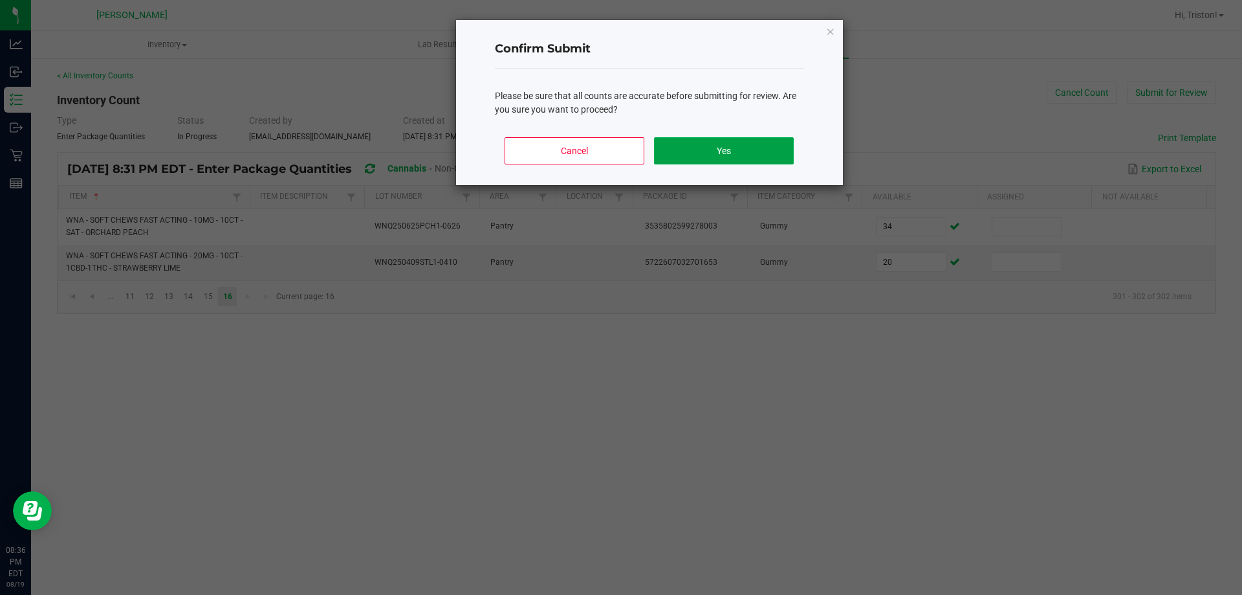
click at [698, 142] on button "Yes" at bounding box center [723, 150] width 139 height 27
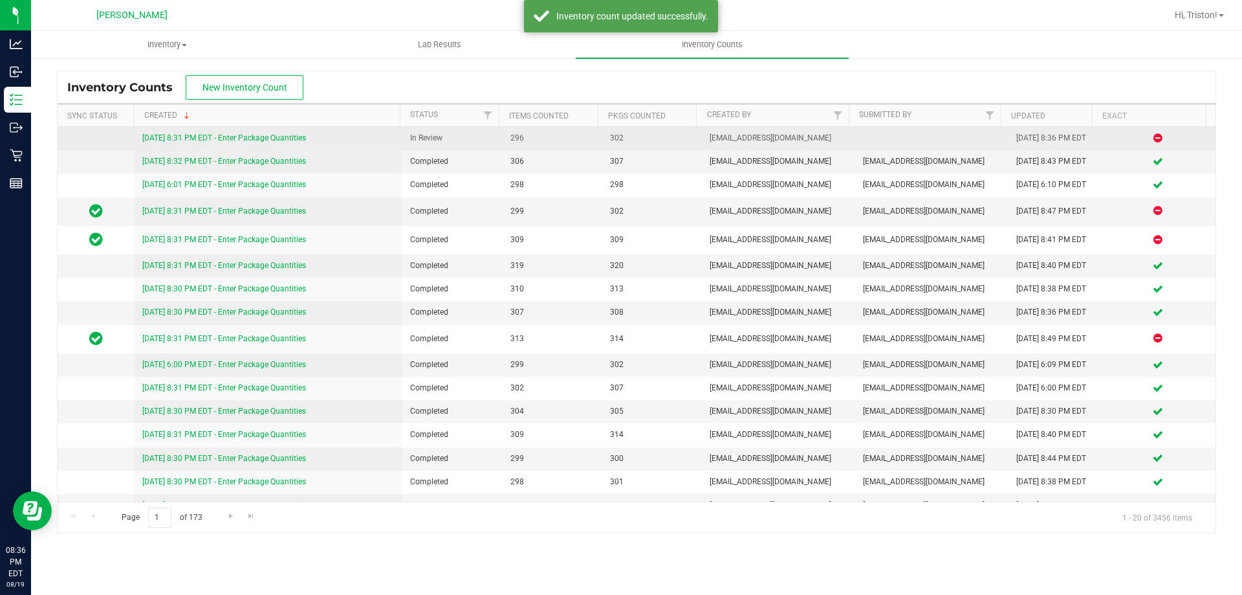
click at [247, 139] on link "[DATE] 8:31 PM EDT - Enter Package Quantities" at bounding box center [224, 137] width 164 height 9
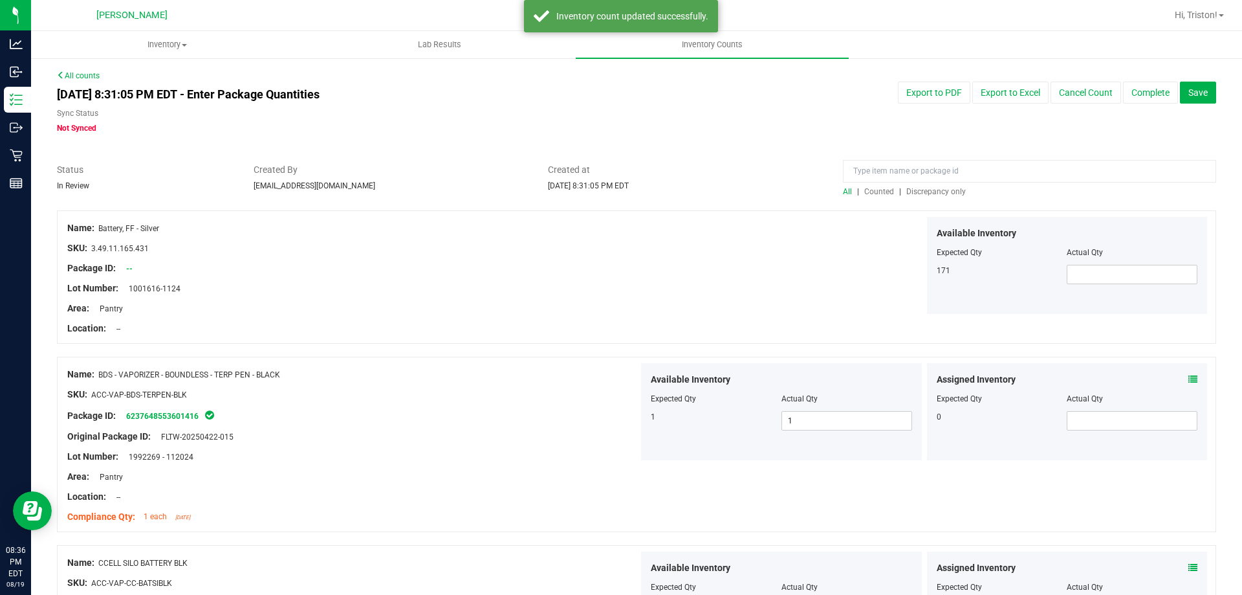
click at [936, 199] on div at bounding box center [636, 203] width 1159 height 13
click at [936, 195] on span "Discrepancy only" at bounding box center [936, 191] width 60 height 9
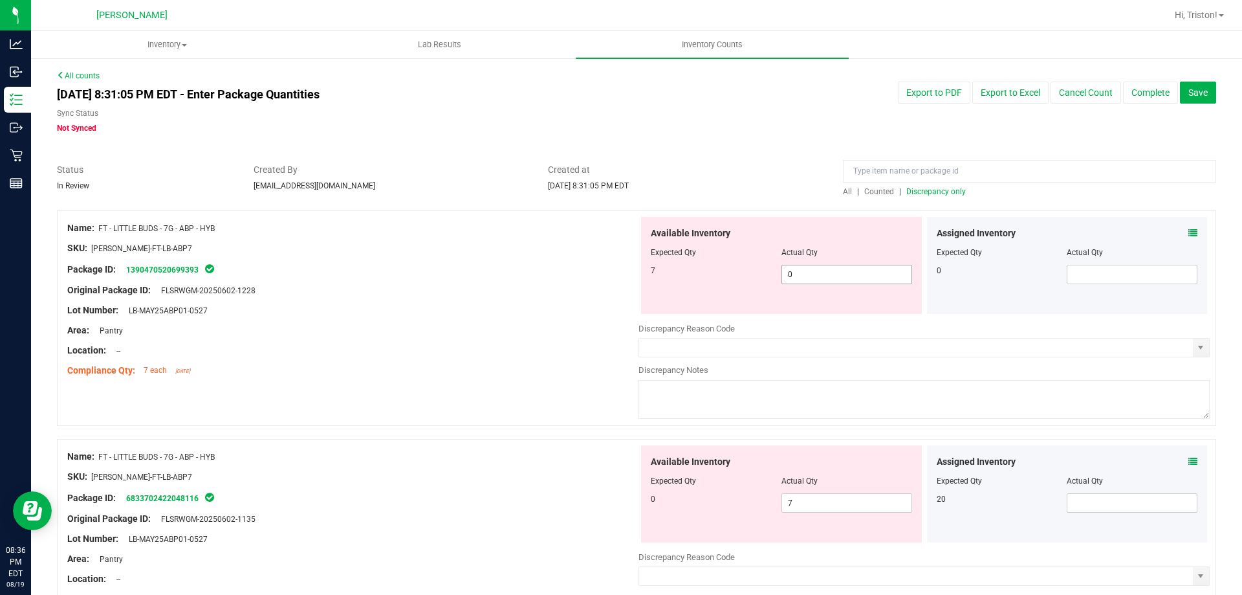
click at [834, 276] on span "0 0" at bounding box center [847, 274] width 131 height 19
click at [822, 502] on div "Available Inventory Expected Qty Actual Qty 0 7 7" at bounding box center [924, 547] width 571 height 205
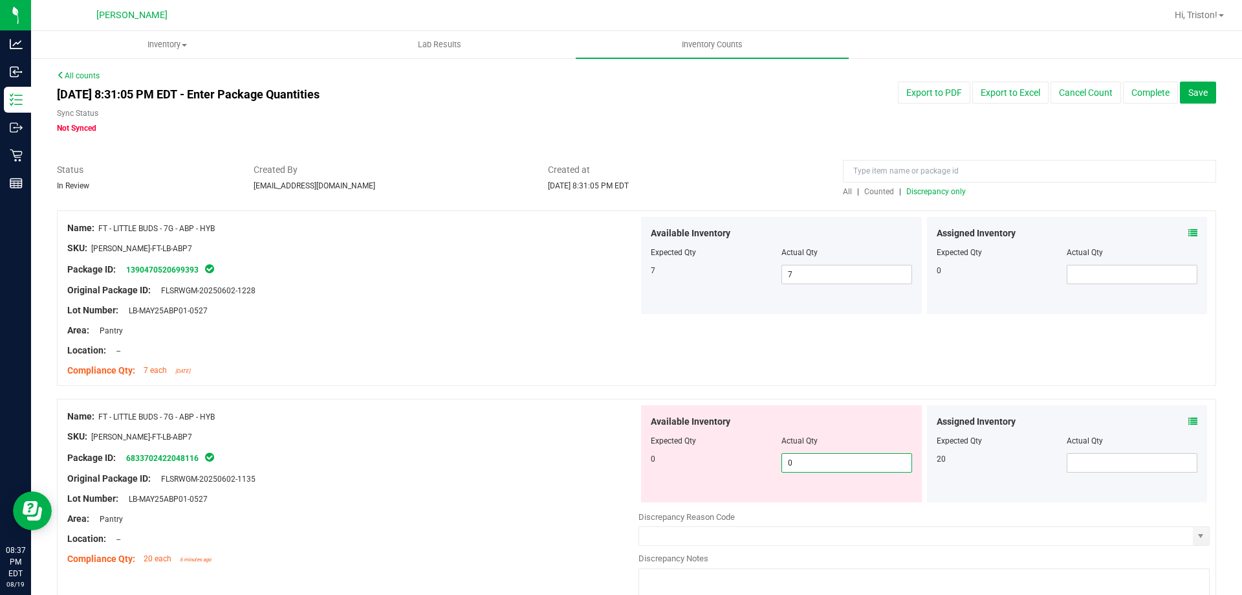
click at [373, 384] on div "Name: FT - LITTLE BUDS - 7G - ABP - HYB SKU: [PERSON_NAME]-FT-LB-ABP7 Package I…" at bounding box center [636, 297] width 1159 height 175
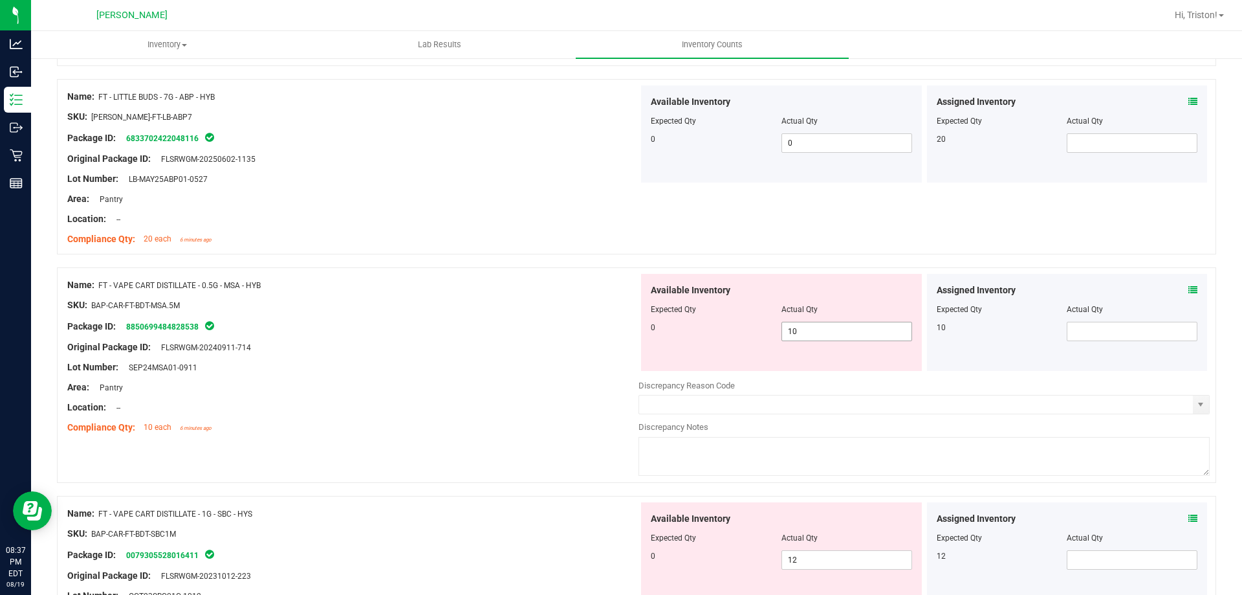
scroll to position [388, 0]
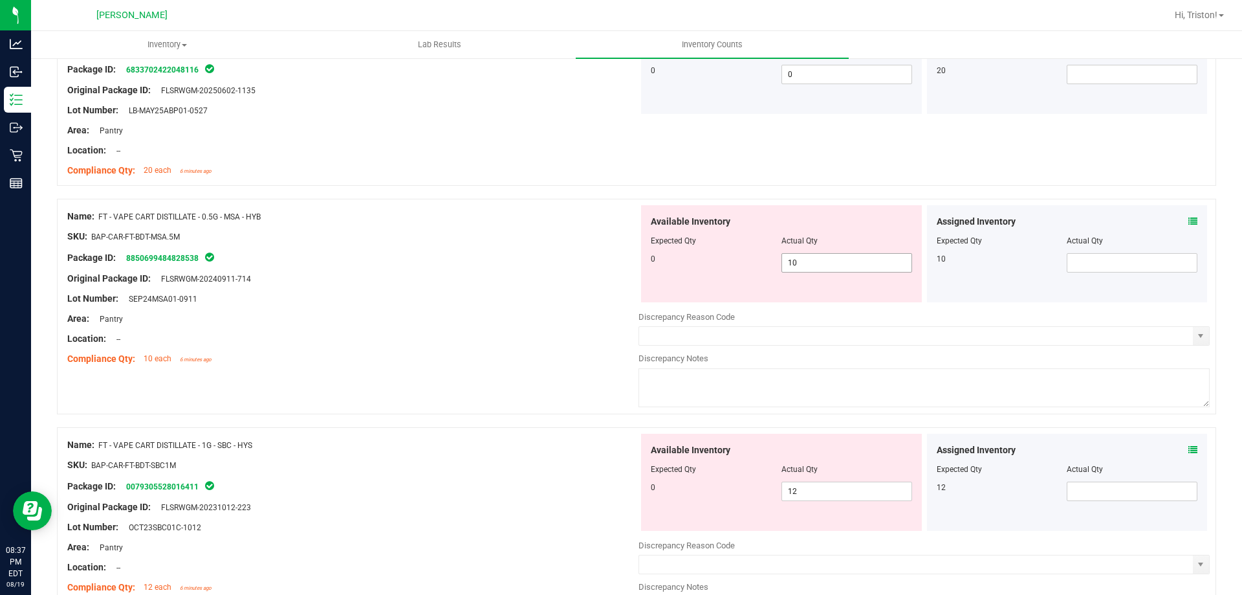
click at [823, 267] on span "10 10" at bounding box center [847, 262] width 131 height 19
click at [483, 334] on div "Location: --" at bounding box center [352, 339] width 571 height 14
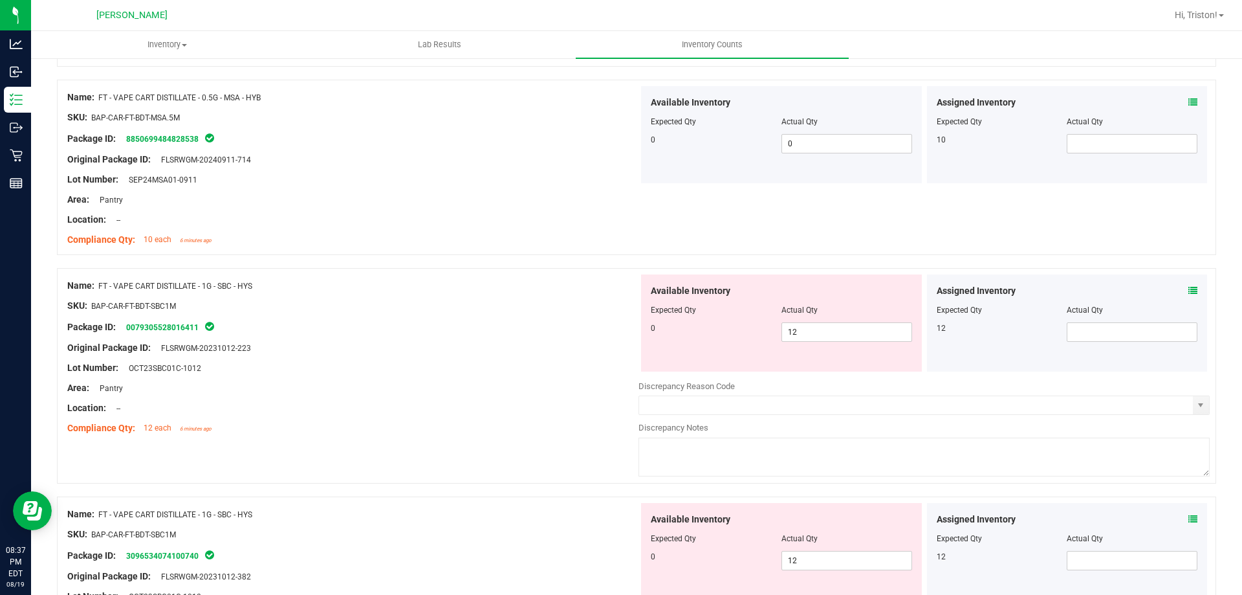
scroll to position [518, 0]
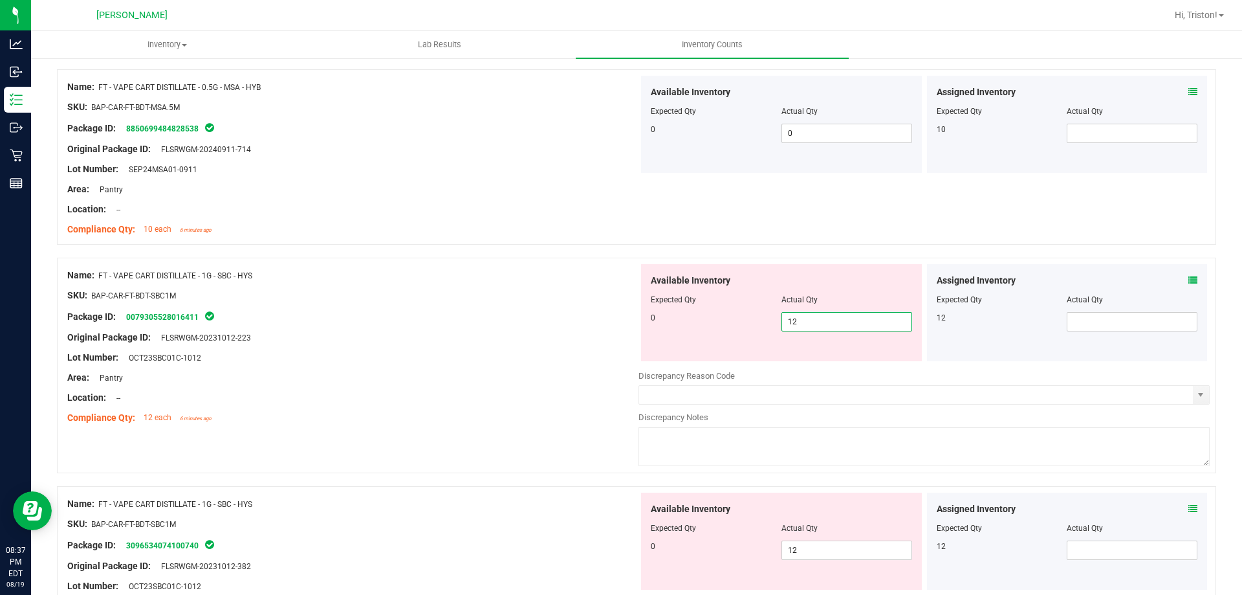
click at [820, 320] on span "12 12" at bounding box center [847, 321] width 131 height 19
click at [595, 380] on div "Area: Pantry" at bounding box center [352, 378] width 571 height 14
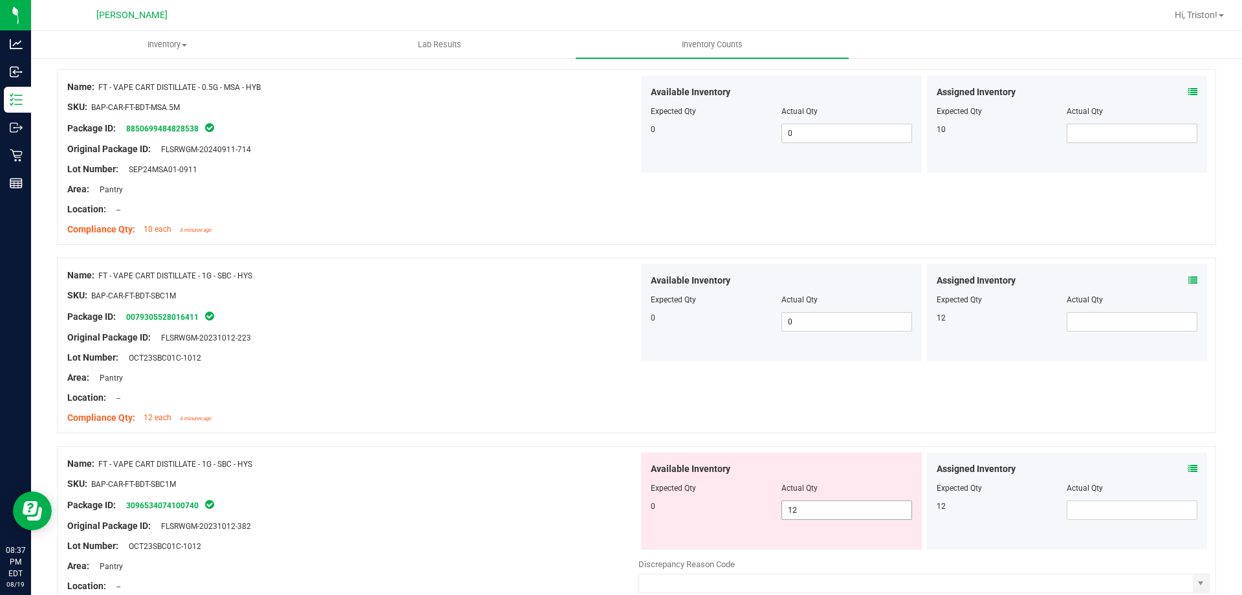
click at [831, 503] on span "12 12" at bounding box center [847, 509] width 131 height 19
drag, startPoint x: 510, startPoint y: 488, endPoint x: 516, endPoint y: 476, distance: 13.3
click at [512, 480] on div "SKU: BAP-CAR-FT-BDT-SBC1M" at bounding box center [352, 484] width 571 height 14
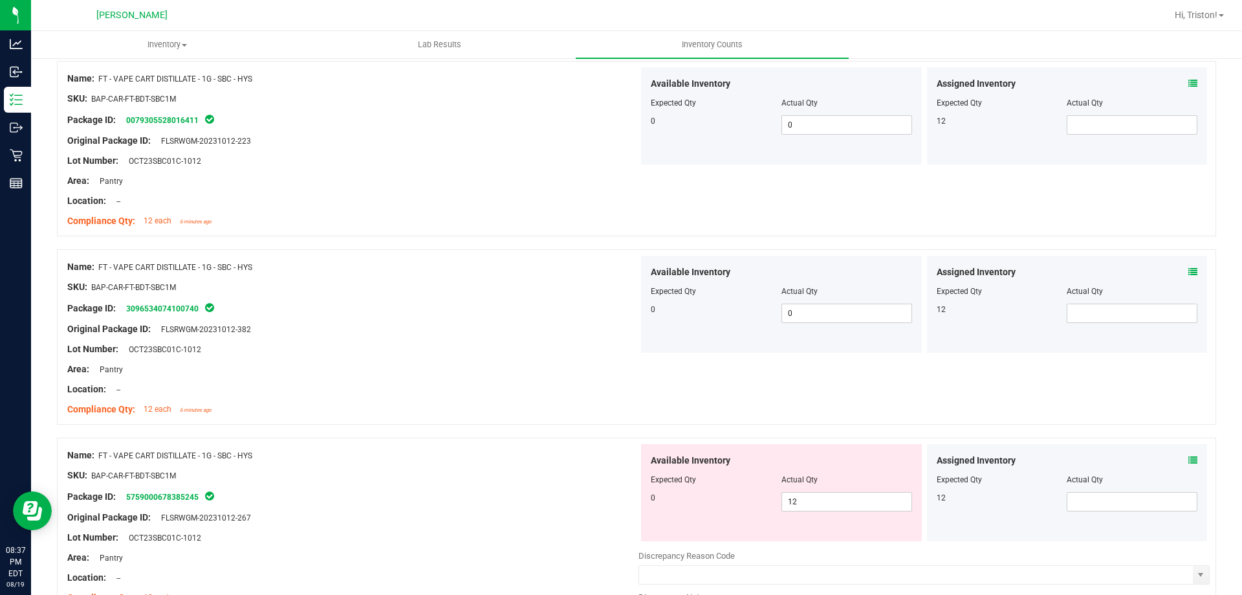
scroll to position [841, 0]
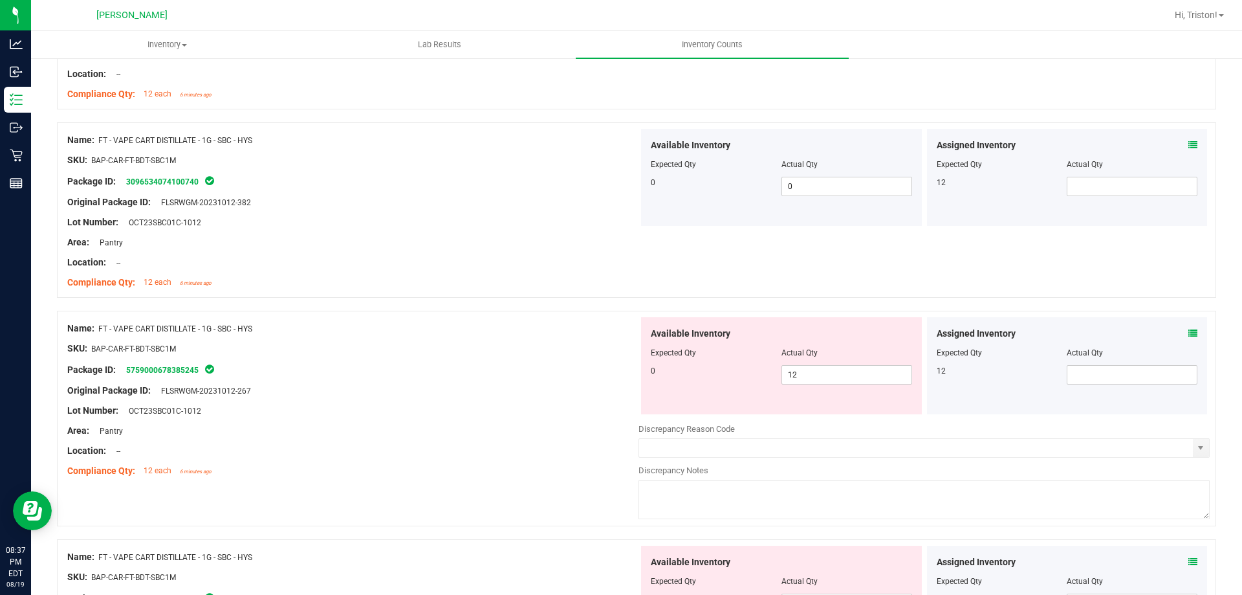
click at [829, 384] on div "Available Inventory Expected Qty Actual Qty 0 12 12" at bounding box center [781, 365] width 281 height 97
click at [829, 378] on span "12 12" at bounding box center [847, 374] width 131 height 19
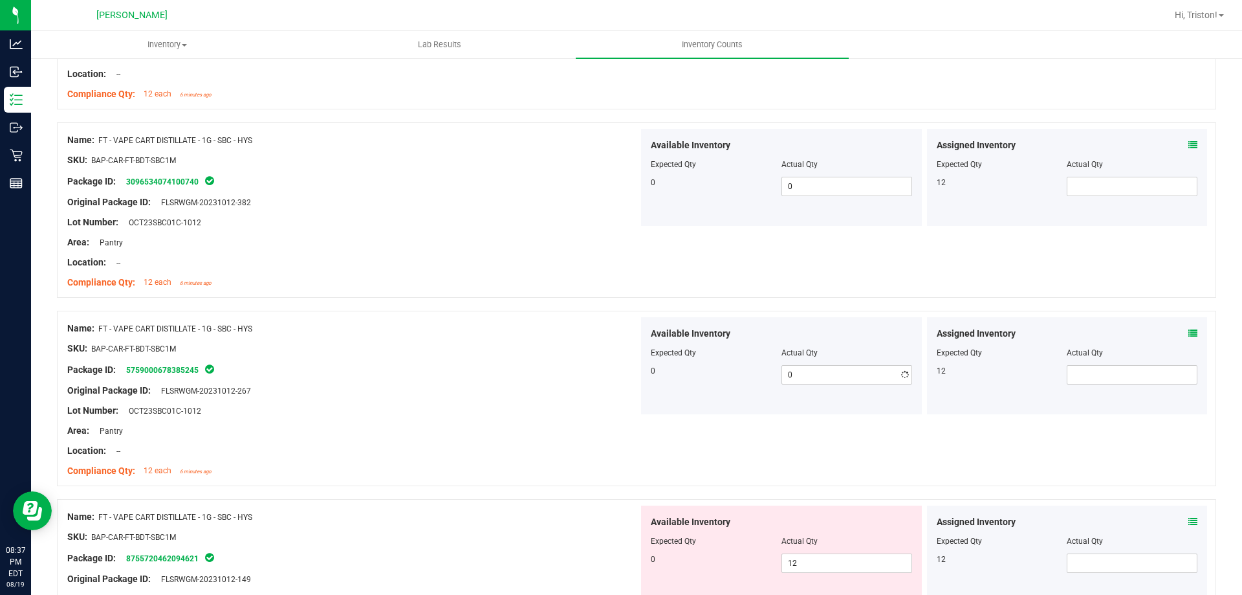
click at [450, 336] on div at bounding box center [352, 338] width 571 height 6
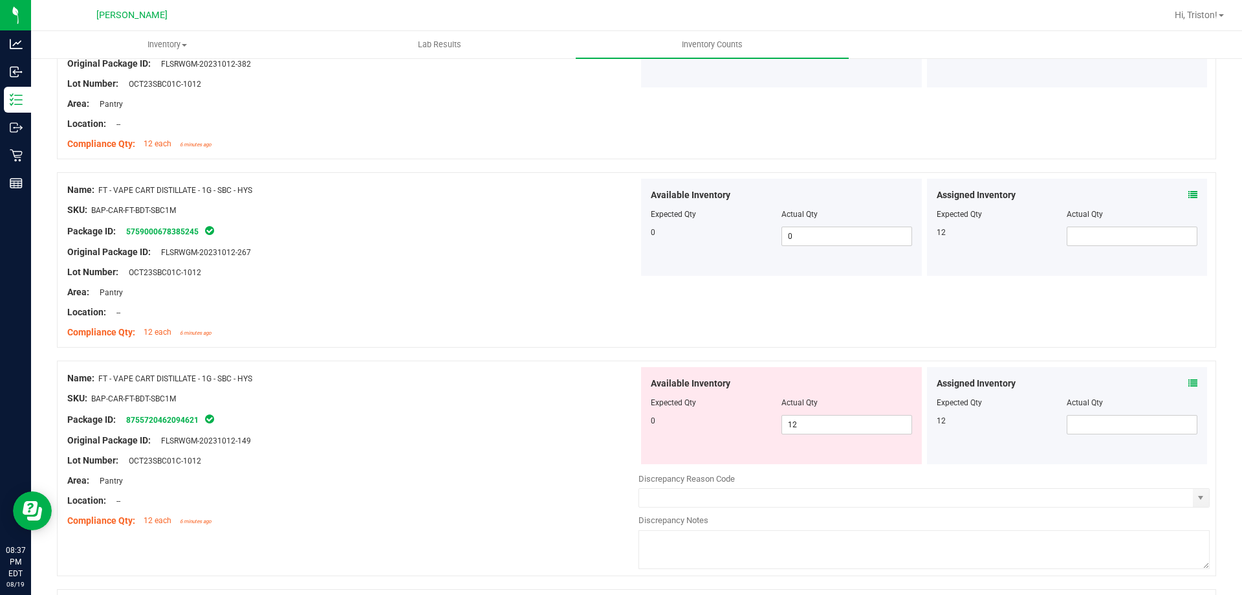
scroll to position [1100, 0]
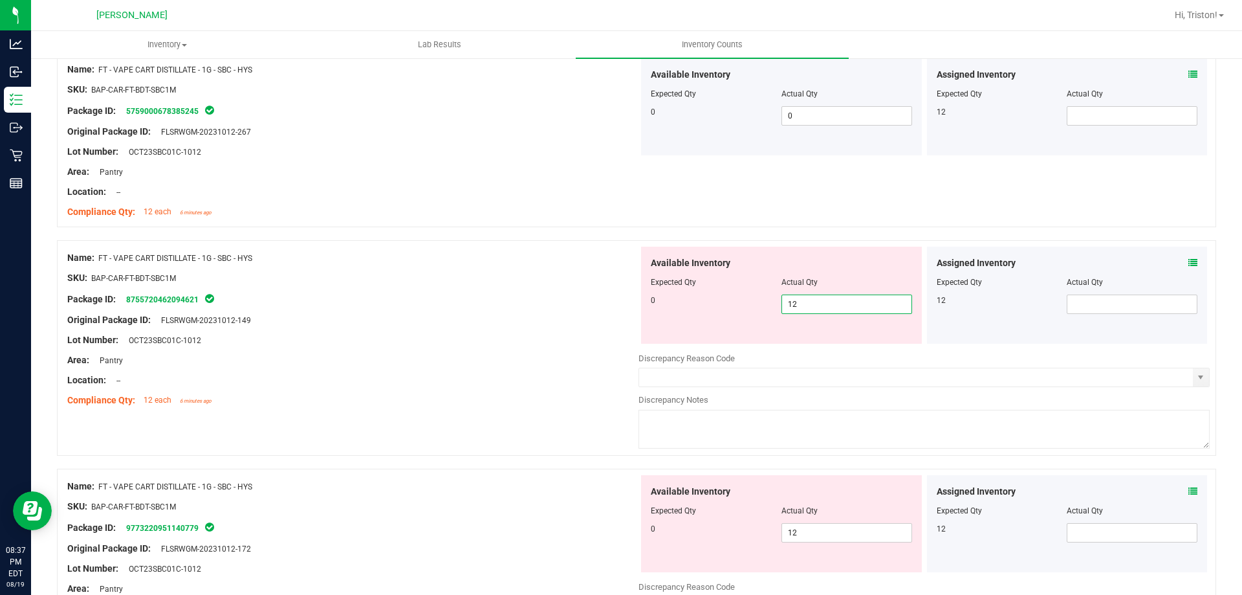
click at [809, 305] on span "12 12" at bounding box center [847, 303] width 131 height 19
click at [454, 285] on div at bounding box center [352, 288] width 571 height 6
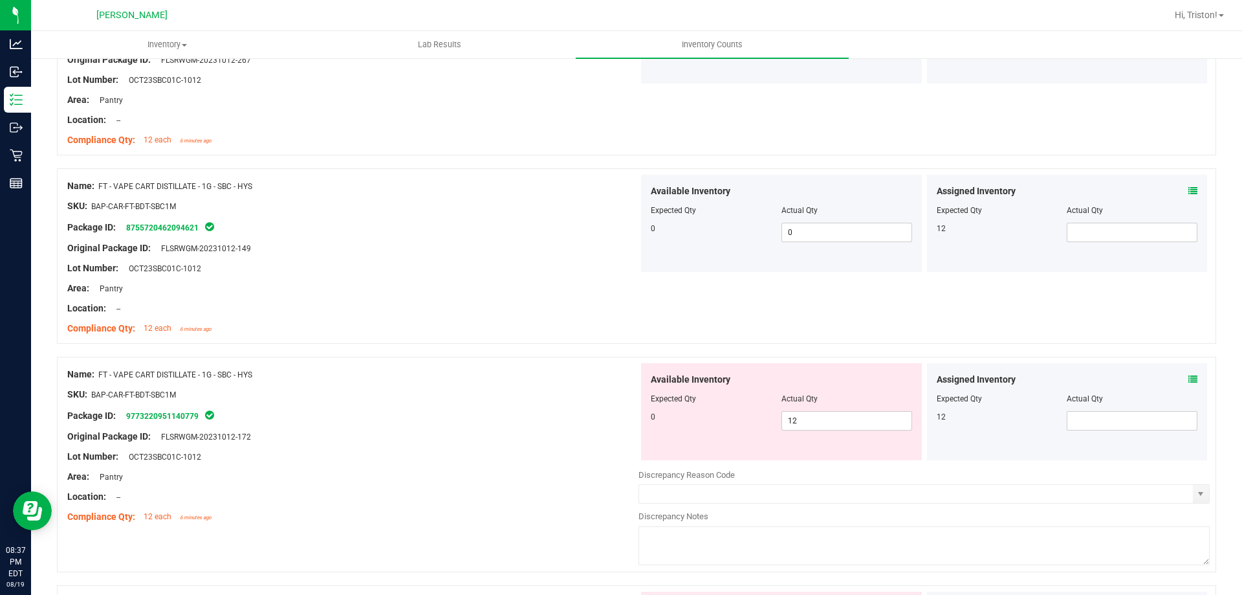
scroll to position [1229, 0]
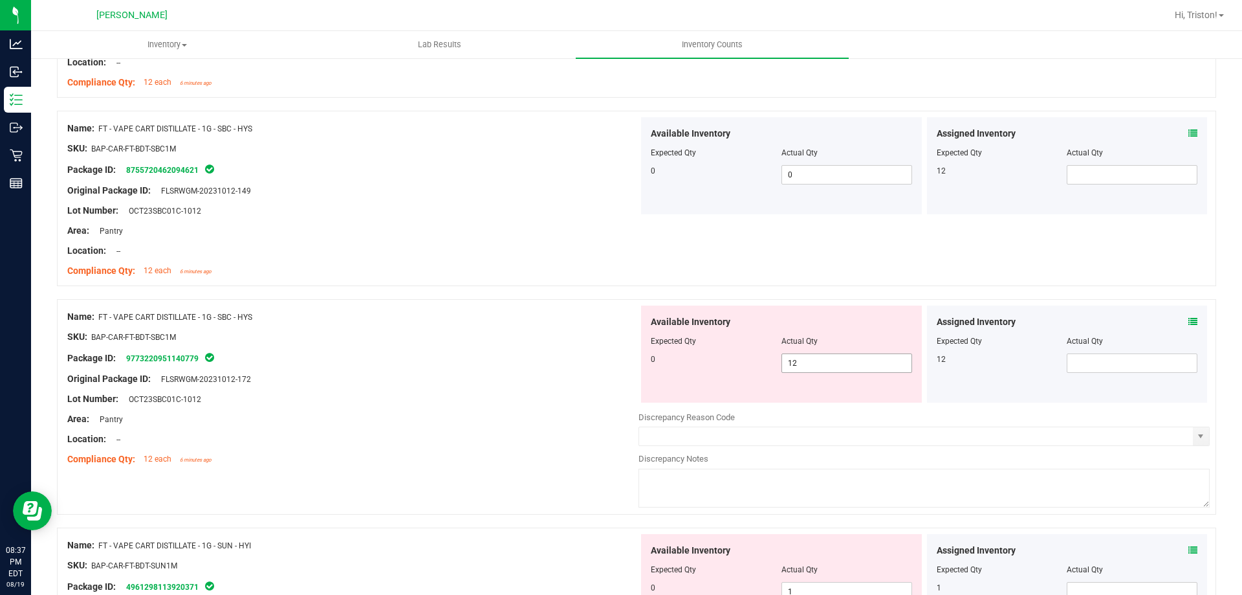
click at [816, 362] on span "12 12" at bounding box center [847, 362] width 131 height 19
click at [524, 351] on div "Package ID: 9773220951140779" at bounding box center [352, 358] width 571 height 16
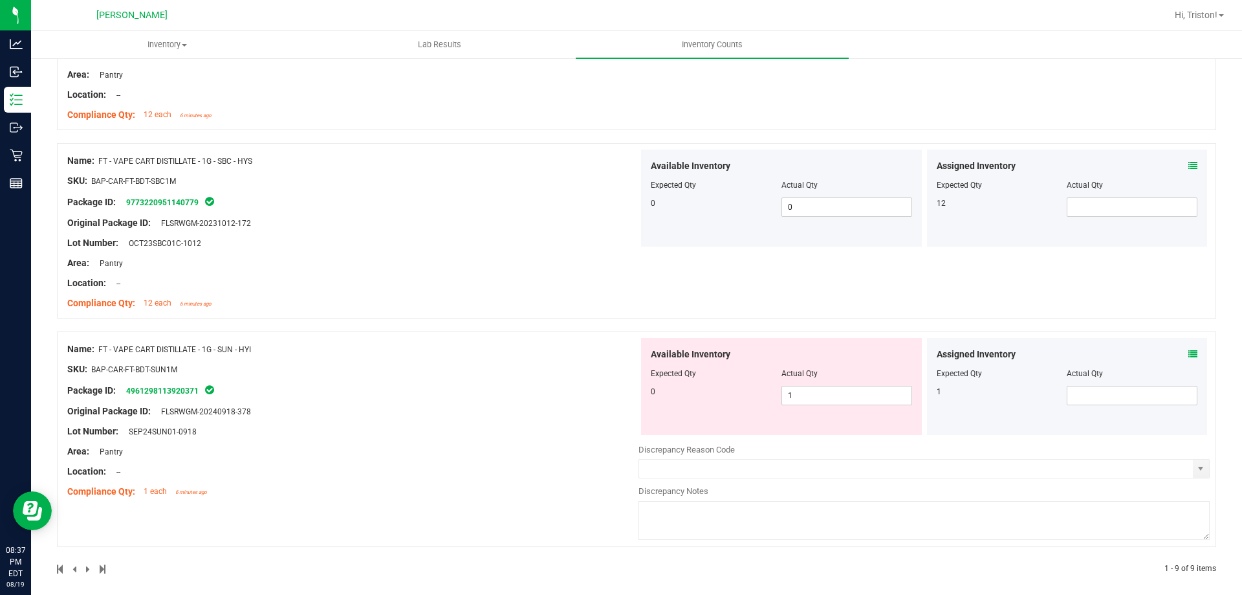
scroll to position [1394, 0]
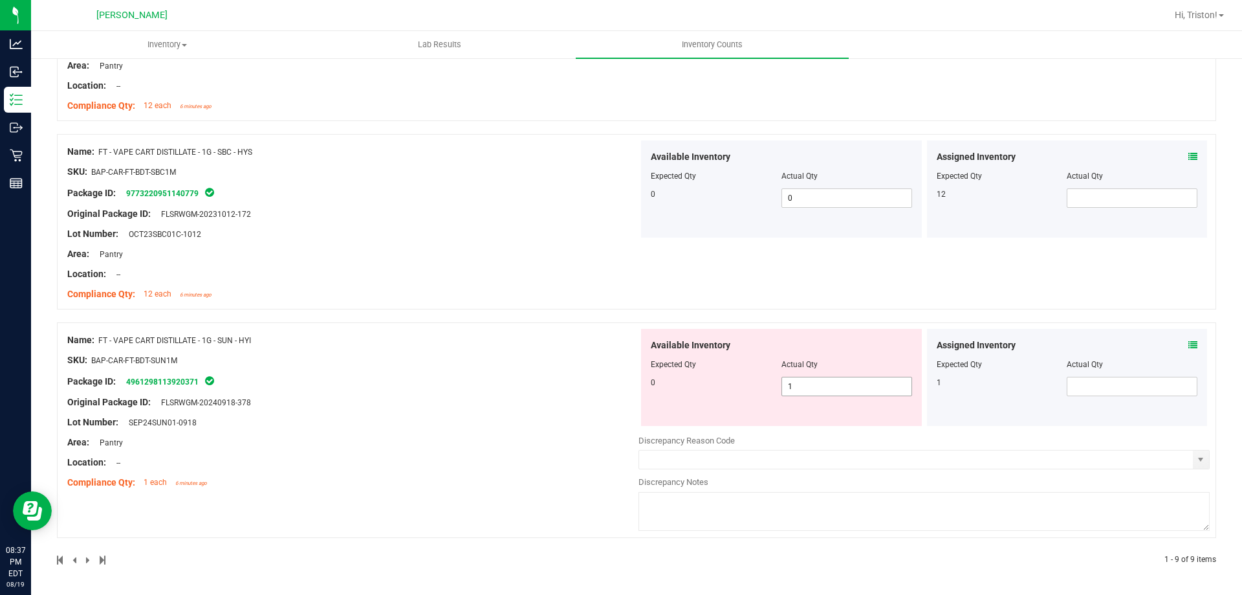
click at [806, 384] on span "1 1" at bounding box center [847, 386] width 131 height 19
click at [438, 384] on div "Name: FT - VAPE CART DISTILLATE - 1G - SUN - HYI SKU: BAP-CAR-FT-BDT-SUN1M Pack…" at bounding box center [352, 411] width 571 height 165
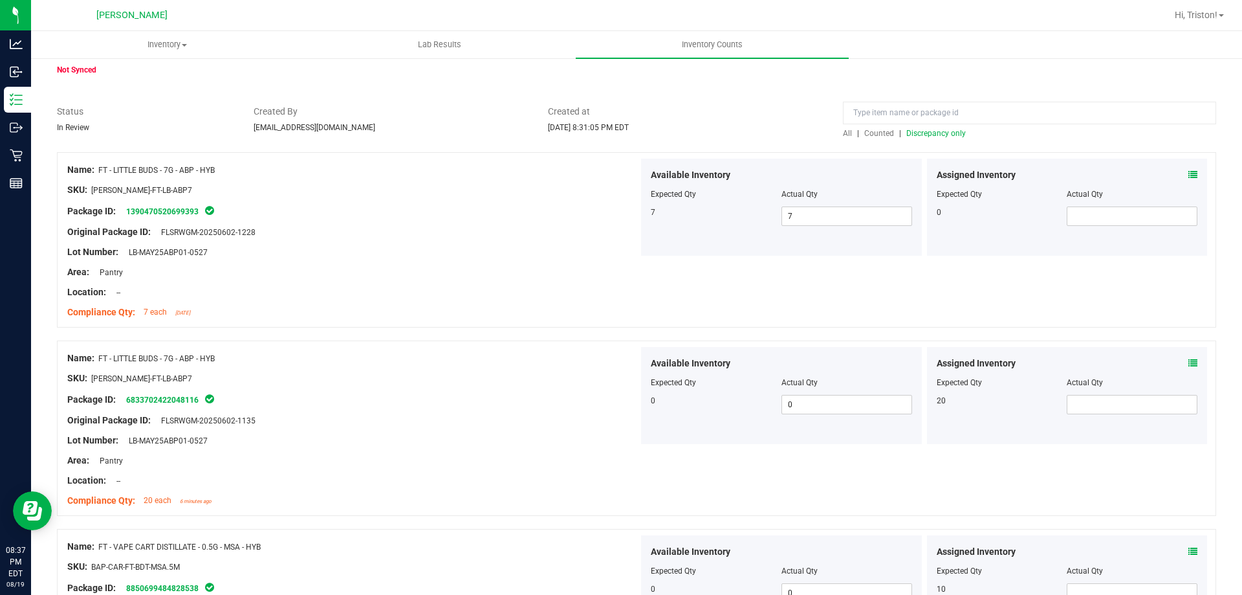
scroll to position [0, 0]
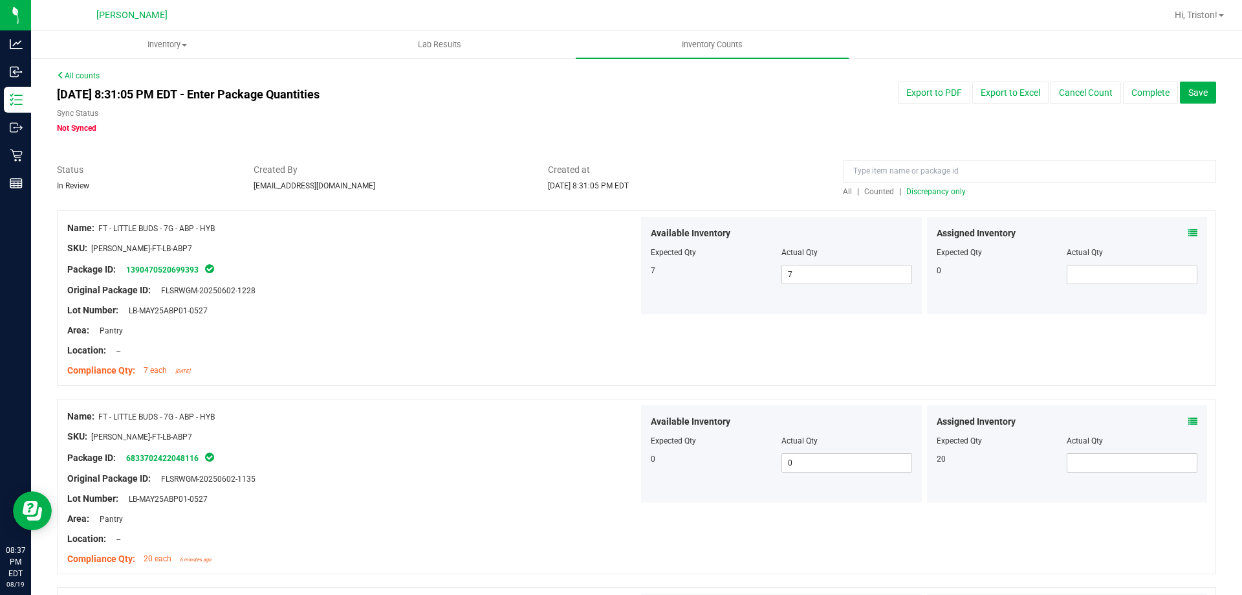
click at [945, 193] on span "Discrepancy only" at bounding box center [936, 191] width 60 height 9
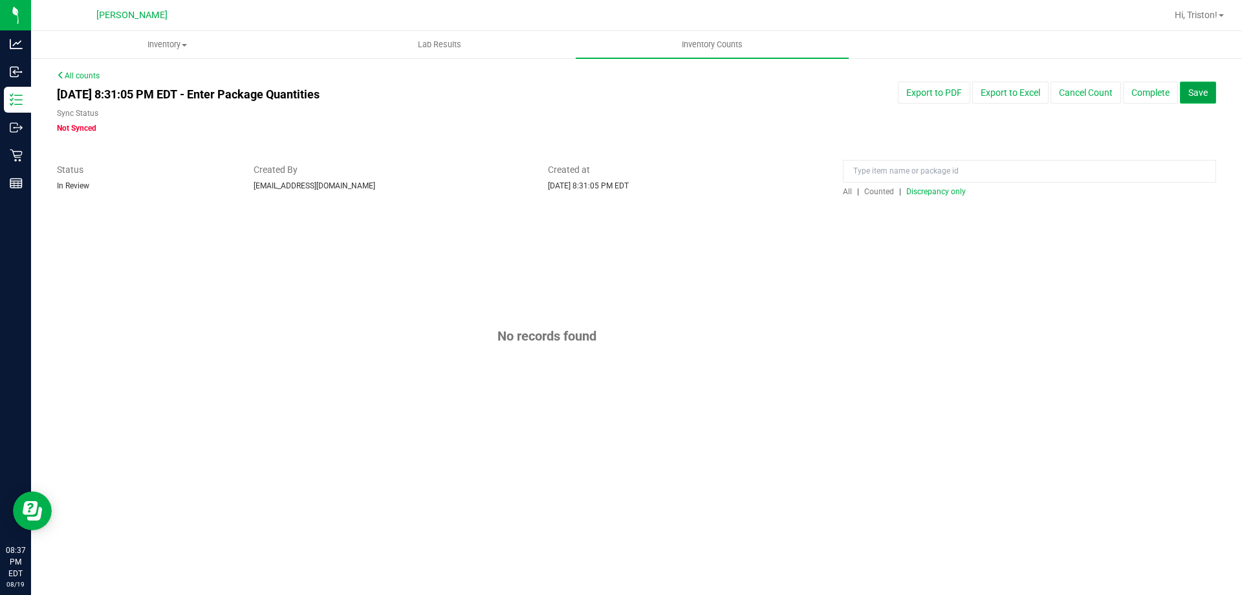
click at [1203, 93] on span "Save" at bounding box center [1198, 92] width 19 height 10
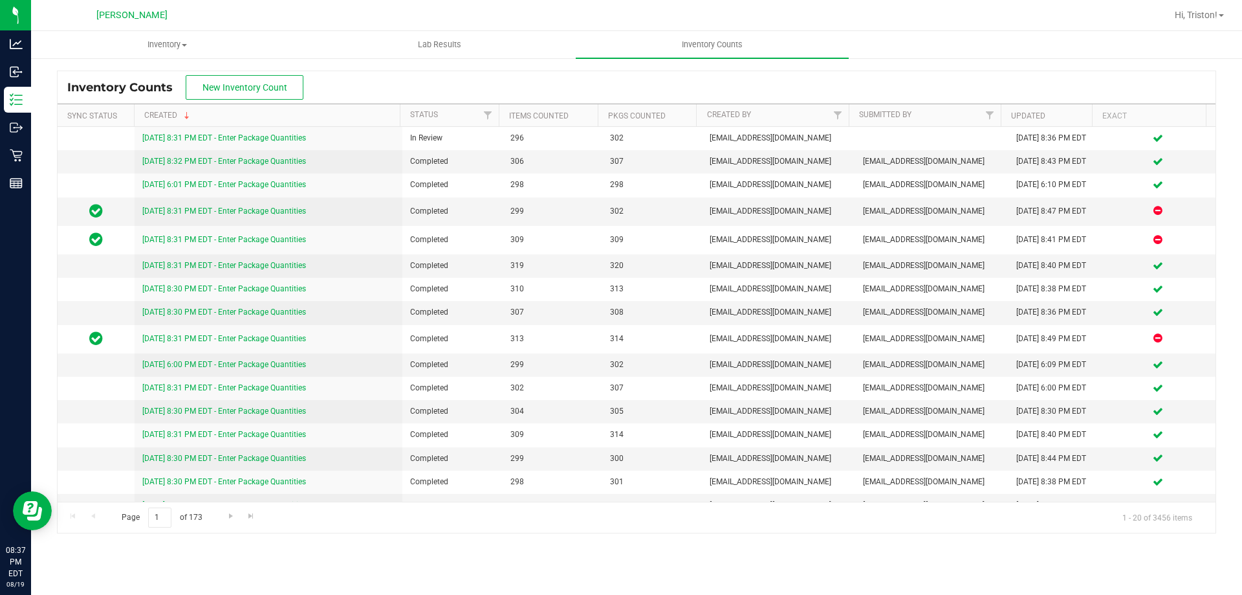
click at [565, 76] on div "Inventory Counts New Inventory Count" at bounding box center [637, 87] width 1158 height 32
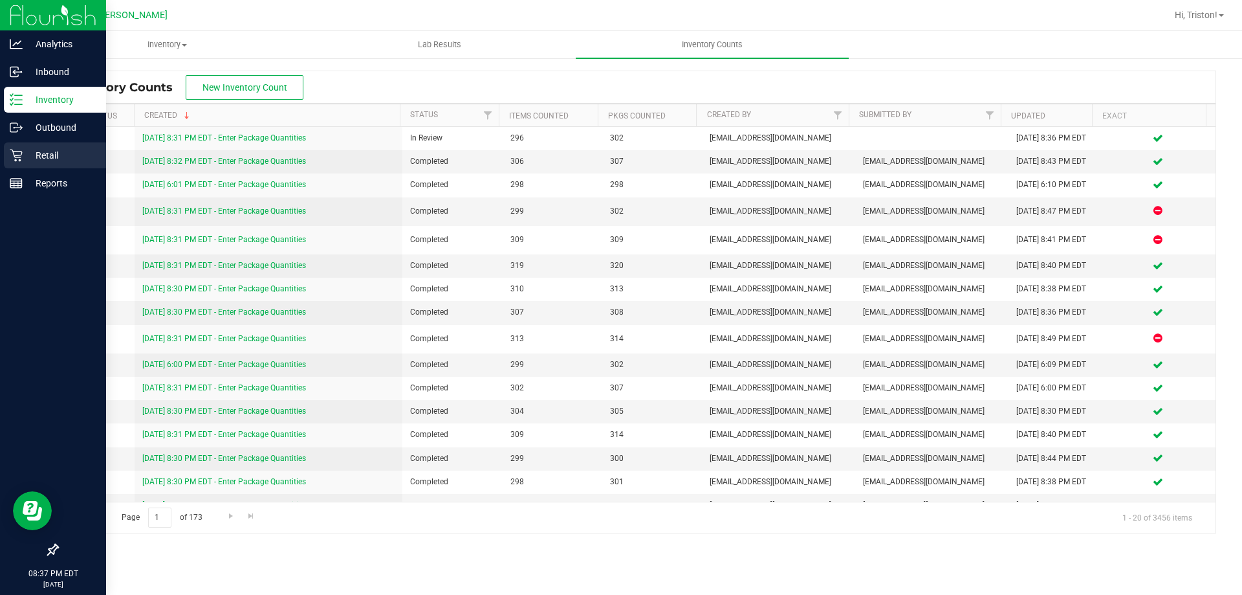
click at [41, 150] on p "Retail" at bounding box center [62, 156] width 78 height 16
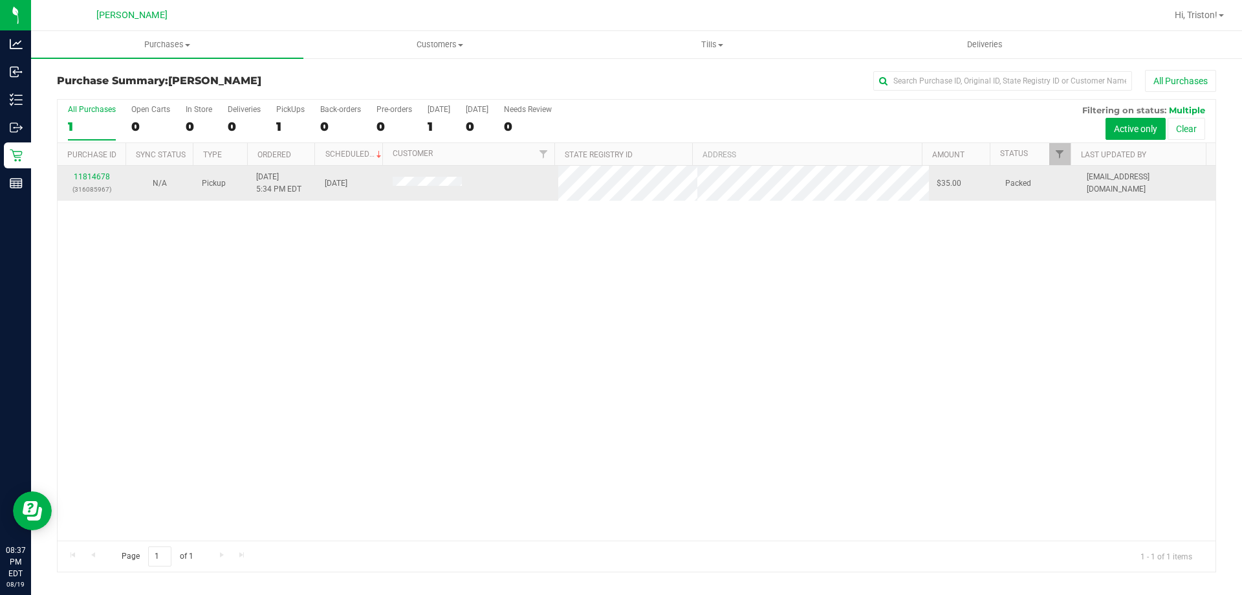
click at [95, 170] on td "11814678 (316085967)" at bounding box center [92, 183] width 68 height 35
click at [95, 175] on link "11814678" at bounding box center [92, 176] width 36 height 9
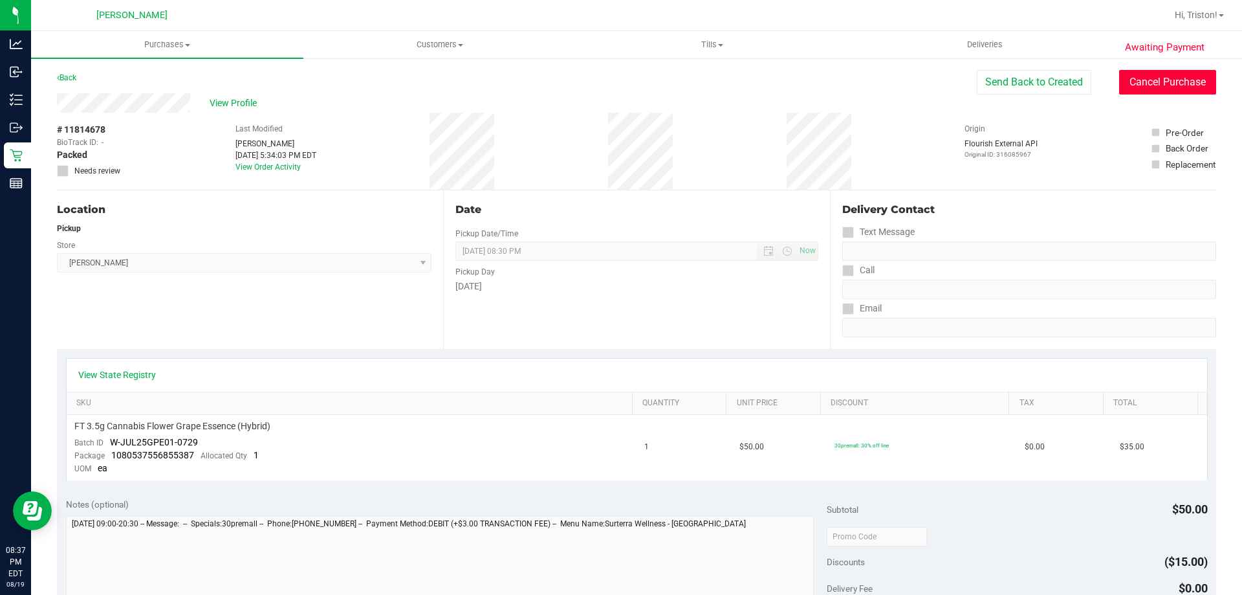
click at [1137, 93] on button "Cancel Purchase" at bounding box center [1167, 82] width 97 height 25
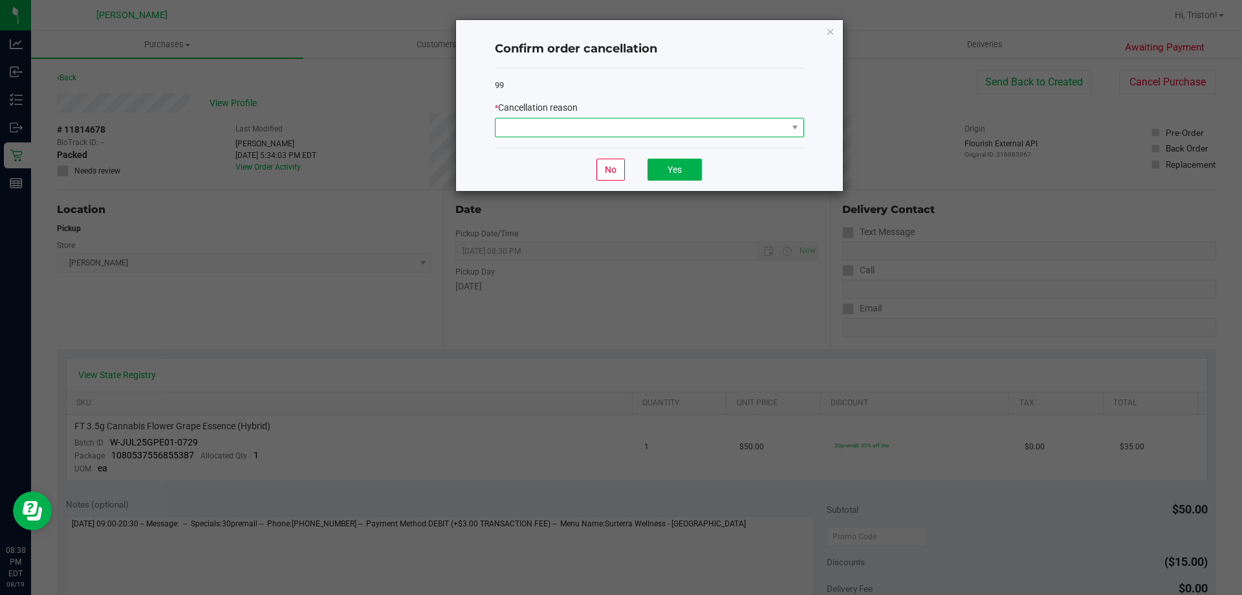
click at [686, 118] on span at bounding box center [642, 127] width 292 height 18
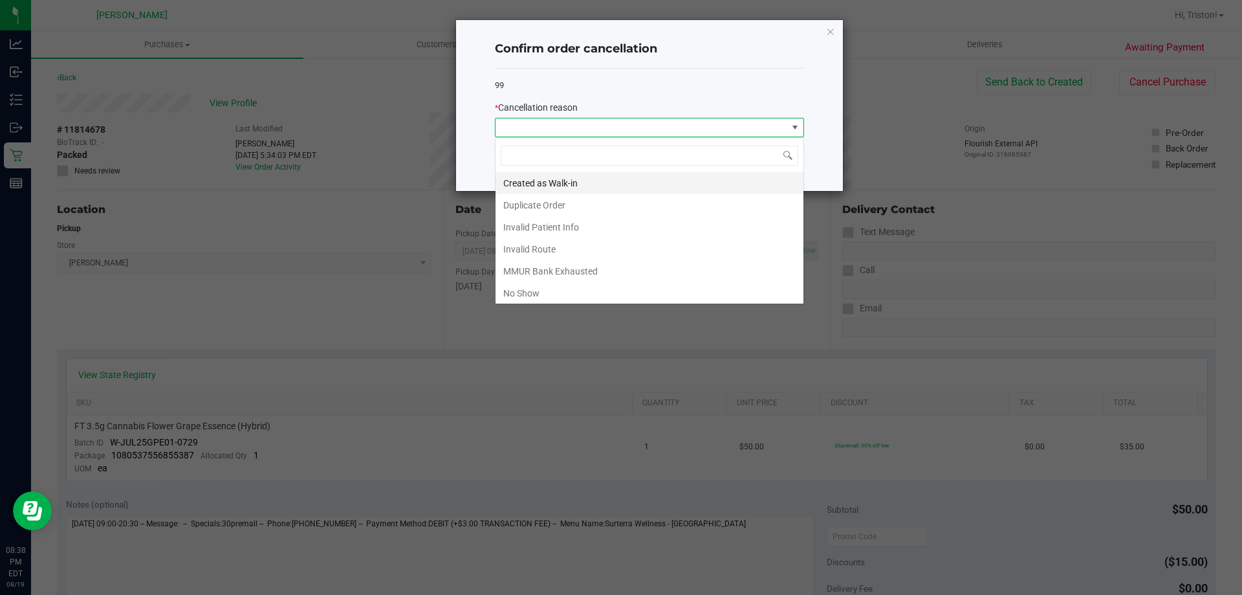
scroll to position [19, 309]
click at [562, 289] on li "No Show" at bounding box center [650, 293] width 308 height 22
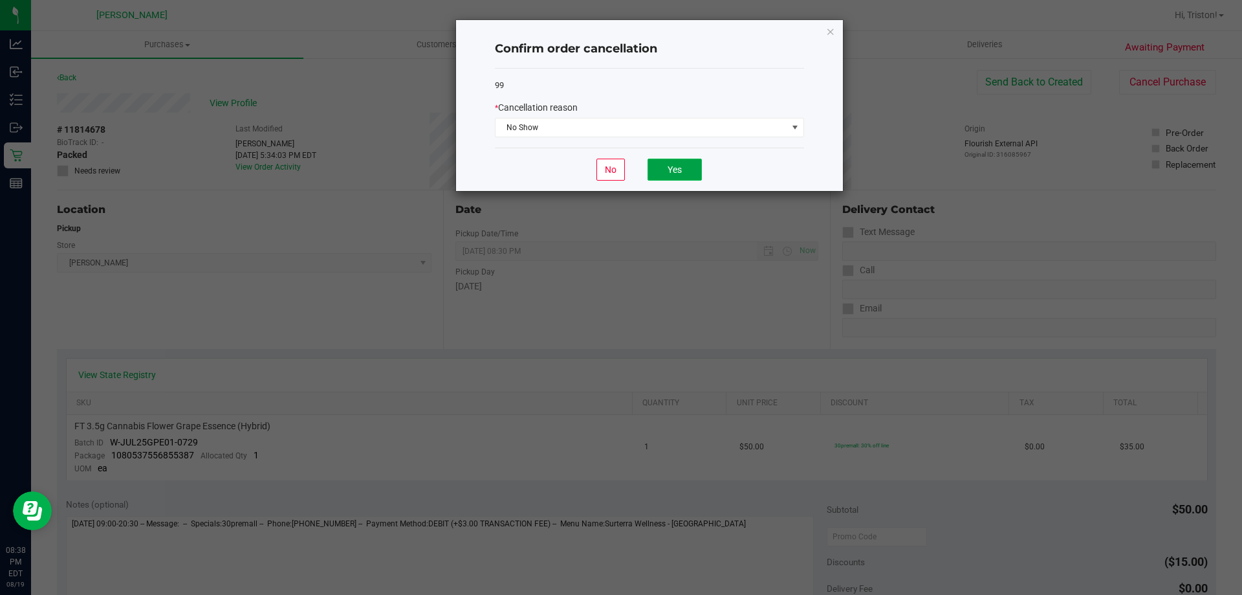
click at [670, 167] on button "Yes" at bounding box center [675, 170] width 54 height 22
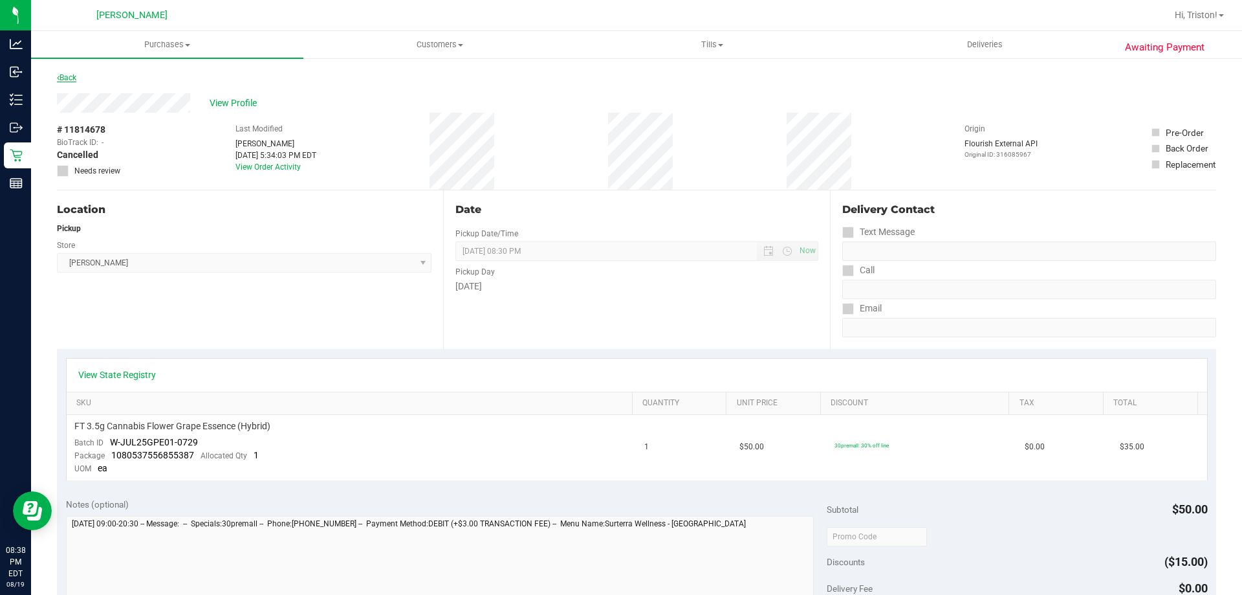
click at [69, 81] on link "Back" at bounding box center [66, 77] width 19 height 9
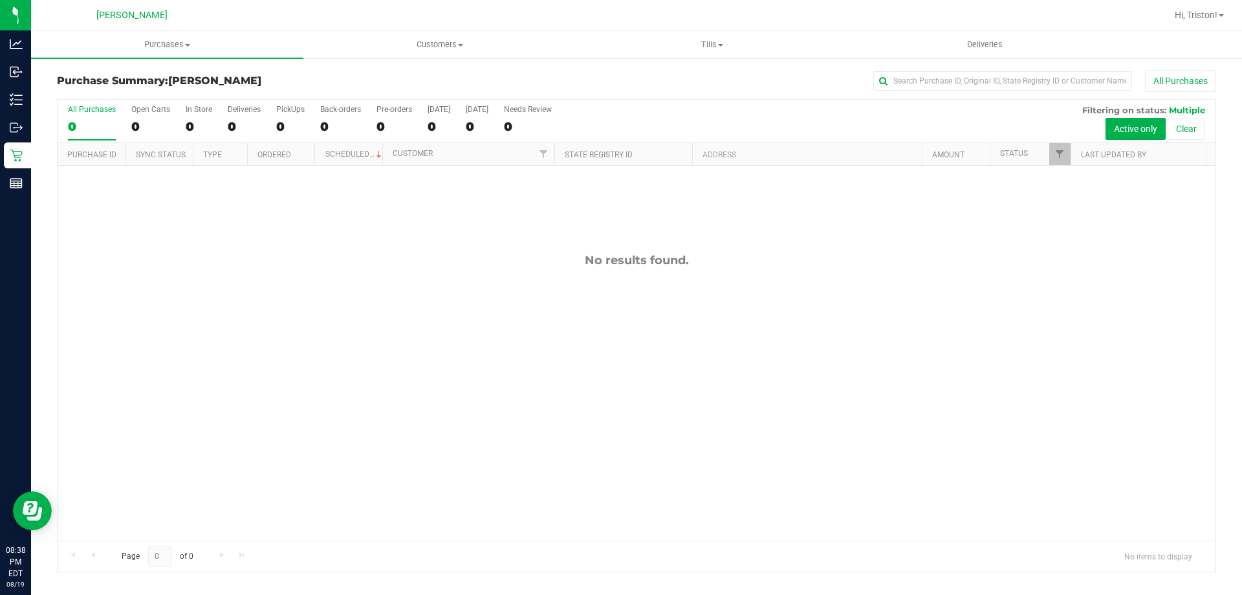
click at [151, 323] on div "No results found." at bounding box center [637, 397] width 1158 height 462
